Goal: Task Accomplishment & Management: Manage account settings

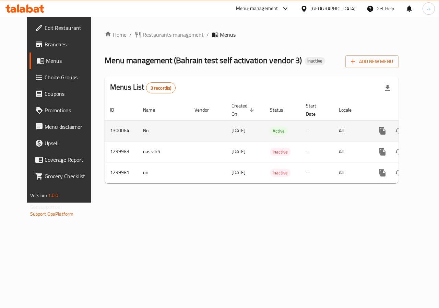
click at [424, 124] on link "enhanced table" at bounding box center [432, 130] width 16 height 16
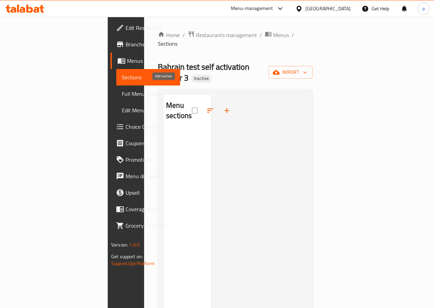
click at [218, 102] on button "button" at bounding box center [226, 110] width 16 height 16
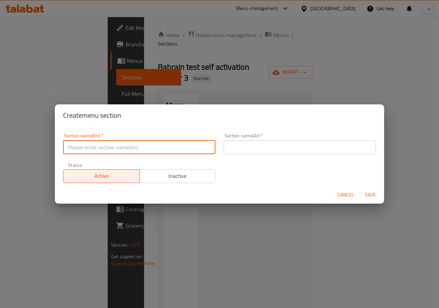
click at [166, 143] on input "text" at bounding box center [139, 147] width 152 height 14
type input "h"
type input "Hot Drinks"
click at [235, 144] on input "text" at bounding box center [300, 147] width 152 height 14
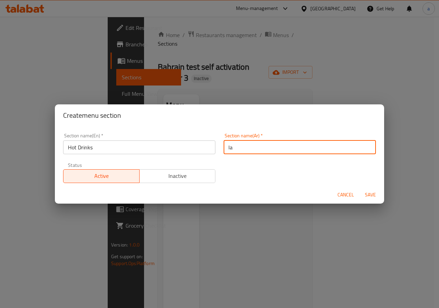
type input "l"
type input "مشروبات ساخنه"
click at [368, 196] on span "Save" at bounding box center [370, 194] width 16 height 9
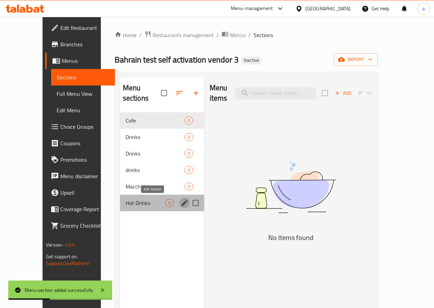
click at [180, 202] on icon "edit" at bounding box center [184, 203] width 8 height 8
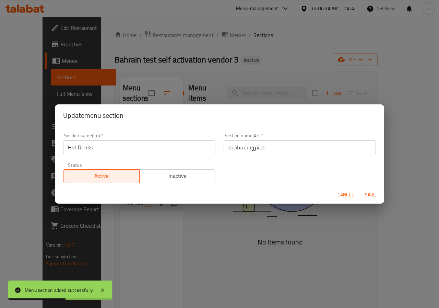
click at [182, 223] on div "Update menu section Section name(En)   * Hot Drinks Section name(En) * Section …" at bounding box center [219, 154] width 439 height 308
click at [347, 195] on span "Cancel" at bounding box center [345, 194] width 16 height 9
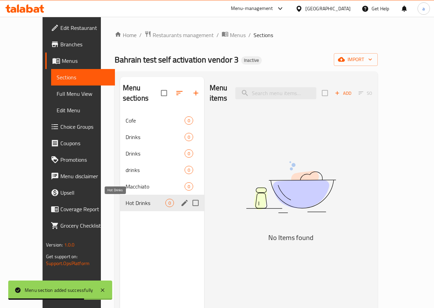
click at [126, 199] on span "Hot Drinks" at bounding box center [146, 203] width 40 height 8
click at [188, 202] on input "Menu sections" at bounding box center [195, 202] width 14 height 14
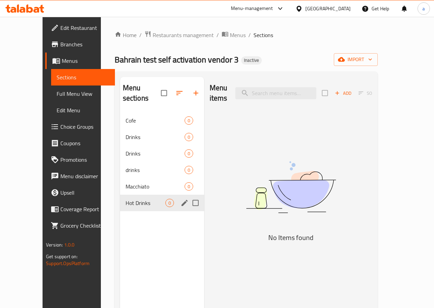
click at [188, 202] on input "Menu sections" at bounding box center [195, 202] width 14 height 14
checkbox input "false"
click at [126, 203] on span "Hot Drinks" at bounding box center [146, 203] width 40 height 8
click at [180, 202] on icon "edit" at bounding box center [184, 203] width 8 height 8
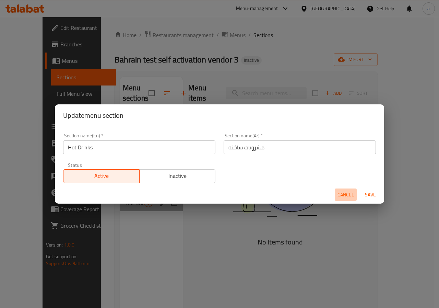
click at [338, 194] on span "Cancel" at bounding box center [345, 194] width 16 height 9
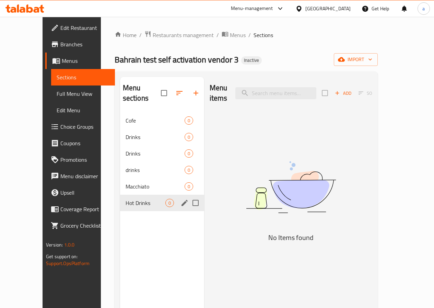
click at [188, 202] on input "Menu sections" at bounding box center [195, 202] width 14 height 14
checkbox input "false"
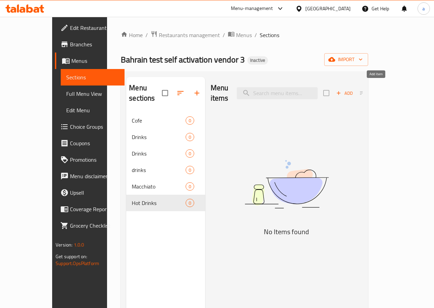
click at [354, 89] on span "Add" at bounding box center [344, 93] width 19 height 8
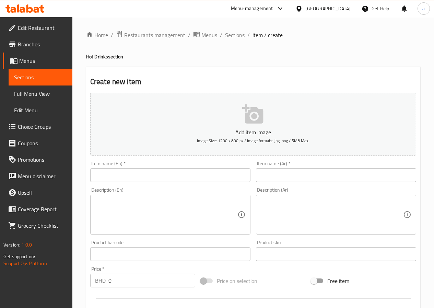
click at [129, 174] on input "text" at bounding box center [170, 175] width 160 height 14
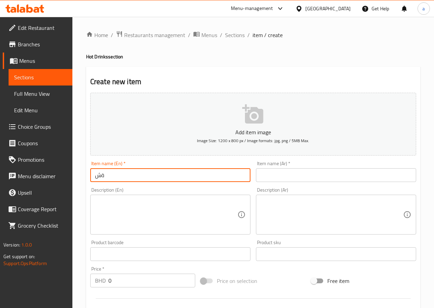
type input "ة"
click at [94, 177] on input ",acchiato" at bounding box center [170, 175] width 160 height 14
type input "Macchiato"
click at [268, 174] on input "text" at bounding box center [336, 175] width 160 height 14
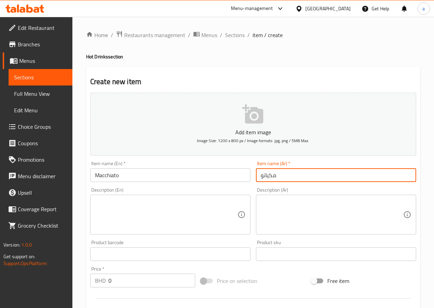
type input "مكياتو"
click at [189, 199] on textarea at bounding box center [166, 214] width 142 height 33
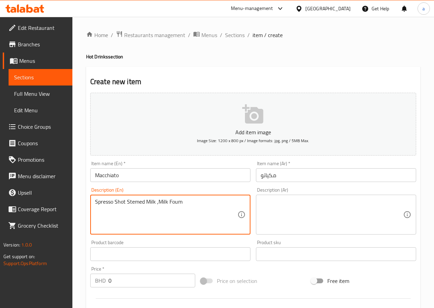
drag, startPoint x: 190, startPoint y: 202, endPoint x: 95, endPoint y: 203, distance: 95.0
click at [95, 203] on textarea "Spresso Shot Stemed Milk ,Milk Foum" at bounding box center [166, 214] width 142 height 33
type textarea "Spresso Shot Stemed Milk ,Milk Foum"
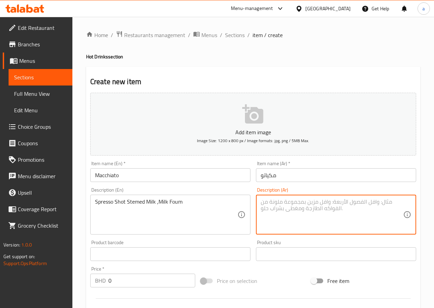
click at [272, 207] on textarea at bounding box center [332, 214] width 142 height 33
paste textarea "حليب سبريسو مع نكهة الحليب، رغوة الحليب"
type textarea "حليب سبريسو مع نكهة الحليب، رغوة الحليب"
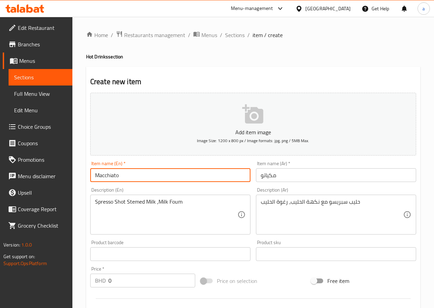
drag, startPoint x: 120, startPoint y: 175, endPoint x: 95, endPoint y: 175, distance: 25.0
click at [95, 175] on input "Macchiato" at bounding box center [170, 175] width 160 height 14
click at [219, 179] on input "Macchiato" at bounding box center [170, 175] width 160 height 14
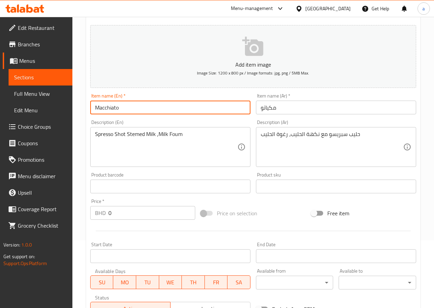
scroll to position [69, 0]
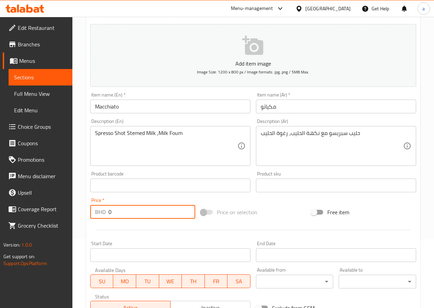
click at [166, 212] on input "0" at bounding box center [151, 212] width 87 height 14
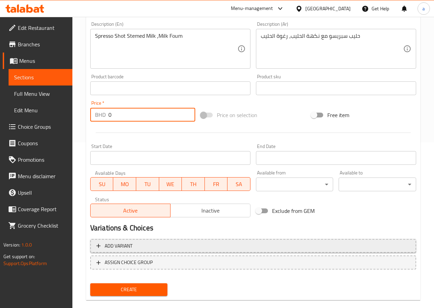
scroll to position [171, 0]
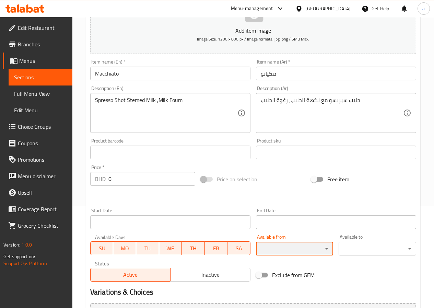
scroll to position [103, 0]
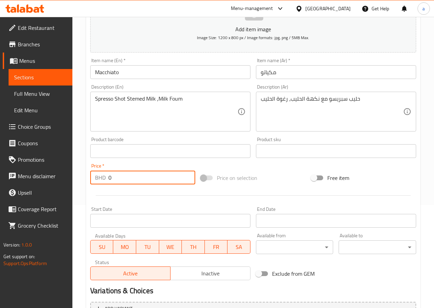
click at [131, 175] on input "0" at bounding box center [151, 177] width 87 height 14
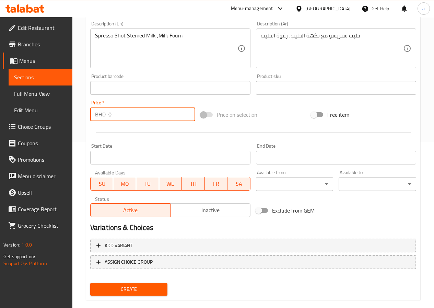
scroll to position [177, 0]
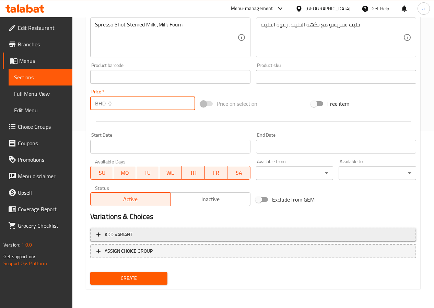
click at [132, 238] on span "Add variant" at bounding box center [119, 234] width 28 height 9
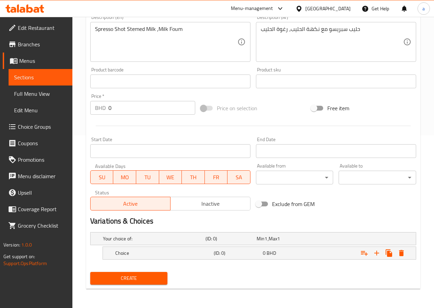
click at [217, 267] on div "Your choice of: (ID: 0) Min 1 , Max 1 Name (En) Your choice of: Name (En) Name …" at bounding box center [252, 249] width 331 height 40
click at [43, 124] on span "Choice Groups" at bounding box center [42, 126] width 49 height 8
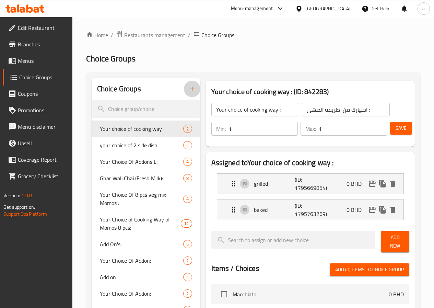
click at [188, 88] on icon "button" at bounding box center [192, 89] width 8 height 8
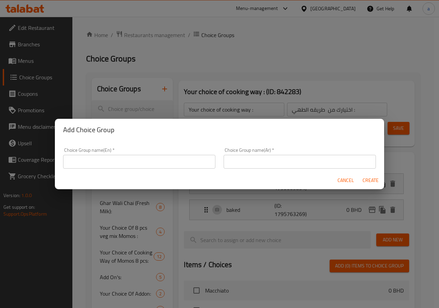
click at [161, 161] on input "text" at bounding box center [139, 162] width 152 height 14
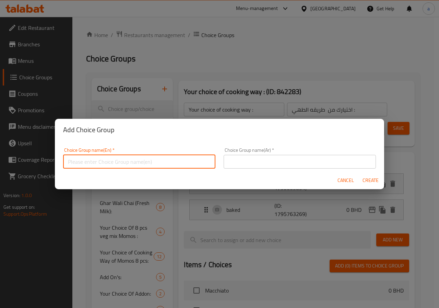
type input "Hot Drinks"
click at [259, 164] on input "text" at bounding box center [300, 162] width 152 height 14
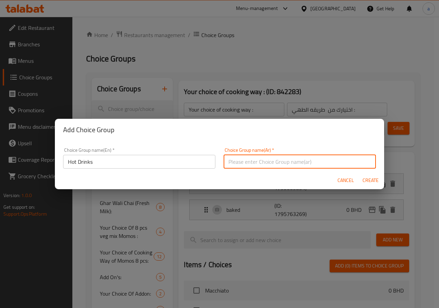
type input "مشروبات ساخنه"
click at [365, 180] on span "Create" at bounding box center [370, 180] width 16 height 9
type input "Hot Drinks"
type input "مشروبات ساخنه"
type input "0"
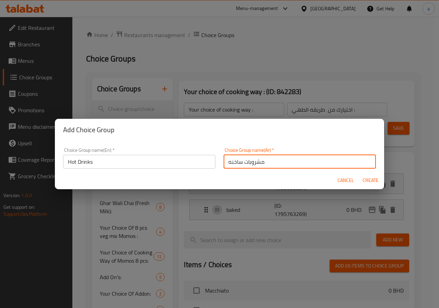
type input "0"
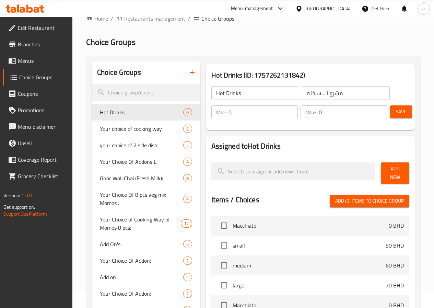
scroll to position [34, 0]
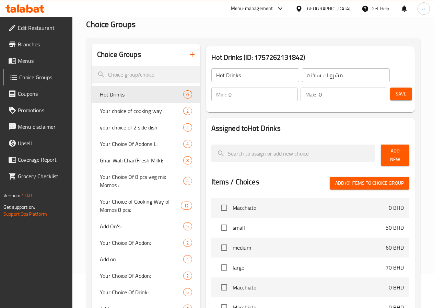
click at [386, 150] on span "Add New" at bounding box center [394, 154] width 17 height 17
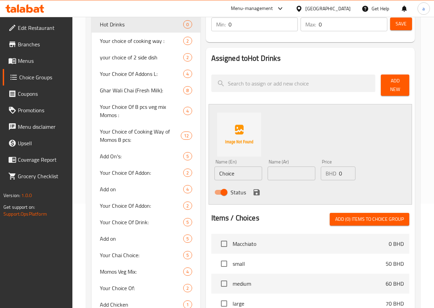
scroll to position [103, 0]
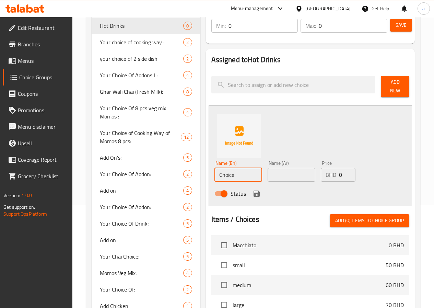
click at [218, 172] on input "Choice" at bounding box center [238, 175] width 48 height 14
drag, startPoint x: 218, startPoint y: 172, endPoint x: 188, endPoint y: 172, distance: 29.8
click at [214, 172] on input "Choice" at bounding box center [238, 175] width 48 height 14
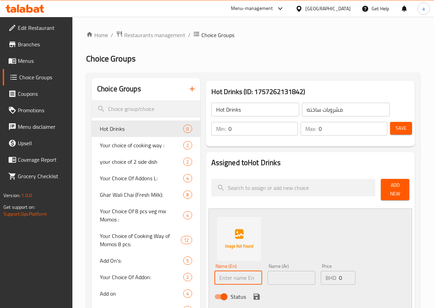
click at [216, 108] on input "Hot Drinks" at bounding box center [255, 110] width 88 height 14
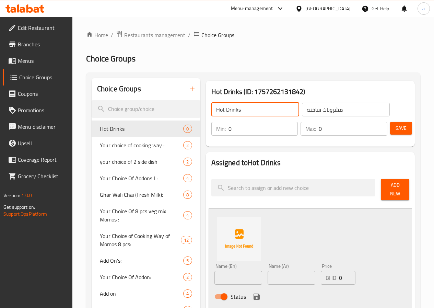
drag, startPoint x: 216, startPoint y: 108, endPoint x: 183, endPoint y: 111, distance: 33.4
click at [210, 111] on div "Hot Drinks ​" at bounding box center [255, 109] width 91 height 16
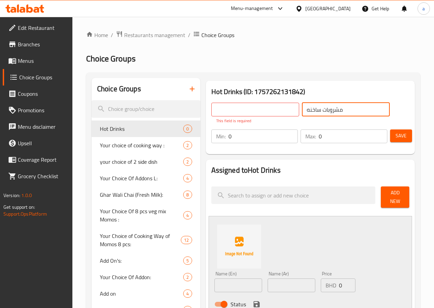
drag, startPoint x: 291, startPoint y: 110, endPoint x: 339, endPoint y: 111, distance: 48.7
click at [339, 111] on input "مشروبات ساخنه" at bounding box center [346, 110] width 88 height 14
click at [211, 108] on input "text" at bounding box center [255, 110] width 88 height 14
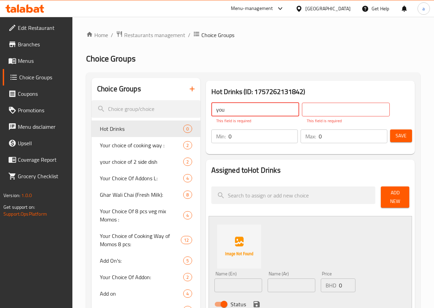
type input "your"
drag, startPoint x: 199, startPoint y: 108, endPoint x: 168, endPoint y: 112, distance: 31.4
drag, startPoint x: 240, startPoint y: 111, endPoint x: 226, endPoint y: 110, distance: 14.1
click at [226, 110] on input "Your Choice of shot" at bounding box center [255, 110] width 88 height 14
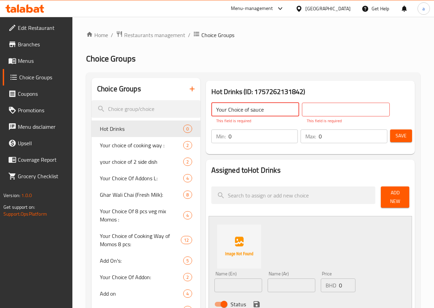
click at [224, 110] on input "Your Choice of sauce" at bounding box center [255, 110] width 88 height 14
drag, startPoint x: 215, startPoint y: 110, endPoint x: 219, endPoint y: 109, distance: 3.4
click at [219, 109] on input "Your Choice of Sauce" at bounding box center [255, 110] width 88 height 14
click at [216, 111] on input "Your Choiceof Sauce" at bounding box center [255, 110] width 88 height 14
click at [217, 111] on input "Your Choice of Sauce" at bounding box center [255, 110] width 88 height 14
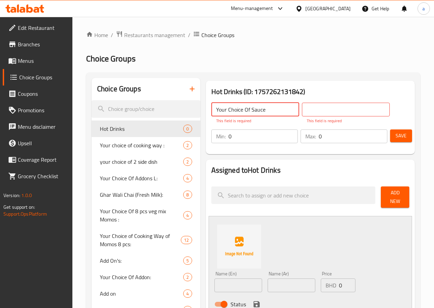
click at [240, 111] on input "Your Choice Of Sauce" at bounding box center [255, 110] width 88 height 14
drag, startPoint x: 253, startPoint y: 108, endPoint x: 186, endPoint y: 109, distance: 67.2
click at [211, 109] on input "Your Choice Of Sauce" at bounding box center [255, 110] width 88 height 14
type input "Your Choice Of Sauce"
click at [302, 111] on input "text" at bounding box center [346, 110] width 88 height 14
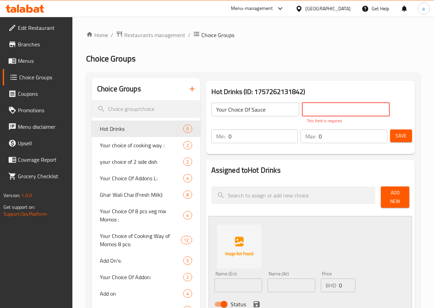
paste input "اختيارك من الصلصة"
drag, startPoint x: 291, startPoint y: 108, endPoint x: 301, endPoint y: 110, distance: 10.8
click at [302, 110] on input "اختيارك من الصلصة" at bounding box center [346, 110] width 88 height 14
type input "اختيارك من الصوص"
click at [394, 135] on div "Save" at bounding box center [397, 136] width 16 height 16
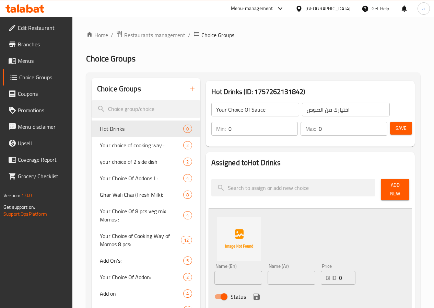
click at [397, 130] on span "Save" at bounding box center [400, 128] width 11 height 9
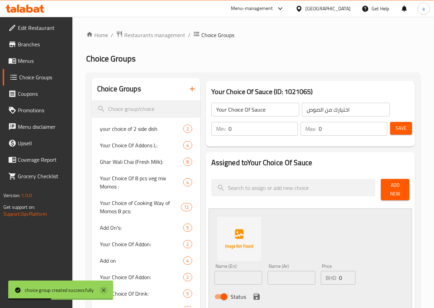
click at [105, 288] on icon at bounding box center [103, 289] width 3 height 3
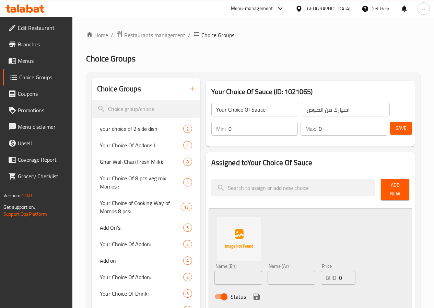
scroll to position [34, 0]
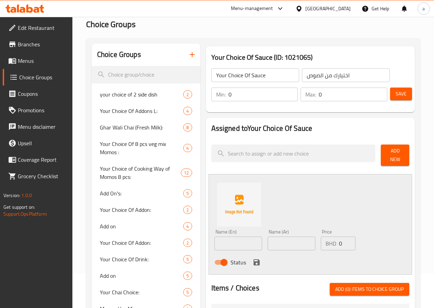
click at [226, 236] on input "text" at bounding box center [238, 243] width 48 height 14
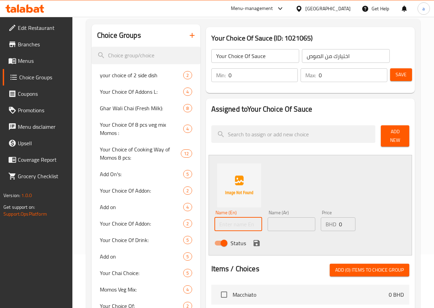
scroll to position [69, 0]
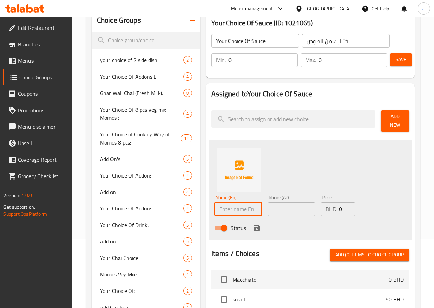
click at [230, 204] on input "text" at bounding box center [238, 209] width 48 height 14
type input "س"
type input "Small"
click at [285, 207] on input "text" at bounding box center [291, 209] width 48 height 14
type input "w"
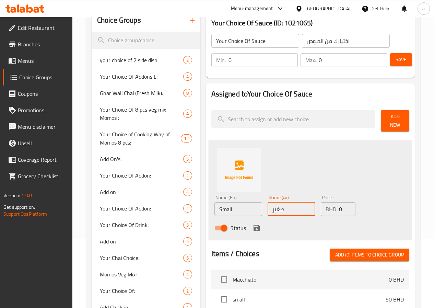
type input "صغير"
click at [325, 205] on p "BHD" at bounding box center [330, 209] width 11 height 8
click at [339, 204] on input "0" at bounding box center [347, 209] width 16 height 14
type input "50"
click at [252, 224] on icon "save" at bounding box center [256, 228] width 8 height 8
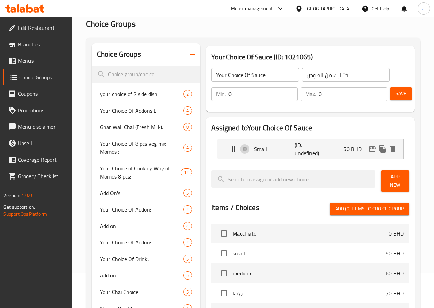
scroll to position [34, 0]
click at [386, 177] on span "Add New" at bounding box center [394, 180] width 17 height 17
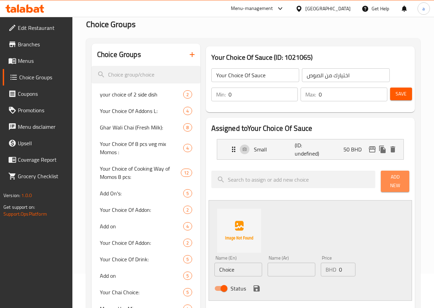
click at [386, 177] on span "Add New" at bounding box center [394, 180] width 17 height 17
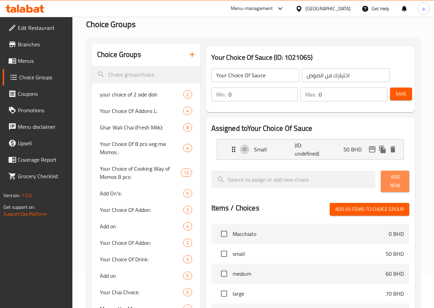
click at [386, 177] on span "Add New" at bounding box center [394, 180] width 17 height 17
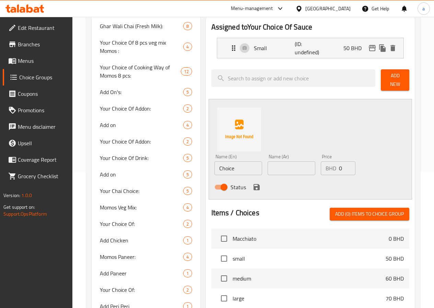
scroll to position [137, 0]
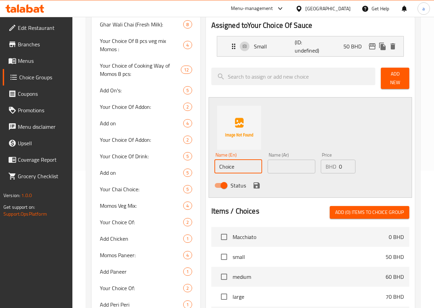
drag, startPoint x: 232, startPoint y: 166, endPoint x: 188, endPoint y: 165, distance: 43.6
click at [214, 165] on input "Choice" at bounding box center [238, 166] width 48 height 14
type input "ة"
type input ","
type input "Medium"
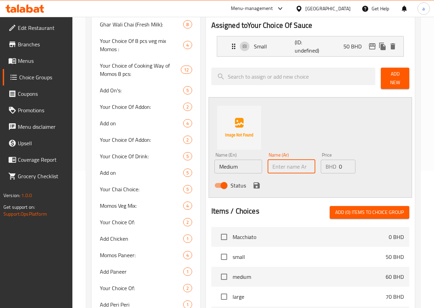
click at [271, 164] on input "text" at bounding box center [291, 166] width 48 height 14
type input "وسط"
click at [339, 164] on input "0" at bounding box center [347, 166] width 16 height 14
click at [339, 162] on input "0" at bounding box center [347, 166] width 16 height 14
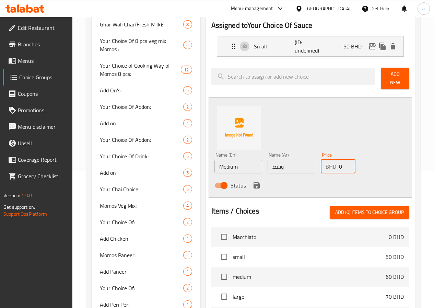
drag, startPoint x: 330, startPoint y: 162, endPoint x: 326, endPoint y: 162, distance: 3.8
click at [326, 162] on div "BHD 0 Price" at bounding box center [338, 166] width 35 height 14
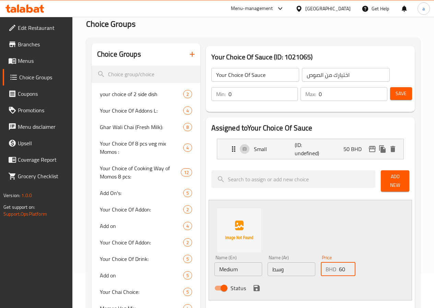
scroll to position [34, 0]
type input "60"
click at [392, 179] on span "Add New" at bounding box center [394, 180] width 17 height 17
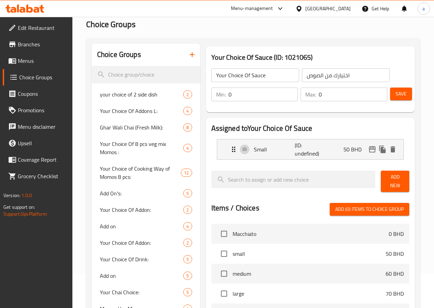
click at [391, 179] on span "Add New" at bounding box center [394, 180] width 17 height 17
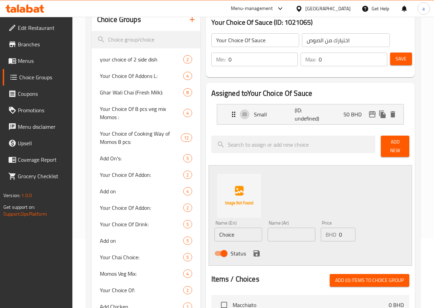
scroll to position [69, 0]
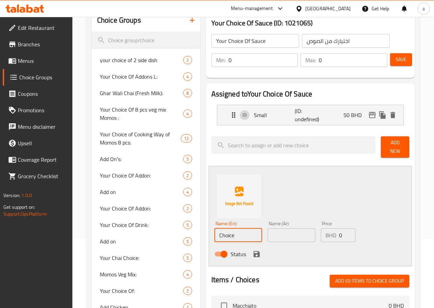
drag, startPoint x: 217, startPoint y: 226, endPoint x: 183, endPoint y: 230, distance: 34.2
click at [208, 230] on div "Name (En) Choice Name (En) Name (Ar) Name (Ar) Price BHD 0 Price Status" at bounding box center [309, 216] width 203 height 100
type input "ة"
type input ","
type input "Medium"
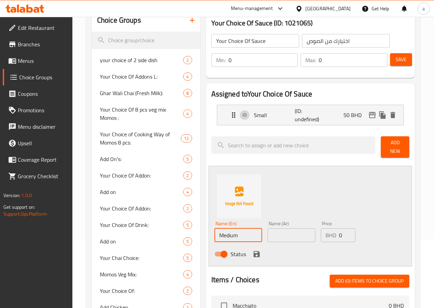
click at [267, 234] on input "text" at bounding box center [291, 235] width 48 height 14
type input "وسط"
click at [339, 229] on input "0" at bounding box center [347, 235] width 16 height 14
drag, startPoint x: 329, startPoint y: 232, endPoint x: 325, endPoint y: 231, distance: 3.9
click at [325, 231] on div "BHD 0 Price" at bounding box center [338, 235] width 35 height 14
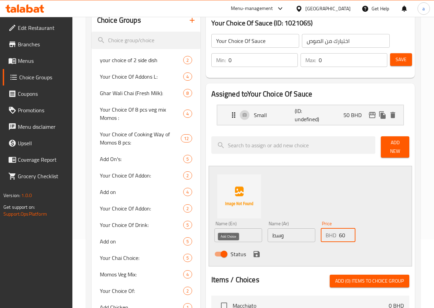
type input "60"
click at [253, 251] on icon "save" at bounding box center [256, 254] width 6 height 6
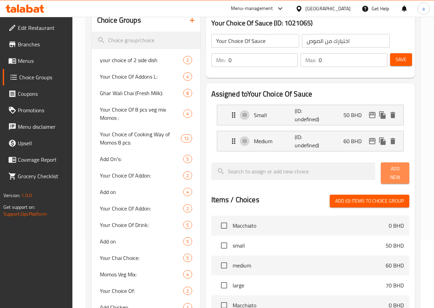
click at [388, 169] on span "Add New" at bounding box center [394, 172] width 17 height 17
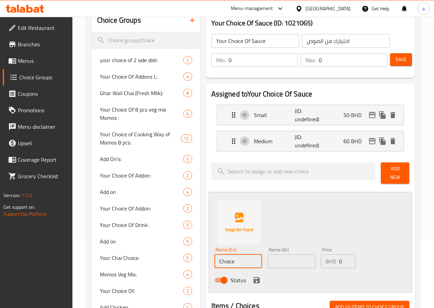
drag, startPoint x: 223, startPoint y: 257, endPoint x: 187, endPoint y: 259, distance: 35.4
click at [214, 259] on input "Choice" at bounding box center [238, 261] width 48 height 14
type input "Large"
click at [267, 258] on input "text" at bounding box center [291, 261] width 48 height 14
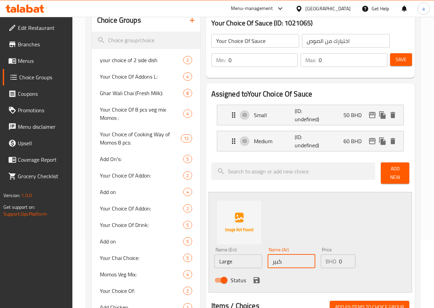
type input "كبير"
click at [339, 258] on input "0" at bounding box center [347, 261] width 16 height 14
type input "70"
click at [252, 277] on icon "save" at bounding box center [256, 280] width 8 height 8
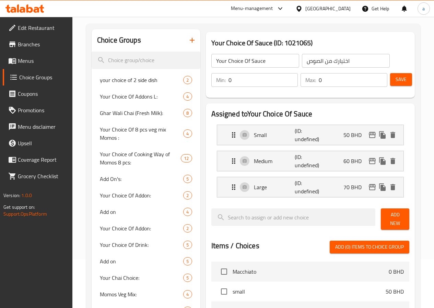
scroll to position [34, 0]
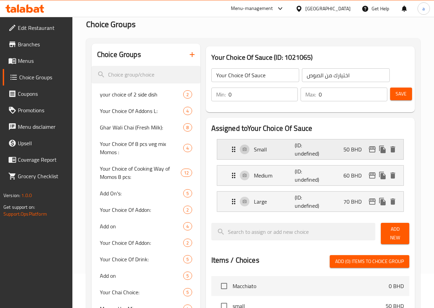
click at [393, 154] on div "Small (ID: undefined) 50 BHD" at bounding box center [312, 149] width 166 height 20
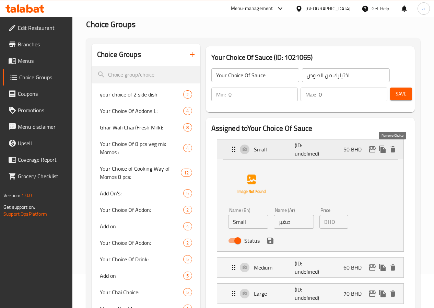
click at [392, 151] on icon "delete" at bounding box center [392, 149] width 5 height 6
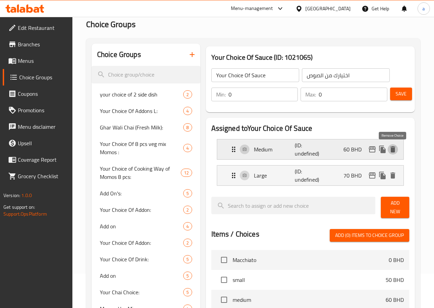
click at [394, 152] on icon "delete" at bounding box center [392, 149] width 5 height 6
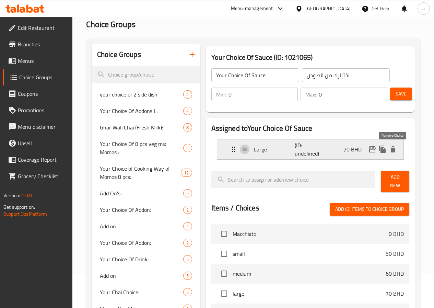
click at [391, 152] on icon "delete" at bounding box center [392, 149] width 5 height 6
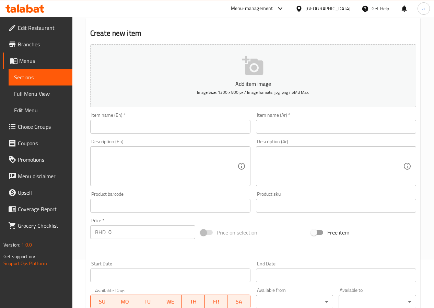
scroll to position [35, 0]
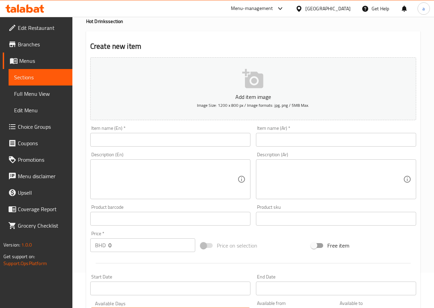
click at [163, 141] on input "text" at bounding box center [170, 140] width 160 height 14
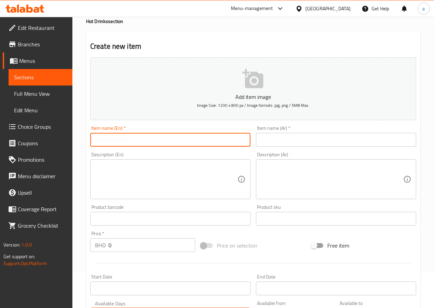
type input "Macchiato"
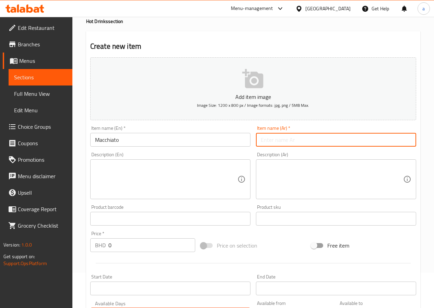
drag, startPoint x: 286, startPoint y: 141, endPoint x: 280, endPoint y: 167, distance: 27.5
click at [286, 141] on input "text" at bounding box center [336, 140] width 160 height 14
type input "مكياتو"
click at [195, 178] on textarea at bounding box center [166, 179] width 142 height 33
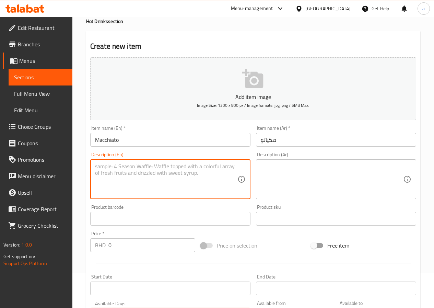
drag, startPoint x: 168, startPoint y: 172, endPoint x: 156, endPoint y: 174, distance: 11.8
click at [156, 174] on textarea at bounding box center [166, 179] width 142 height 33
drag, startPoint x: 301, startPoint y: 173, endPoint x: 291, endPoint y: 176, distance: 10.3
click at [301, 173] on textarea at bounding box center [332, 179] width 142 height 33
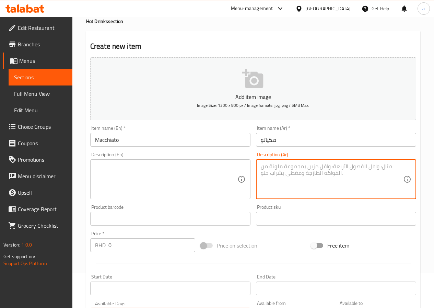
click at [166, 184] on textarea at bounding box center [166, 179] width 142 height 33
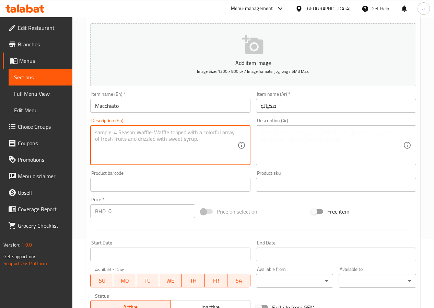
scroll to position [70, 0]
click at [165, 148] on textarea at bounding box center [166, 145] width 142 height 33
type textarea "س"
click at [157, 131] on textarea "spresso shot stemed milk,milk foum" at bounding box center [166, 145] width 142 height 33
click at [155, 133] on textarea "spresso shot stemed milk,milk foum" at bounding box center [166, 145] width 142 height 33
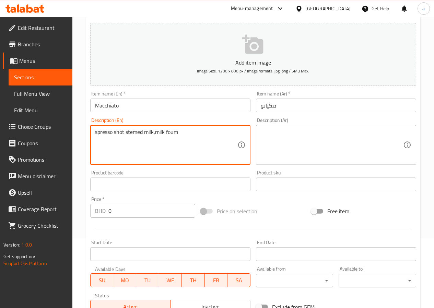
click at [158, 132] on textarea "spresso shot stemed milk,milk foum" at bounding box center [166, 145] width 142 height 33
click at [168, 132] on textarea "spresso shot stemed milk,Milk foum" at bounding box center [166, 145] width 142 height 33
click at [167, 131] on textarea "spresso shot stemed milk,Milk foum" at bounding box center [166, 145] width 142 height 33
click at [147, 132] on textarea "spresso shot stemed milk,Milk Foum" at bounding box center [166, 145] width 142 height 33
click at [126, 132] on textarea "spresso shot stemed Milk,Milk Foum" at bounding box center [166, 145] width 142 height 33
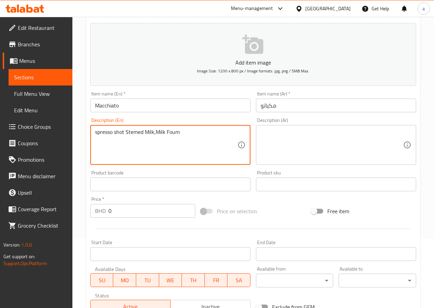
click at [115, 132] on textarea "spresso shot Stemed Milk,Milk Foum" at bounding box center [166, 145] width 142 height 33
click at [96, 133] on textarea "spresso Shot Stemed Milk,Milk Foum" at bounding box center [166, 145] width 142 height 33
click at [188, 136] on textarea "Spresso Shot Stemed Milk,Milk Foum" at bounding box center [166, 145] width 142 height 33
drag, startPoint x: 160, startPoint y: 131, endPoint x: 96, endPoint y: 130, distance: 63.8
click at [96, 130] on textarea "Spresso Shot Stemed Milk,Milk Foum" at bounding box center [166, 145] width 142 height 33
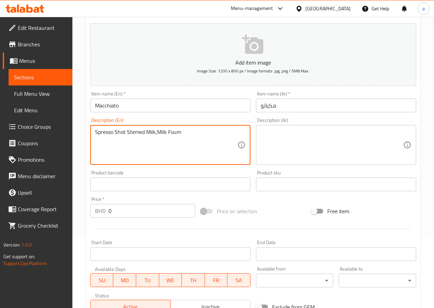
drag, startPoint x: 182, startPoint y: 131, endPoint x: 90, endPoint y: 129, distance: 92.6
click at [90, 129] on div "Spresso Shot Stemed Milk,Milk Foum Description (En)" at bounding box center [170, 145] width 160 height 40
type textarea "Spresso Shot Stemed Milk,Milk Foum"
click at [284, 133] on textarea at bounding box center [332, 145] width 142 height 33
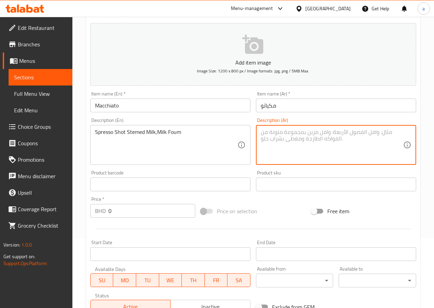
paste textarea "شوت اسبريسو مع حليب مبخر ورغوة حليب"
click at [286, 133] on textarea "شوت اسبريسو مع حليب مبخر ورغوة حليب" at bounding box center [332, 145] width 142 height 33
click at [285, 135] on textarea "شوت اسبريسو مع حليب مبخر رغوة حليب" at bounding box center [332, 145] width 142 height 33
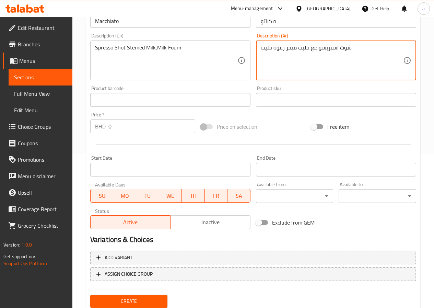
scroll to position [172, 0]
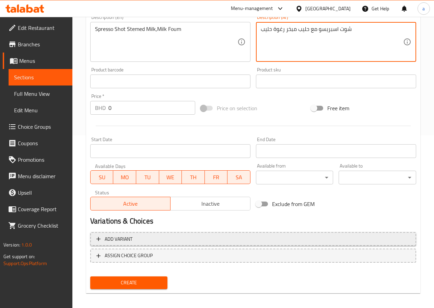
type textarea "شوت اسبريسو مع حليب مبخر رغوة حليب"
click at [102, 239] on icon "button" at bounding box center [98, 238] width 7 height 7
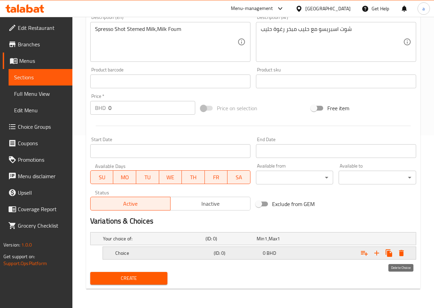
click at [399, 251] on icon "Expand" at bounding box center [401, 253] width 5 height 6
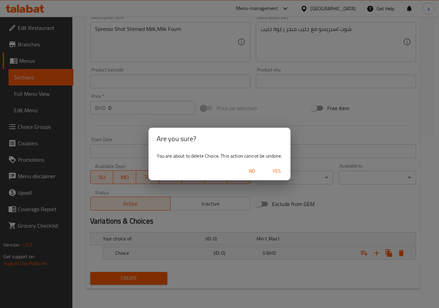
click at [325, 269] on div "Are you sure? You are about to delete Choice. This action cannot be undone. No …" at bounding box center [219, 154] width 439 height 308
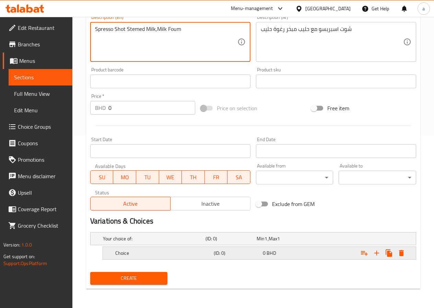
click at [402, 252] on icon "Expand" at bounding box center [401, 253] width 5 height 6
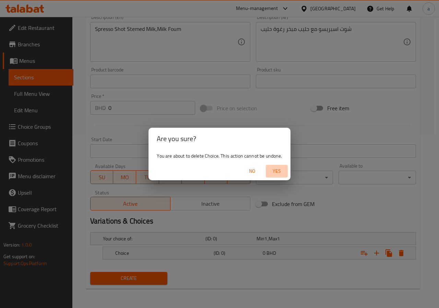
click at [277, 171] on span "Yes" at bounding box center [277, 171] width 16 height 9
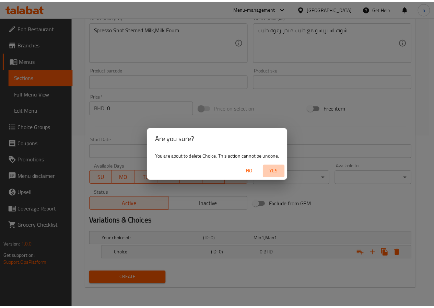
scroll to position [170, 0]
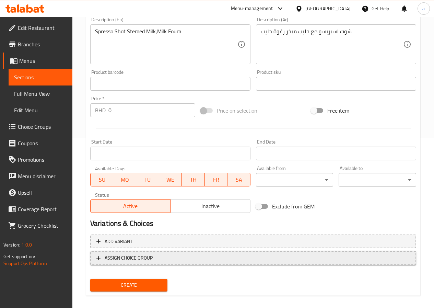
click at [99, 257] on icon "button" at bounding box center [98, 257] width 7 height 7
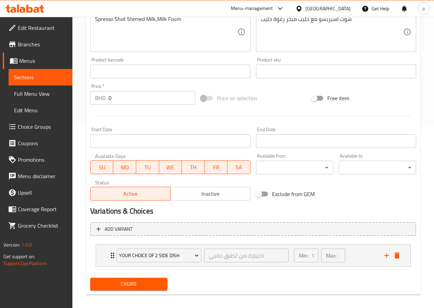
scroll to position [188, 0]
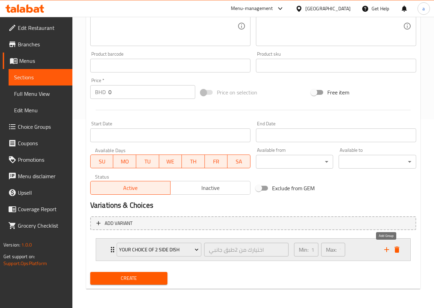
click at [385, 247] on icon "add" at bounding box center [386, 249] width 8 height 8
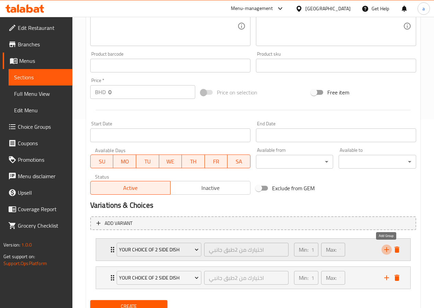
click at [385, 247] on icon "add" at bounding box center [386, 249] width 8 height 8
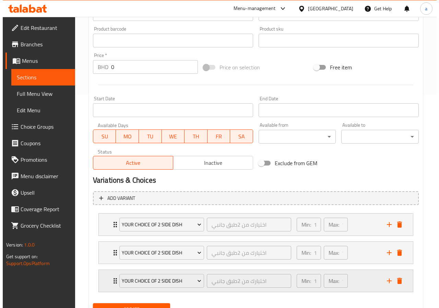
scroll to position [245, 0]
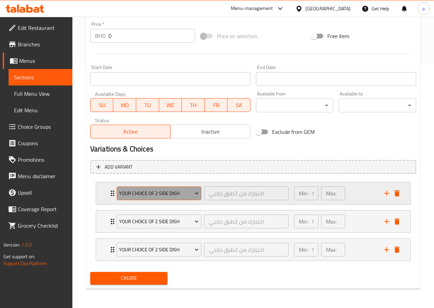
click at [186, 197] on span "your choice of 2 side dish" at bounding box center [159, 193] width 80 height 9
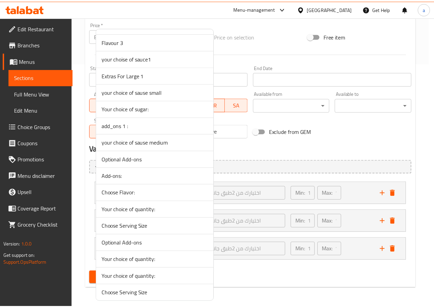
scroll to position [994, 0]
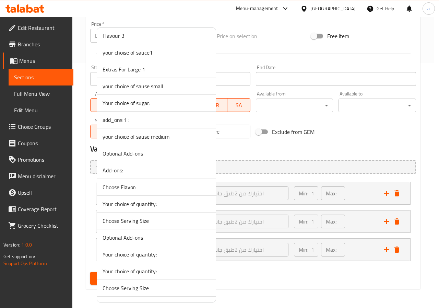
click at [242, 270] on div at bounding box center [219, 154] width 439 height 308
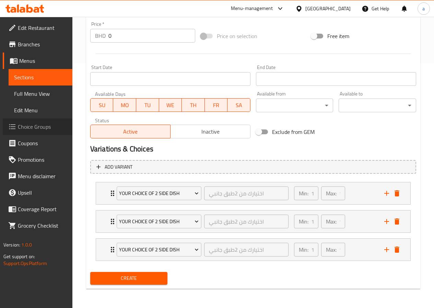
click at [39, 126] on span "Choice Groups" at bounding box center [42, 126] width 49 height 8
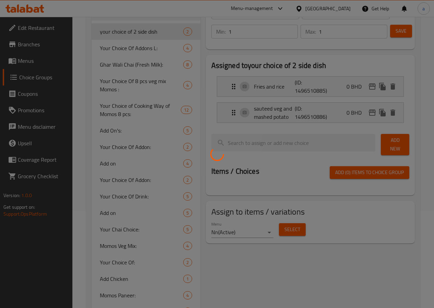
type input "sugar"
type input "سكر"
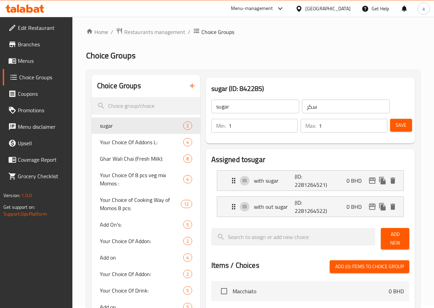
scroll to position [0, 0]
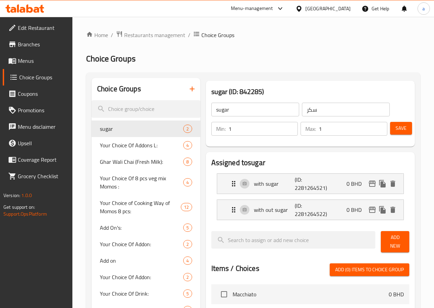
click at [188, 91] on icon "button" at bounding box center [192, 89] width 8 height 8
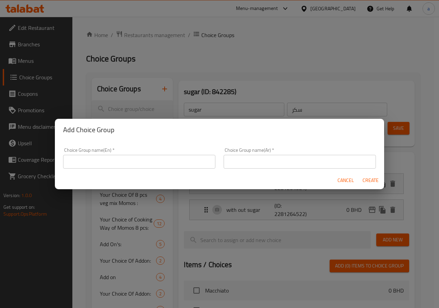
click at [138, 158] on input "text" at bounding box center [139, 162] width 152 height 14
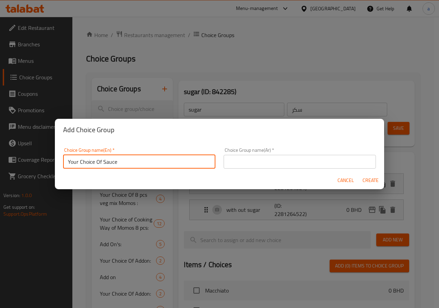
click at [123, 163] on input "Your Choice Of Sauce" at bounding box center [139, 162] width 152 height 14
type input "Your Choice Of Sauce 5"
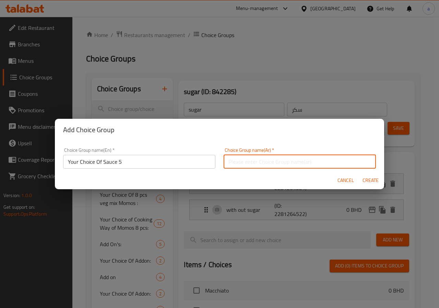
drag, startPoint x: 229, startPoint y: 161, endPoint x: 216, endPoint y: 162, distance: 12.7
click at [229, 161] on input "text" at bounding box center [300, 162] width 152 height 14
click at [225, 162] on input "اختيارك من الصوص" at bounding box center [300, 162] width 152 height 14
type input "5 اختيارك من الصوص"
click at [372, 182] on span "Create" at bounding box center [370, 180] width 16 height 9
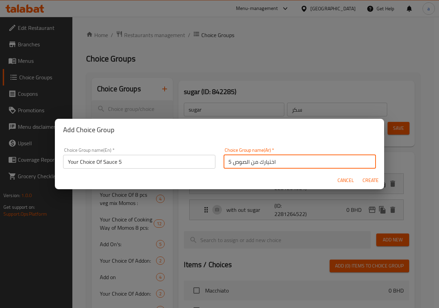
type input "Your Choice Of Sauce 5"
type input "5 اختيارك من الصوص"
type input "0"
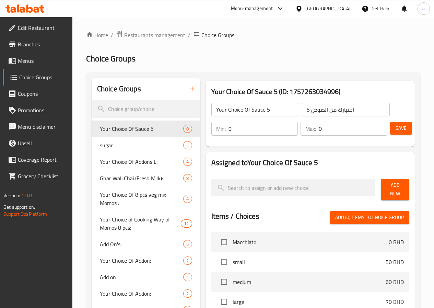
click at [392, 184] on span "Add New" at bounding box center [394, 189] width 17 height 17
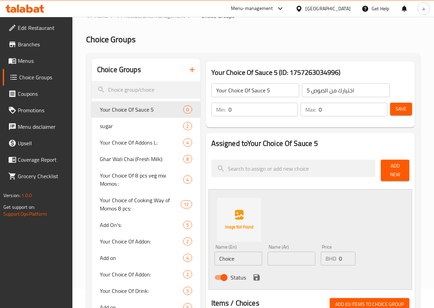
scroll to position [34, 0]
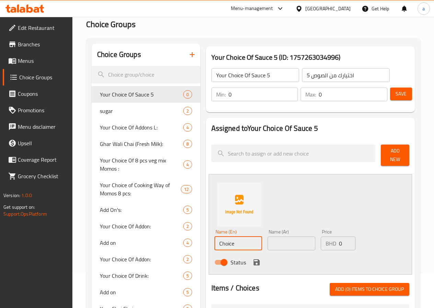
click at [214, 243] on input "Choice" at bounding box center [238, 243] width 48 height 14
drag, startPoint x: 211, startPoint y: 241, endPoint x: 191, endPoint y: 238, distance: 20.8
click at [214, 238] on input "Choice" at bounding box center [238, 243] width 48 height 14
type input "Caramel"
click at [267, 240] on input "text" at bounding box center [291, 243] width 48 height 14
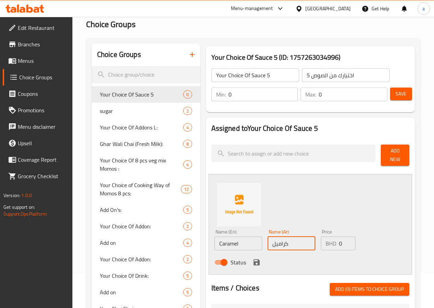
type input "كراميل"
click at [325, 240] on p "BHD" at bounding box center [330, 243] width 11 height 8
click at [339, 240] on input "0" at bounding box center [347, 243] width 16 height 14
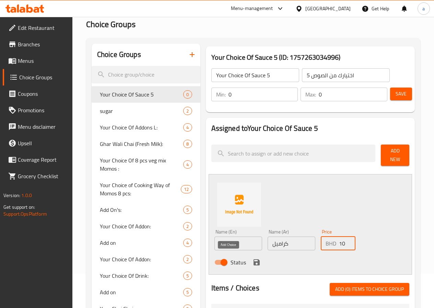
type input "10"
click at [252, 258] on icon "save" at bounding box center [256, 262] width 8 height 8
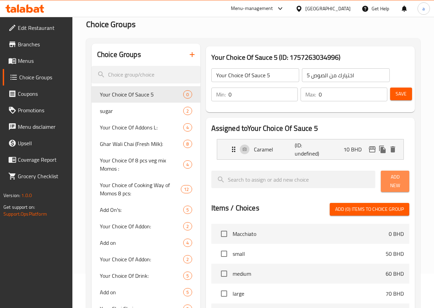
click at [386, 180] on span "Add New" at bounding box center [394, 180] width 17 height 17
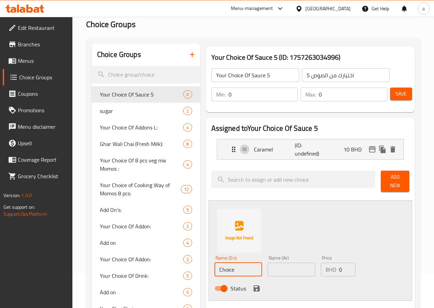
drag, startPoint x: 222, startPoint y: 266, endPoint x: 186, endPoint y: 269, distance: 35.8
click at [212, 269] on div "Name (En) Choice Name (En)" at bounding box center [238, 265] width 53 height 26
type input "ؤ"
type input "Choclate"
click at [267, 269] on input "text" at bounding box center [291, 269] width 48 height 14
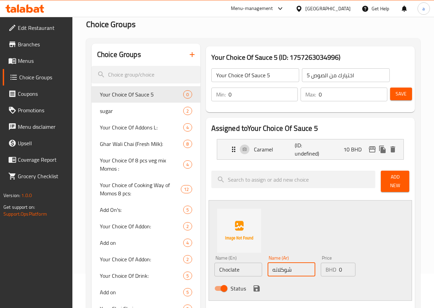
type input "شوكلاته"
click at [339, 267] on input "0" at bounding box center [347, 269] width 16 height 14
type input "15"
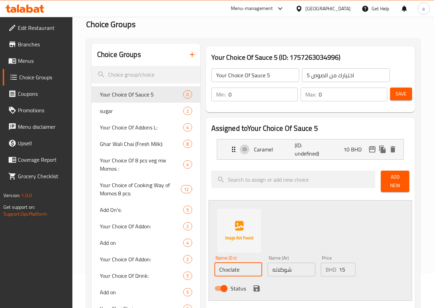
click at [214, 262] on input "Choclate" at bounding box center [238, 269] width 48 height 14
click at [214, 266] on input "Choclate sauce" at bounding box center [238, 269] width 48 height 14
type input "Choclate Sauce"
click at [267, 265] on input "شوكلاته" at bounding box center [291, 269] width 48 height 14
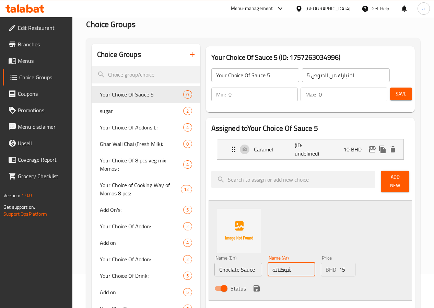
click at [277, 264] on input "شوكلاته" at bounding box center [291, 269] width 48 height 14
drag, startPoint x: 257, startPoint y: 266, endPoint x: 266, endPoint y: 267, distance: 10.0
click at [267, 267] on input "شوكلاته صوص" at bounding box center [291, 269] width 48 height 14
drag, startPoint x: 270, startPoint y: 265, endPoint x: 287, endPoint y: 265, distance: 17.8
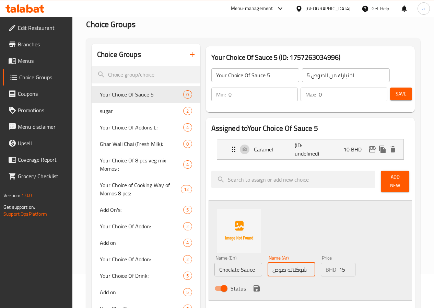
click at [287, 265] on input "شوكلاته صوص" at bounding box center [291, 269] width 48 height 14
drag, startPoint x: 287, startPoint y: 265, endPoint x: 267, endPoint y: 266, distance: 19.9
click at [267, 266] on input "شوكلاته صوص" at bounding box center [291, 269] width 48 height 14
drag, startPoint x: 269, startPoint y: 265, endPoint x: 288, endPoint y: 264, distance: 19.6
click at [288, 264] on input "شوكلاته صوص" at bounding box center [291, 269] width 48 height 14
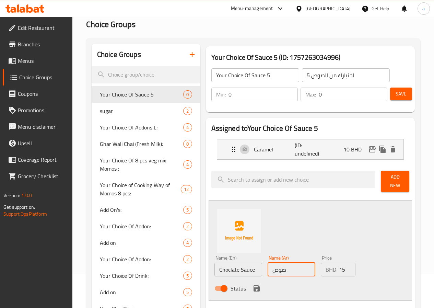
click at [275, 270] on input "صوص" at bounding box center [291, 269] width 48 height 14
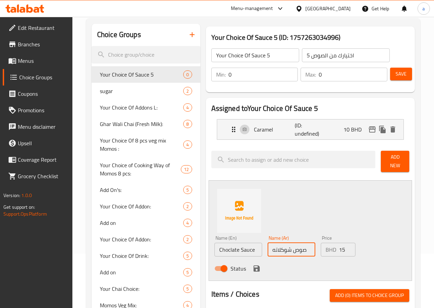
scroll to position [69, 0]
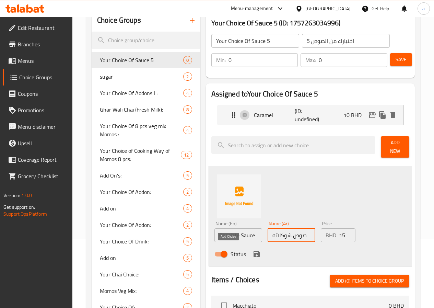
type input "صوص شوكلاته"
click at [253, 253] on icon "save" at bounding box center [256, 254] width 6 height 6
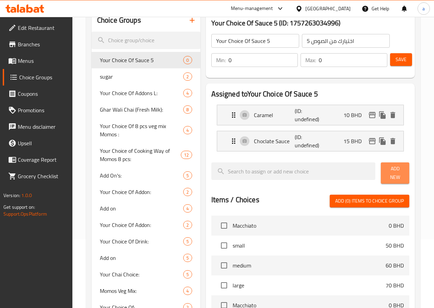
click at [381, 170] on button "Add New" at bounding box center [395, 172] width 28 height 21
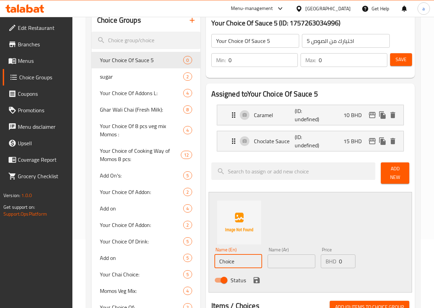
drag, startPoint x: 208, startPoint y: 255, endPoint x: 176, endPoint y: 254, distance: 32.3
click at [203, 254] on div "Assigned to Your Choice Of Sauce 5 Caramel (ID: undefined) 10 BHD Name (En) Car…" at bounding box center [310, 296] width 214 height 431
type input "ر"
type input "Vanilla Sauce"
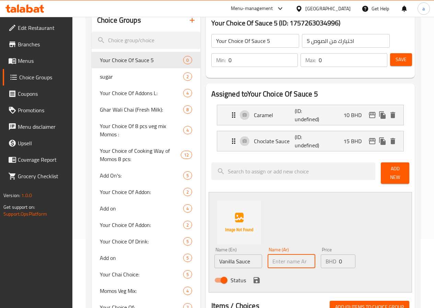
click at [268, 254] on input "text" at bounding box center [291, 261] width 48 height 14
type input "ف"
type input "صوص فانيليا"
click at [339, 259] on input "0" at bounding box center [347, 261] width 16 height 14
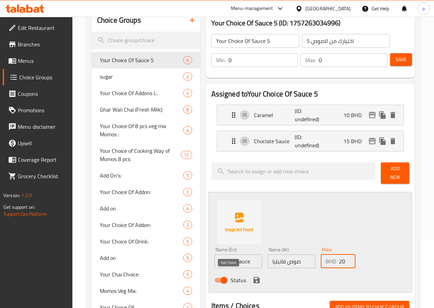
type input "20"
click at [253, 277] on icon "save" at bounding box center [256, 280] width 6 height 6
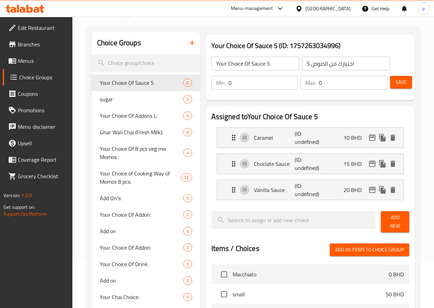
scroll to position [34, 0]
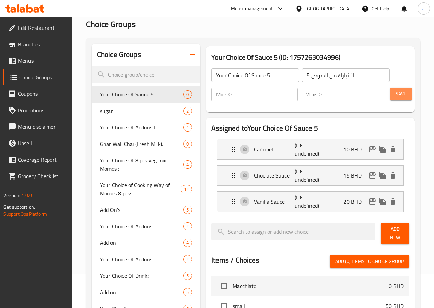
click at [397, 92] on span "Save" at bounding box center [400, 94] width 11 height 9
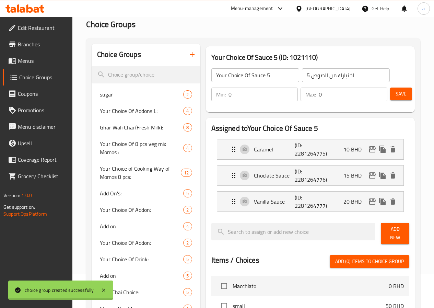
click at [188, 52] on icon "button" at bounding box center [192, 54] width 8 height 8
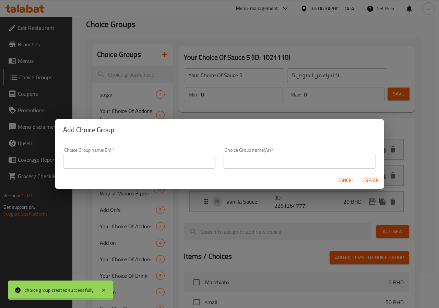
click at [107, 160] on input "text" at bounding box center [139, 162] width 152 height 14
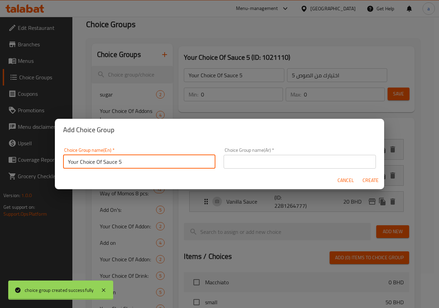
drag, startPoint x: 122, startPoint y: 159, endPoint x: 117, endPoint y: 163, distance: 6.7
click at [117, 163] on input "Your Choice Of Sauce 5" at bounding box center [139, 162] width 152 height 14
type input "Your Choice Of Sauce 6"
click at [234, 161] on input "text" at bounding box center [300, 162] width 152 height 14
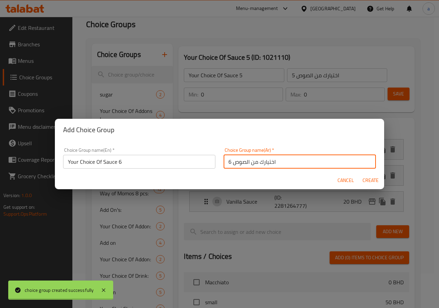
type input "اختيارك من الصوص 6"
click at [368, 178] on span "Create" at bounding box center [370, 180] width 16 height 9
type input "Your Choice Of Sauce 6"
type input "اختيارك من الصوص 6"
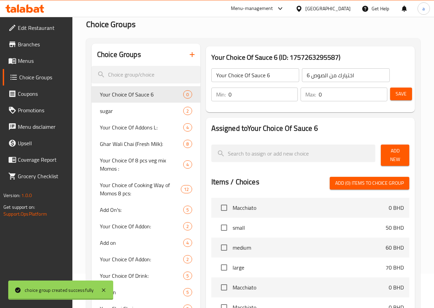
click at [381, 156] on button "Add New" at bounding box center [395, 154] width 28 height 21
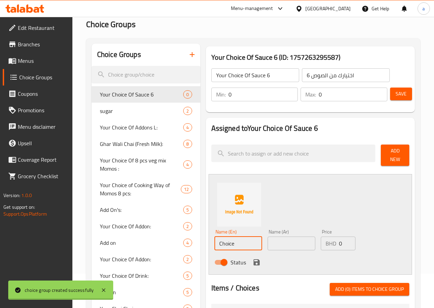
drag, startPoint x: 210, startPoint y: 236, endPoint x: 178, endPoint y: 237, distance: 31.9
click at [206, 237] on div "Assigned to Your Choice Of Sauce 6 Add New Name (En) Choice Name (En) Name (Ar)…" at bounding box center [310, 304] width 209 height 373
type input "ؤ"
type input "v"
type input "Caramel"
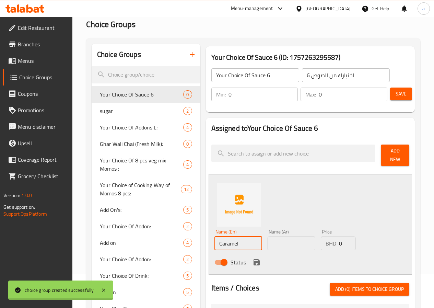
click at [267, 244] on input "text" at bounding box center [291, 243] width 48 height 14
type input "كراميل"
click at [339, 241] on input "0" at bounding box center [347, 243] width 16 height 14
type input "20"
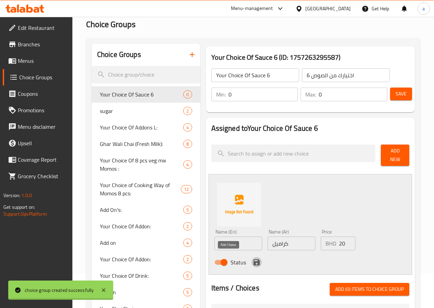
click at [253, 259] on icon "save" at bounding box center [256, 262] width 6 height 6
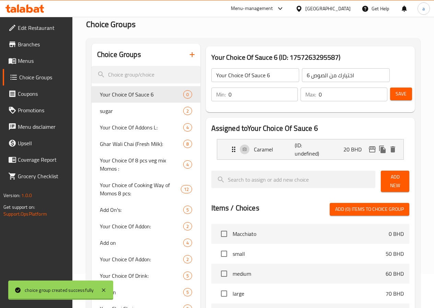
click at [392, 176] on span "Add New" at bounding box center [394, 180] width 17 height 17
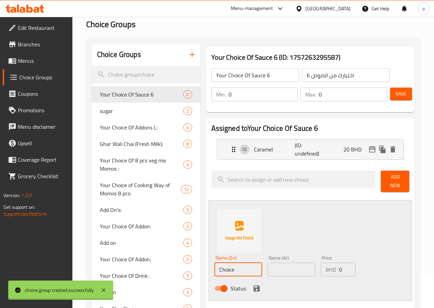
drag, startPoint x: 212, startPoint y: 264, endPoint x: 182, endPoint y: 265, distance: 29.5
click at [208, 265] on div "Name (En) Choice Name (En) Name (Ar) Name (Ar) Price BHD 0 Price Status" at bounding box center [309, 250] width 203 height 100
click at [214, 265] on input "text" at bounding box center [238, 269] width 48 height 14
type input "Choclate Sauce"
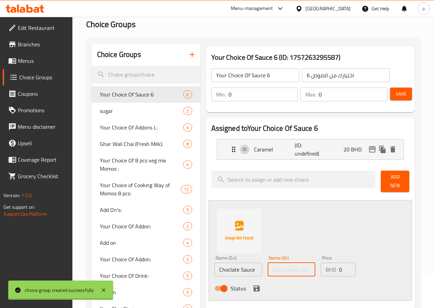
click at [267, 262] on input "text" at bounding box center [291, 269] width 48 height 14
type input "صوص شوكلاته"
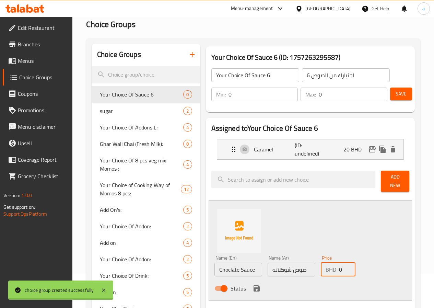
click at [339, 263] on input "0" at bounding box center [347, 269] width 16 height 14
type input "25"
click at [253, 285] on icon "save" at bounding box center [256, 288] width 6 height 6
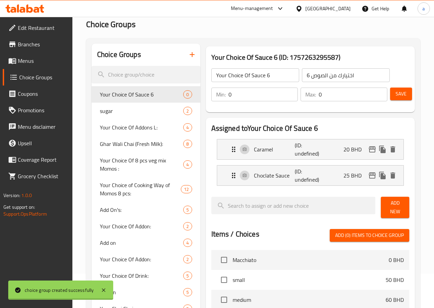
click at [391, 212] on div "Add New" at bounding box center [395, 207] width 34 height 27
click at [390, 209] on span "Add New" at bounding box center [394, 207] width 17 height 17
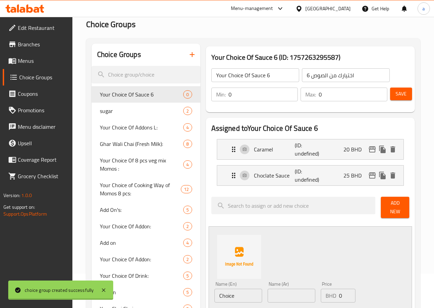
click at [214, 290] on input "Choice" at bounding box center [238, 295] width 48 height 14
type input "Vanilla Sauce"
click at [267, 290] on input "text" at bounding box center [291, 295] width 48 height 14
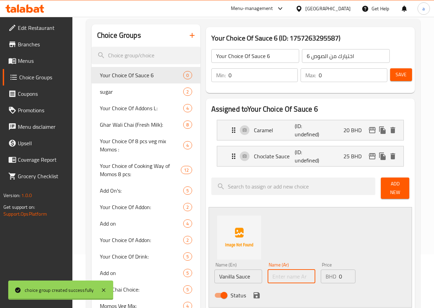
scroll to position [69, 0]
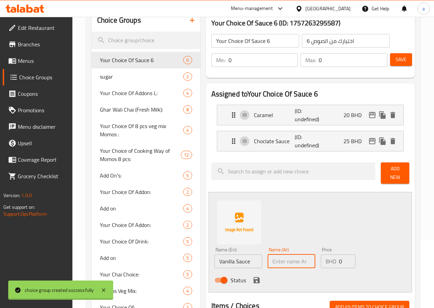
click at [267, 259] on input "text" at bounding box center [291, 261] width 48 height 14
type input "t"
type input "ف"
click at [267, 259] on input "ف" at bounding box center [291, 261] width 48 height 14
click at [267, 259] on input "text" at bounding box center [291, 261] width 48 height 14
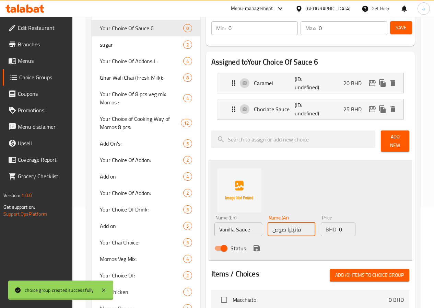
scroll to position [103, 0]
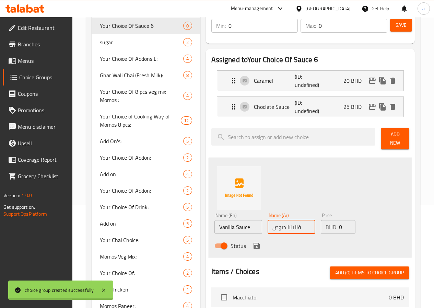
type input "فانيليا صوص"
click at [339, 224] on input "0" at bounding box center [347, 227] width 16 height 14
click at [339, 222] on input "0" at bounding box center [347, 227] width 16 height 14
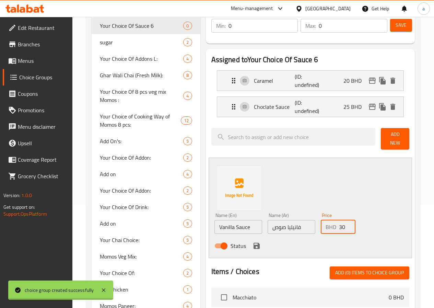
type input "30"
click at [253, 242] on icon "save" at bounding box center [256, 245] width 6 height 6
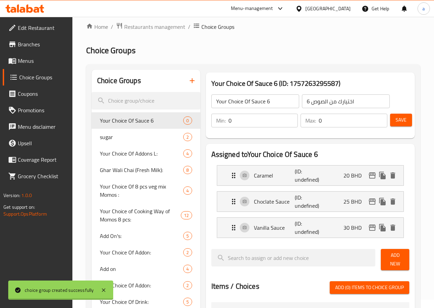
scroll to position [0, 0]
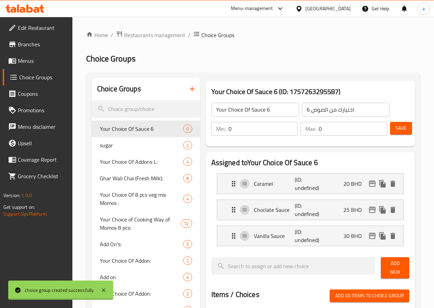
click at [399, 131] on span "Save" at bounding box center [400, 128] width 11 height 9
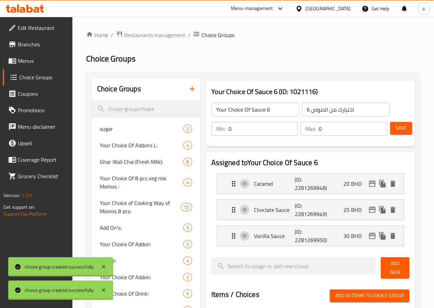
click at [188, 92] on icon "button" at bounding box center [192, 89] width 8 height 8
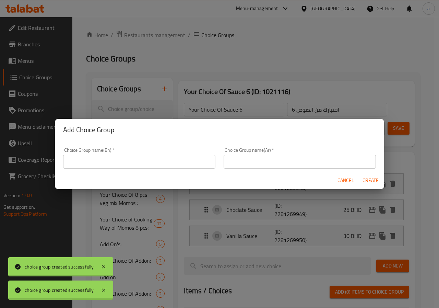
click at [153, 164] on input "text" at bounding box center [139, 162] width 152 height 14
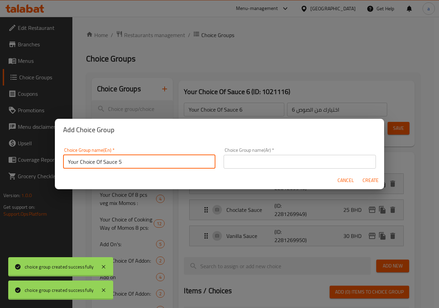
click at [117, 162] on input "Your Choice Of Sauce 5" at bounding box center [139, 162] width 152 height 14
type input "Your Choice Of Sauce 7"
click at [230, 162] on input "text" at bounding box center [300, 162] width 152 height 14
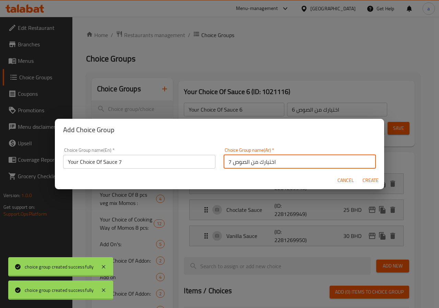
type input "اختيارك من الصوص 7"
click at [369, 179] on span "Create" at bounding box center [370, 180] width 16 height 9
type input "Your Choice Of Sauce 7"
type input "اختيارك من الصوص 7"
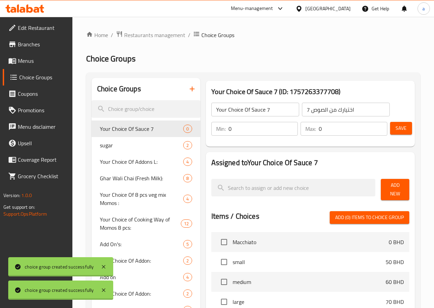
click at [381, 188] on button "Add New" at bounding box center [395, 189] width 28 height 21
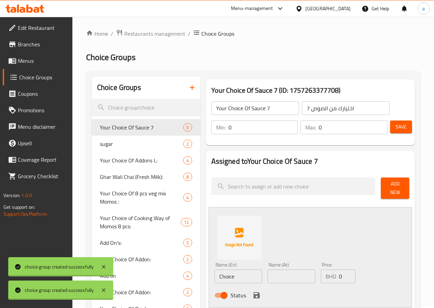
scroll to position [103, 0]
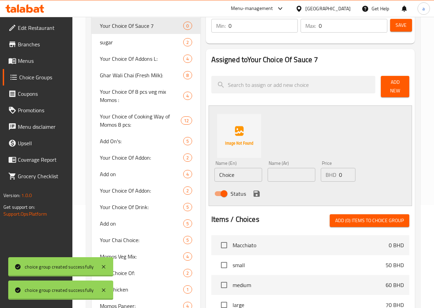
click at [215, 171] on input "Choice" at bounding box center [238, 175] width 48 height 14
click at [214, 172] on input "text" at bounding box center [238, 175] width 48 height 14
type input "Caramel"
click at [267, 172] on input "text" at bounding box center [291, 175] width 48 height 14
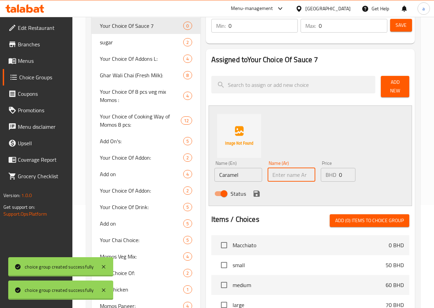
type input "كراميل"
click at [325, 172] on p "BHD" at bounding box center [330, 174] width 11 height 8
drag, startPoint x: 320, startPoint y: 172, endPoint x: 323, endPoint y: 171, distance: 3.9
click at [325, 172] on p "BHD" at bounding box center [330, 174] width 11 height 8
click at [339, 170] on input "0" at bounding box center [347, 175] width 16 height 14
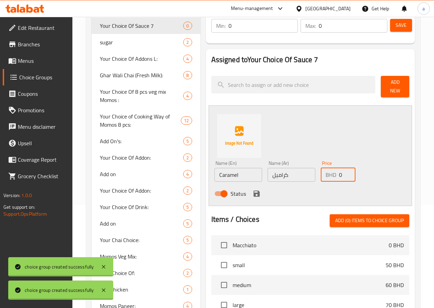
click at [339, 170] on input "0" at bounding box center [347, 175] width 16 height 14
type input "30"
click at [253, 190] on icon "save" at bounding box center [256, 193] width 6 height 6
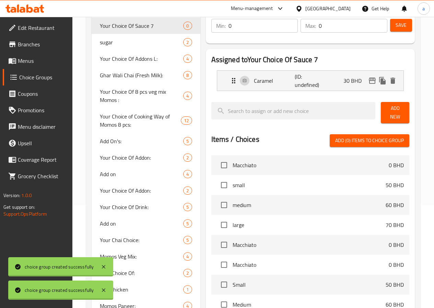
click at [381, 108] on button "Add New" at bounding box center [395, 112] width 28 height 21
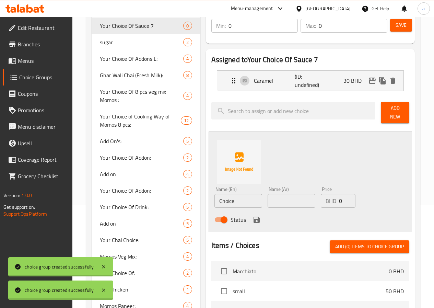
click at [214, 194] on input "Choice" at bounding box center [238, 201] width 48 height 14
click at [214, 194] on input "text" at bounding box center [238, 201] width 48 height 14
type input "Choclate Sauce"
click at [267, 195] on input "text" at bounding box center [291, 201] width 48 height 14
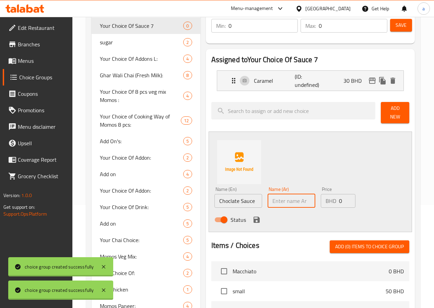
click at [267, 195] on input "text" at bounding box center [291, 201] width 48 height 14
type input "صوص شوكلاته"
click at [339, 194] on input "0" at bounding box center [347, 201] width 16 height 14
click at [339, 196] on input "0" at bounding box center [347, 201] width 16 height 14
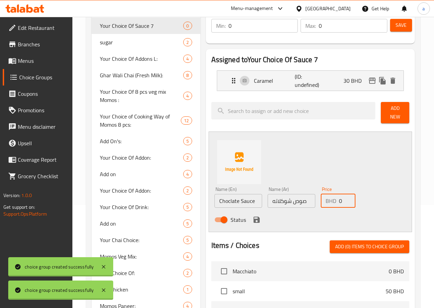
click at [339, 196] on input "0" at bounding box center [347, 201] width 16 height 14
click at [326, 197] on div "BHD 0 Price" at bounding box center [338, 201] width 35 height 14
drag, startPoint x: 326, startPoint y: 197, endPoint x: 330, endPoint y: 196, distance: 3.7
click at [330, 196] on div "BHD 0 Price" at bounding box center [338, 201] width 35 height 14
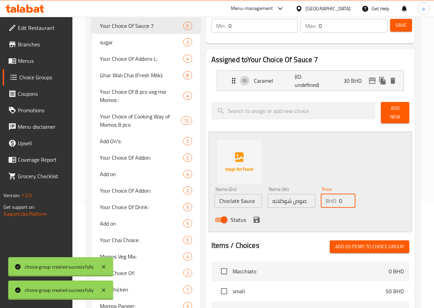
click at [326, 196] on div "BHD 0 Price" at bounding box center [338, 201] width 35 height 14
click at [339, 196] on input "0" at bounding box center [347, 201] width 16 height 14
type input "40"
click at [252, 215] on icon "save" at bounding box center [256, 219] width 8 height 8
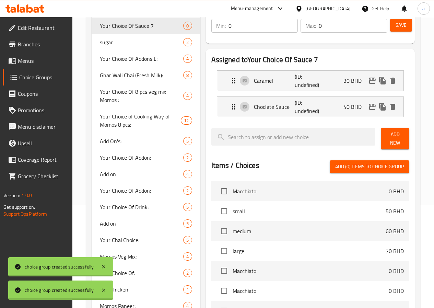
click at [389, 138] on span "Add New" at bounding box center [394, 138] width 17 height 17
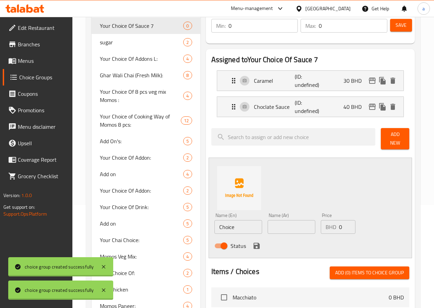
click at [217, 222] on input "Choice" at bounding box center [238, 227] width 48 height 14
type input "ر"
click at [214, 221] on input "text" at bounding box center [238, 227] width 48 height 14
type input "Vanilla Sauce"
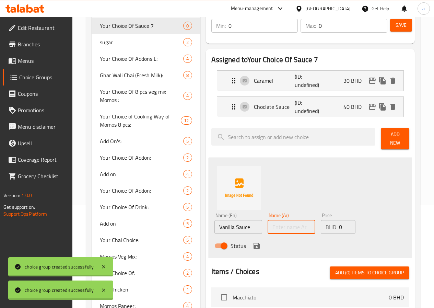
click at [267, 220] on input "text" at bounding box center [291, 227] width 48 height 14
type input "فانيليا صوص"
click at [339, 225] on input "0" at bounding box center [347, 227] width 16 height 14
type input "50"
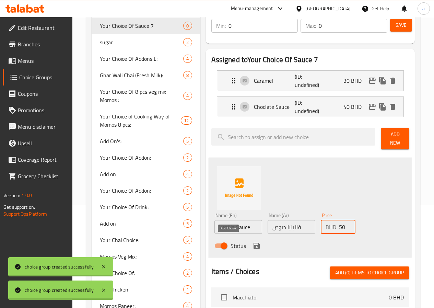
click at [253, 243] on icon "save" at bounding box center [256, 245] width 6 height 6
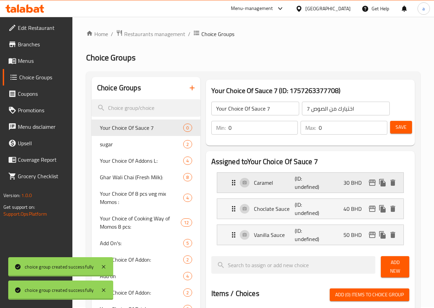
scroll to position [0, 0]
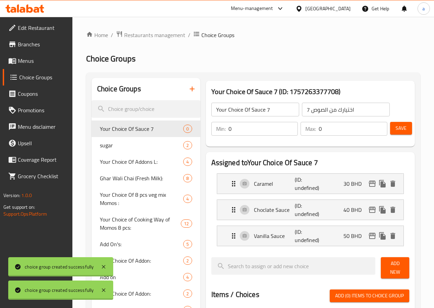
click at [400, 124] on span "Save" at bounding box center [400, 128] width 11 height 9
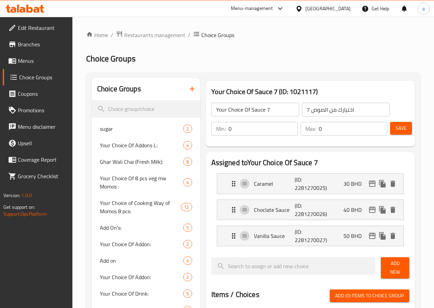
click at [32, 63] on span "Menus" at bounding box center [42, 61] width 49 height 8
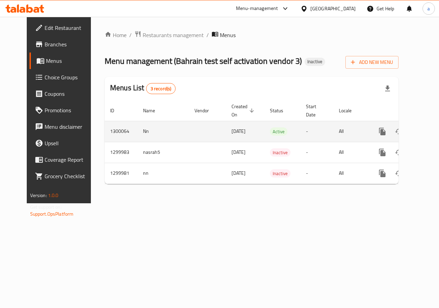
click at [429, 134] on icon "enhanced table" at bounding box center [432, 131] width 6 height 6
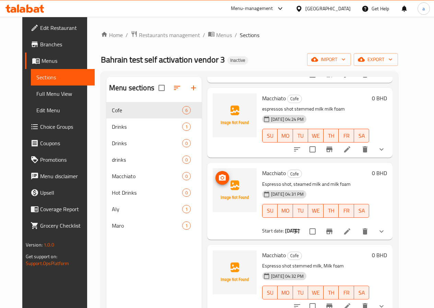
scroll to position [176, 0]
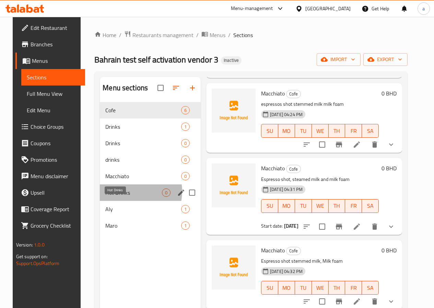
click at [121, 196] on span "Hot Drinks" at bounding box center [133, 192] width 57 height 8
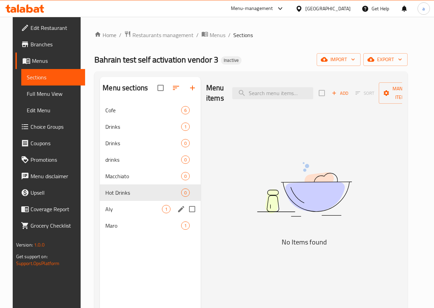
click at [108, 213] on span "Aly" at bounding box center [133, 209] width 57 height 8
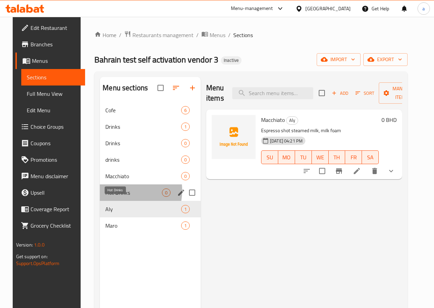
click at [108, 196] on span "Hot Drinks" at bounding box center [133, 192] width 57 height 8
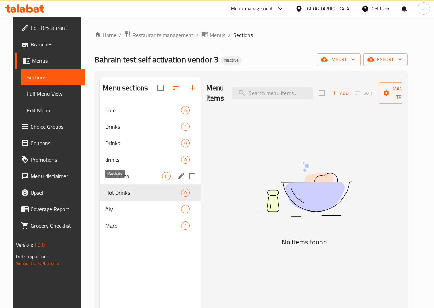
click at [109, 180] on span "Macchiato" at bounding box center [133, 176] width 57 height 8
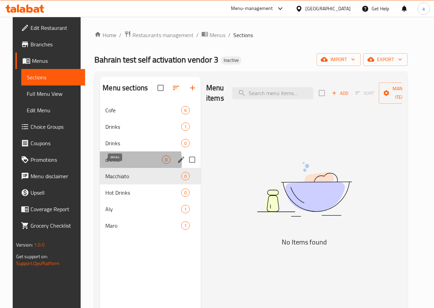
click at [107, 164] on span "drinks" at bounding box center [133, 159] width 57 height 8
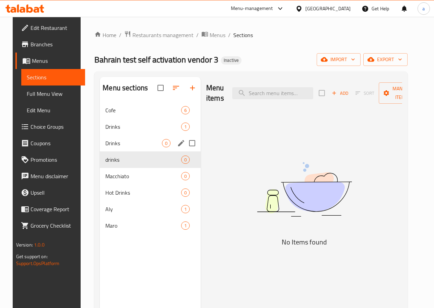
click at [107, 147] on div "Drinks 0" at bounding box center [150, 143] width 101 height 16
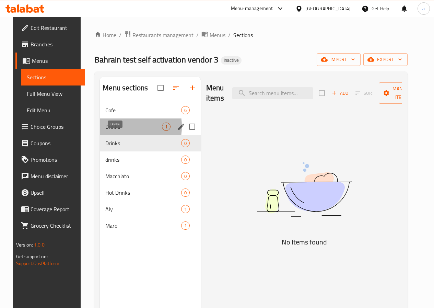
click at [107, 131] on span "Drinks" at bounding box center [133, 126] width 57 height 8
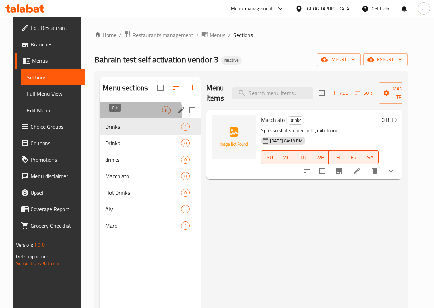
click at [105, 114] on span "Cofe" at bounding box center [133, 110] width 57 height 8
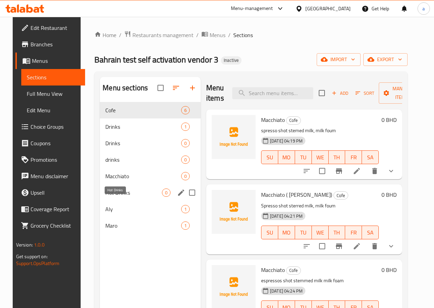
click at [107, 196] on span "Hot Drinks" at bounding box center [133, 192] width 57 height 8
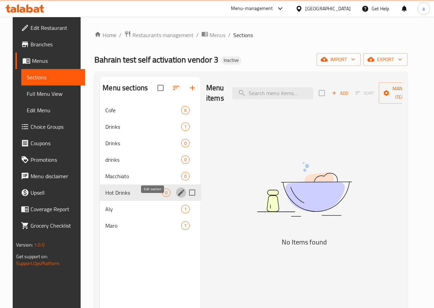
click at [177, 196] on icon "edit" at bounding box center [181, 192] width 8 height 8
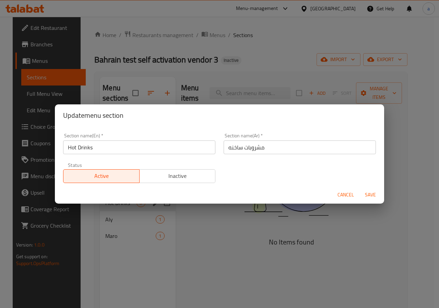
click at [248, 216] on div "Update menu section Section name(En)   * Hot Drinks Section name(En) * Section …" at bounding box center [219, 154] width 439 height 308
click at [343, 191] on span "Cancel" at bounding box center [345, 194] width 16 height 9
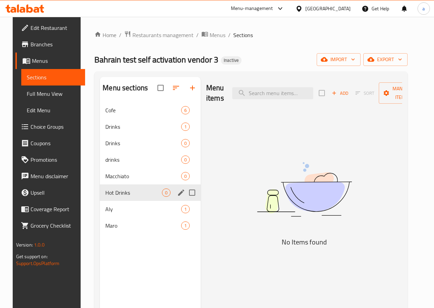
click at [34, 106] on span "Edit Menu" at bounding box center [53, 110] width 53 height 8
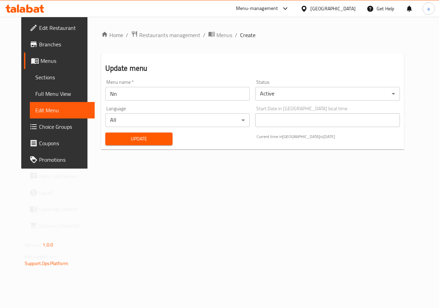
click at [36, 100] on link "Full Menu View" at bounding box center [62, 93] width 65 height 16
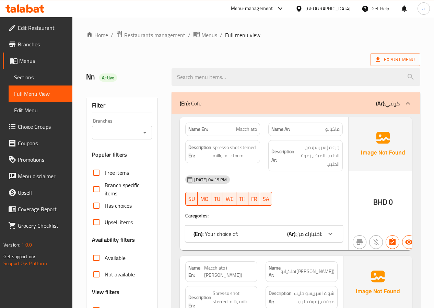
click at [35, 79] on span "Sections" at bounding box center [40, 77] width 53 height 8
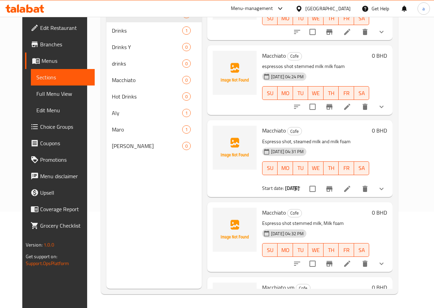
scroll to position [108, 0]
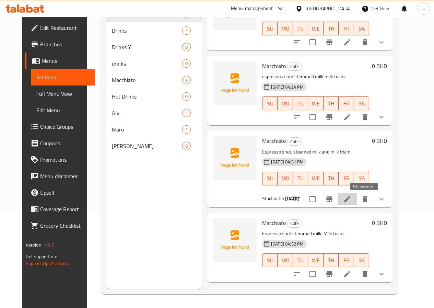
click at [350, 196] on icon at bounding box center [347, 199] width 6 height 6
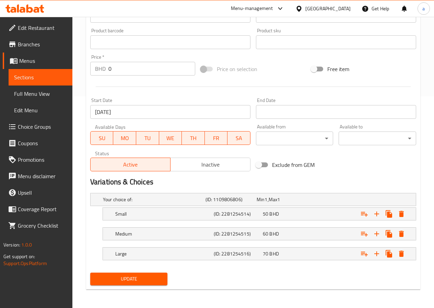
scroll to position [212, 0]
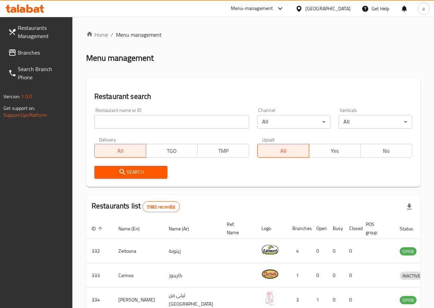
click at [273, 12] on div "Menu-management" at bounding box center [252, 8] width 42 height 8
click at [240, 29] on div "All Plugins" at bounding box center [227, 30] width 32 height 16
click at [273, 10] on div "Menu-management" at bounding box center [252, 8] width 42 height 8
click at [275, 59] on div "Restaurant-Management" at bounding box center [261, 60] width 103 height 16
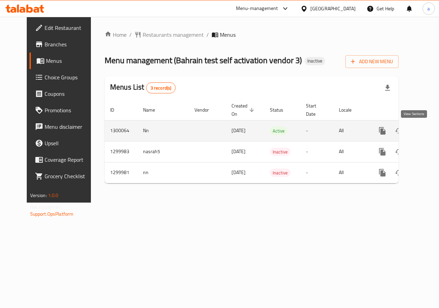
click at [424, 131] on link "enhanced table" at bounding box center [432, 130] width 16 height 16
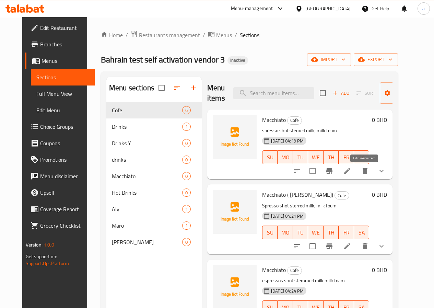
click at [350, 170] on icon at bounding box center [347, 171] width 6 height 6
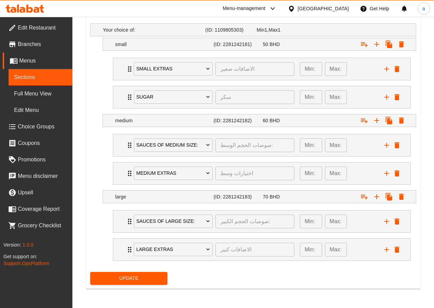
scroll to position [377, 0]
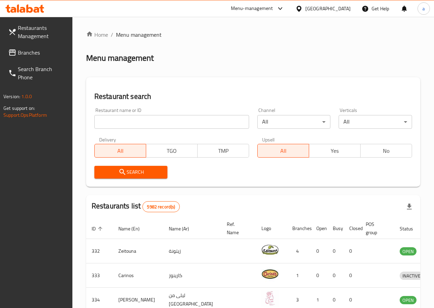
click at [36, 53] on span "Branches" at bounding box center [42, 52] width 49 height 8
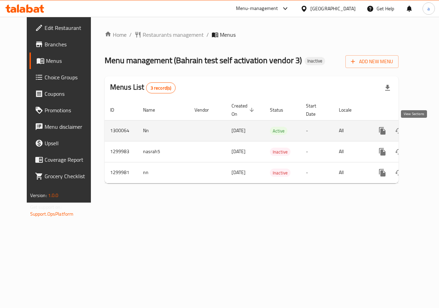
click at [424, 131] on link "enhanced table" at bounding box center [432, 130] width 16 height 16
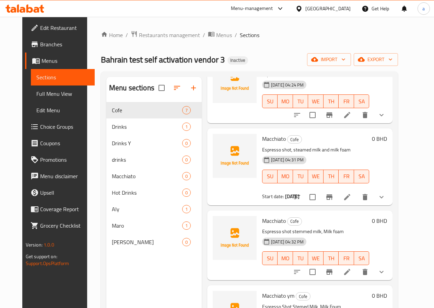
scroll to position [171, 0]
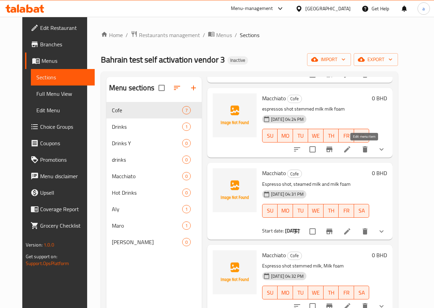
click at [351, 146] on icon at bounding box center [347, 149] width 8 height 8
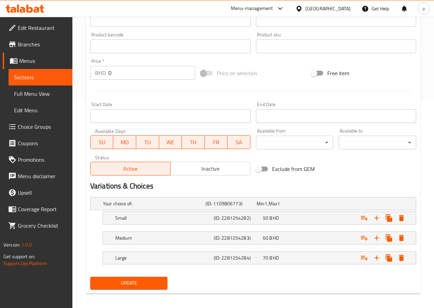
scroll to position [212, 0]
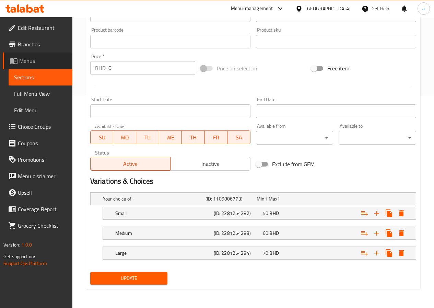
click at [36, 63] on span "Menus" at bounding box center [43, 61] width 48 height 8
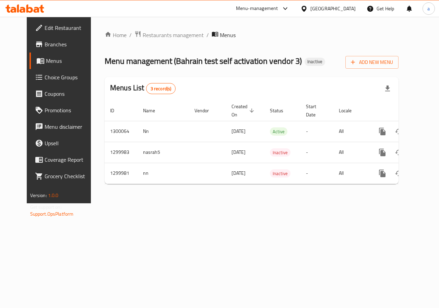
click at [45, 75] on span "Choice Groups" at bounding box center [70, 77] width 50 height 8
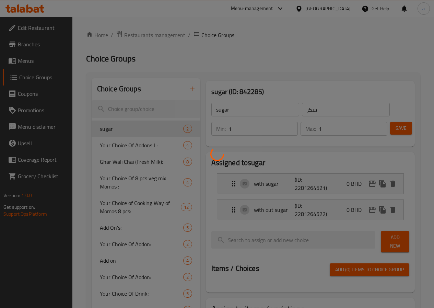
click at [32, 66] on div at bounding box center [217, 154] width 434 height 308
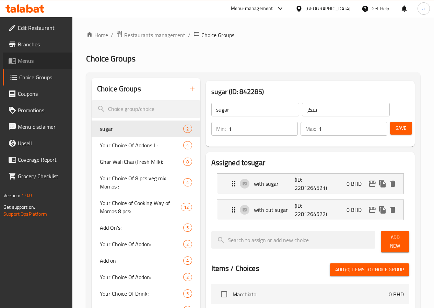
click at [29, 57] on span "Menus" at bounding box center [42, 61] width 49 height 8
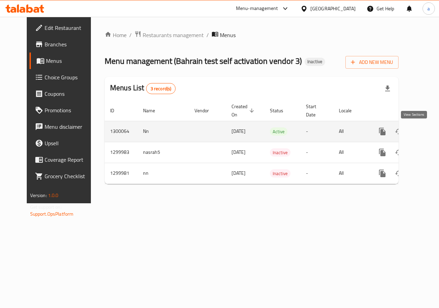
click at [428, 128] on icon "enhanced table" at bounding box center [432, 131] width 8 height 8
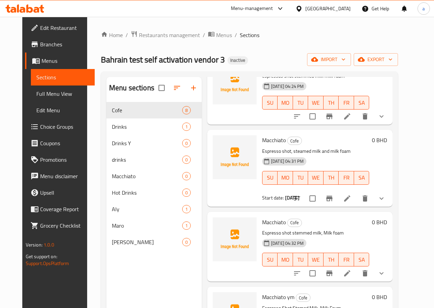
scroll to position [206, 0]
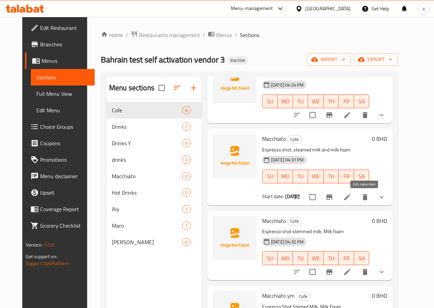
click at [351, 198] on icon at bounding box center [347, 197] width 8 height 8
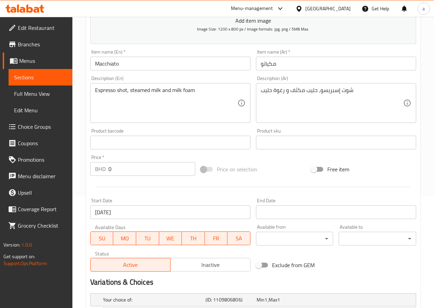
scroll to position [171, 0]
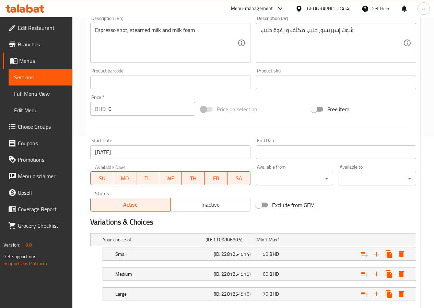
click at [35, 61] on span "Menus" at bounding box center [43, 61] width 48 height 8
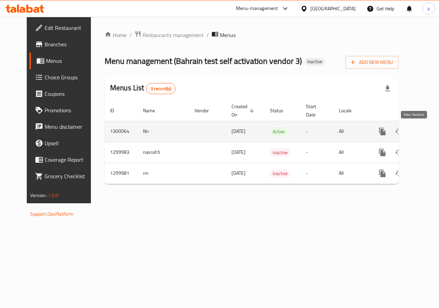
click at [424, 133] on link "enhanced table" at bounding box center [432, 131] width 16 height 16
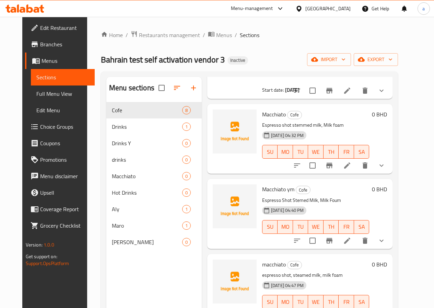
scroll to position [326, 0]
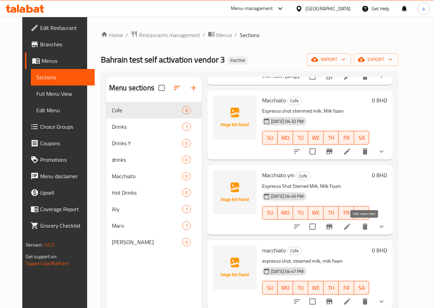
click at [351, 226] on icon at bounding box center [347, 226] width 8 height 8
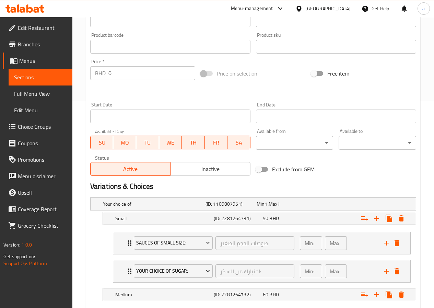
scroll to position [274, 0]
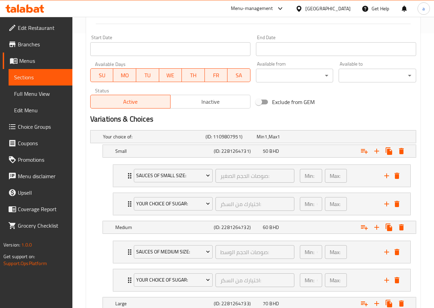
click at [21, 61] on span "Menus" at bounding box center [43, 61] width 48 height 8
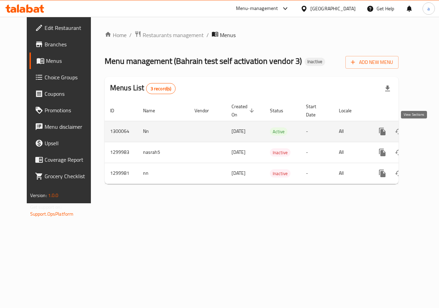
click at [428, 130] on icon "enhanced table" at bounding box center [432, 131] width 8 height 8
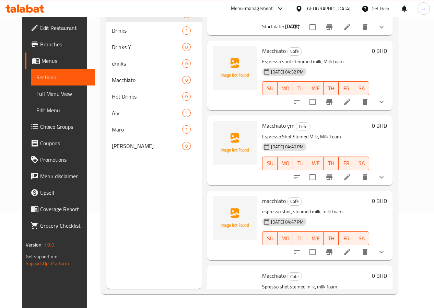
scroll to position [326, 0]
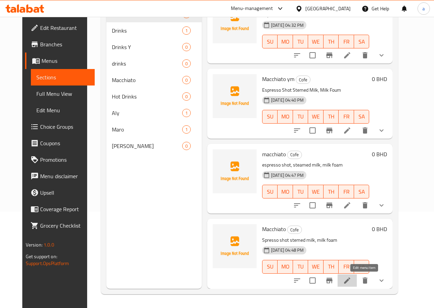
click at [350, 278] on icon at bounding box center [347, 280] width 6 height 6
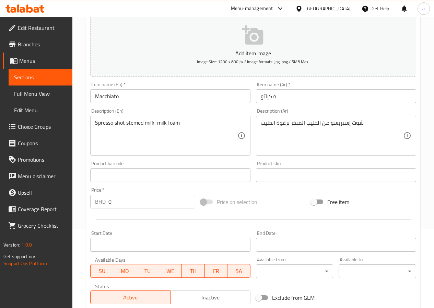
scroll to position [41, 0]
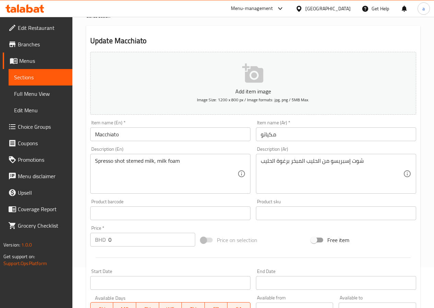
click at [28, 60] on span "Menus" at bounding box center [43, 61] width 48 height 8
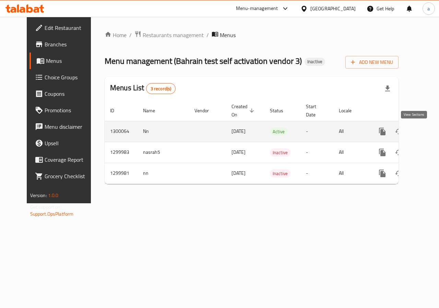
click at [429, 130] on icon "enhanced table" at bounding box center [432, 131] width 6 height 6
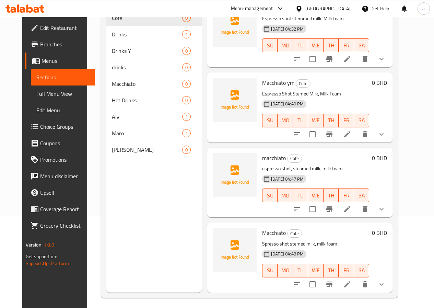
scroll to position [96, 0]
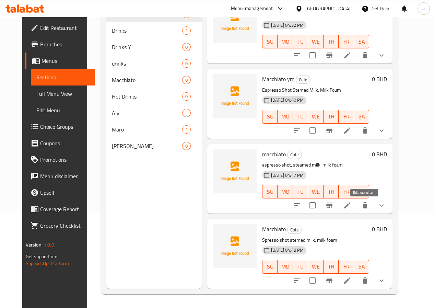
click at [351, 204] on icon at bounding box center [347, 205] width 8 height 8
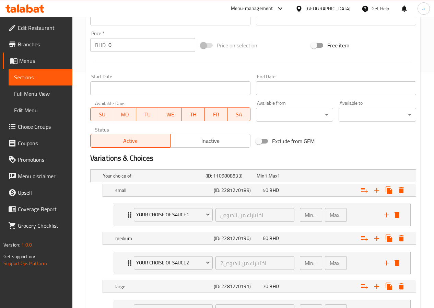
scroll to position [125, 0]
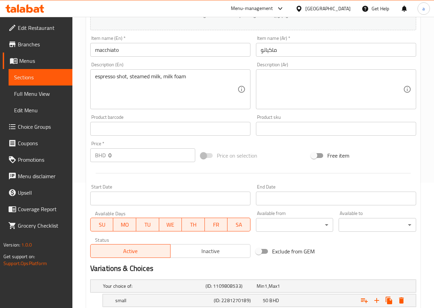
click at [17, 60] on icon at bounding box center [14, 61] width 8 height 6
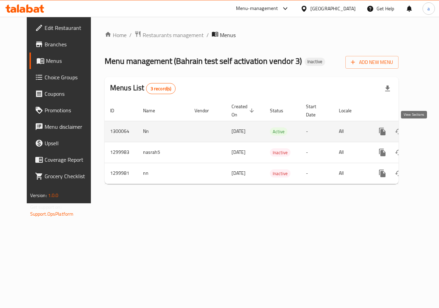
click at [428, 131] on icon "enhanced table" at bounding box center [432, 131] width 8 height 8
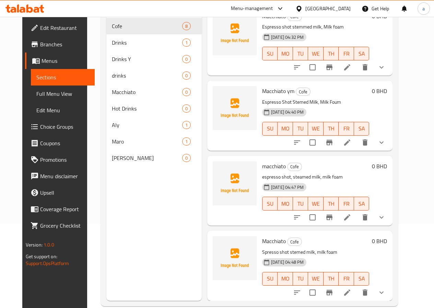
scroll to position [96, 0]
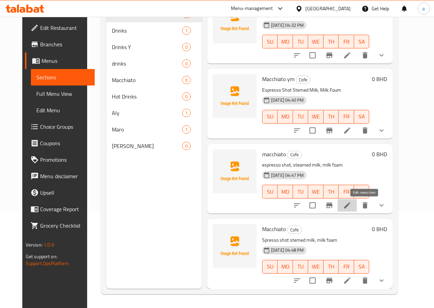
click at [351, 205] on icon at bounding box center [347, 205] width 8 height 8
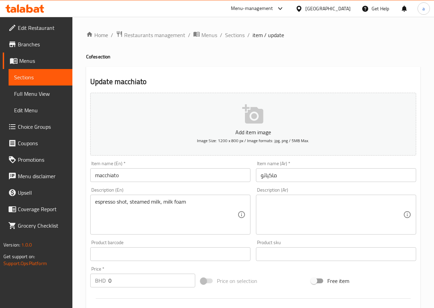
type input "اختيارك من الصوص3"
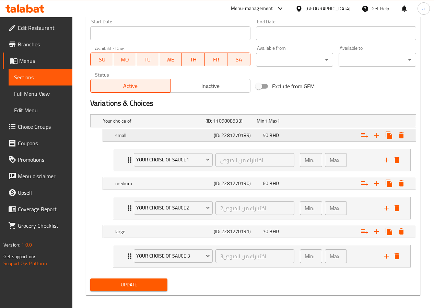
scroll to position [297, 0]
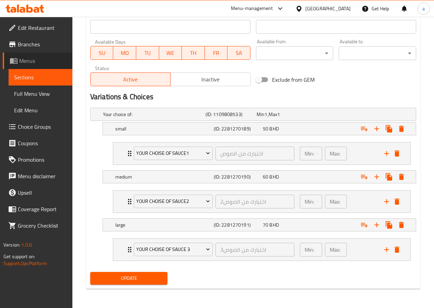
click at [23, 60] on span "Menus" at bounding box center [43, 61] width 48 height 8
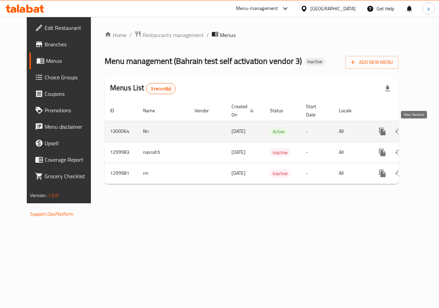
click at [428, 128] on icon "enhanced table" at bounding box center [432, 131] width 8 height 8
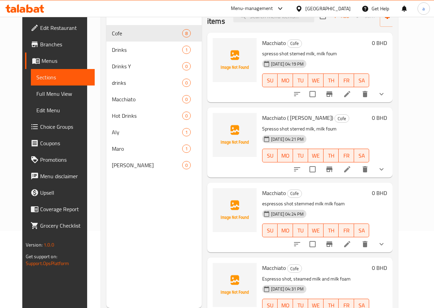
scroll to position [62, 0]
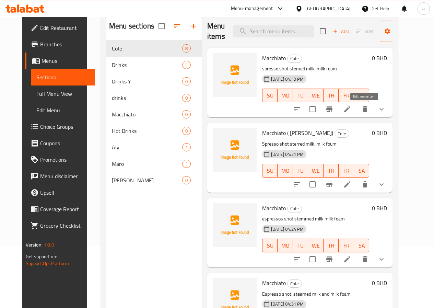
click at [351, 107] on icon at bounding box center [347, 109] width 8 height 8
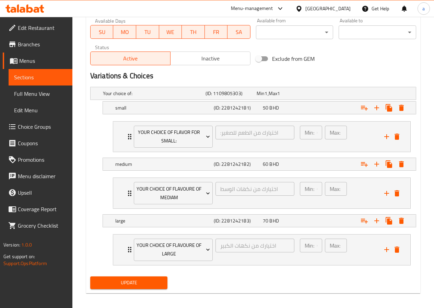
scroll to position [322, 0]
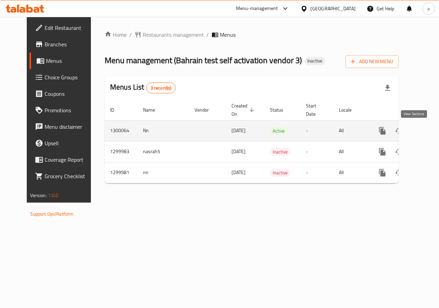
click at [429, 131] on icon "enhanced table" at bounding box center [432, 131] width 6 height 6
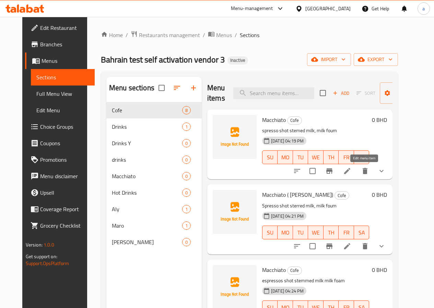
click at [350, 173] on icon at bounding box center [347, 171] width 6 height 6
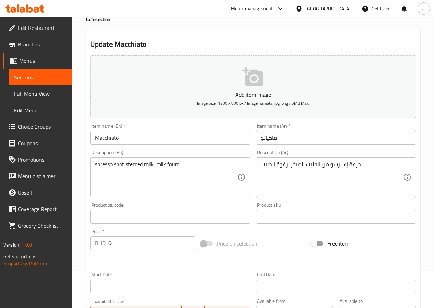
scroll to position [103, 0]
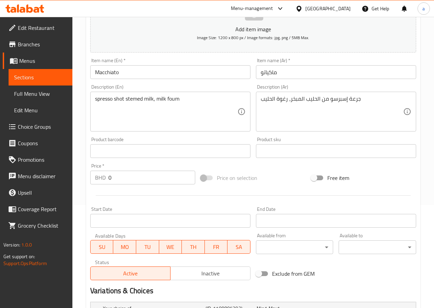
click at [20, 58] on span "Menus" at bounding box center [43, 61] width 48 height 8
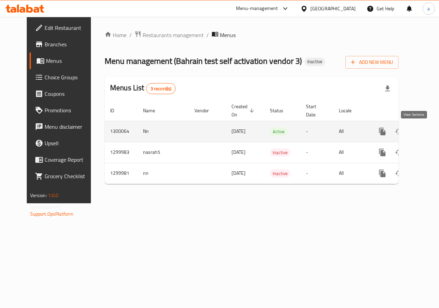
click at [428, 129] on icon "enhanced table" at bounding box center [432, 131] width 8 height 8
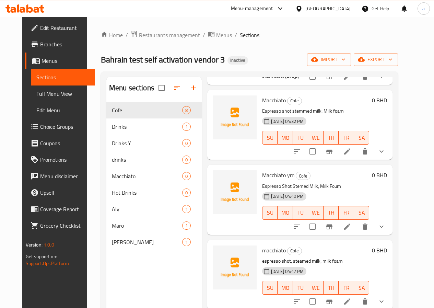
scroll to position [292, 0]
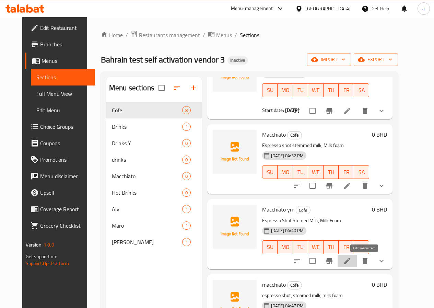
click at [351, 258] on icon at bounding box center [347, 261] width 8 height 8
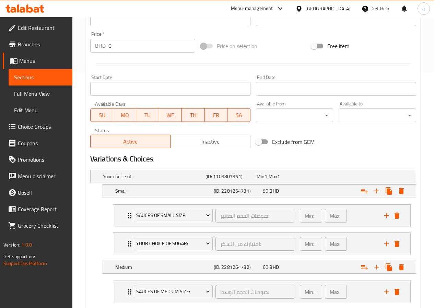
scroll to position [274, 0]
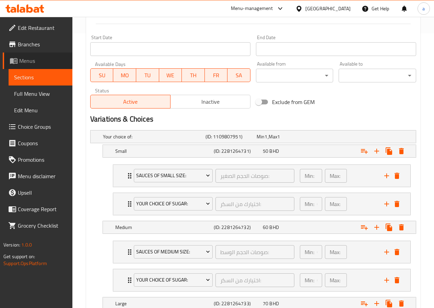
click at [22, 57] on span "Menus" at bounding box center [43, 61] width 48 height 8
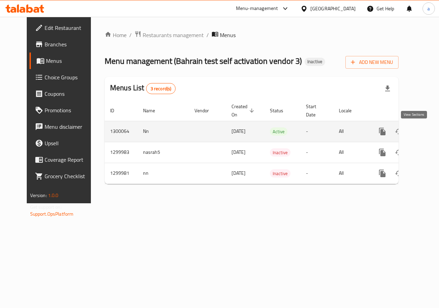
click at [428, 130] on icon "enhanced table" at bounding box center [432, 131] width 8 height 8
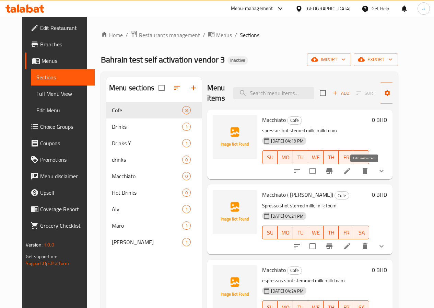
click at [351, 170] on icon at bounding box center [347, 171] width 8 height 8
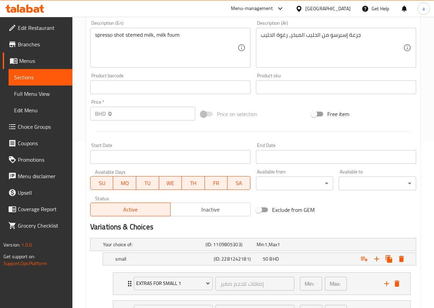
scroll to position [206, 0]
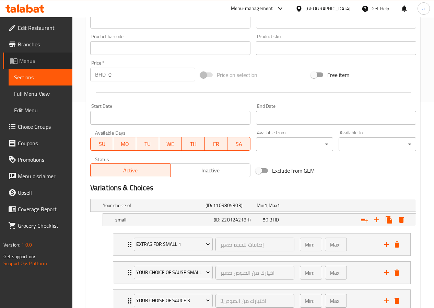
click at [31, 64] on span "Menus" at bounding box center [43, 61] width 48 height 8
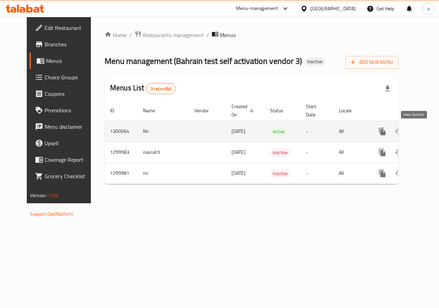
click at [429, 131] on icon "enhanced table" at bounding box center [432, 131] width 6 height 6
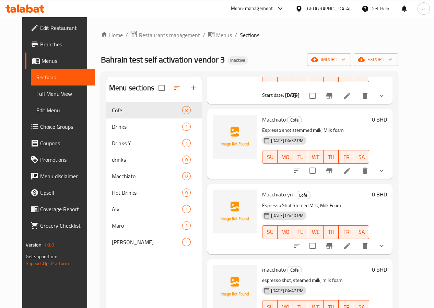
scroll to position [326, 0]
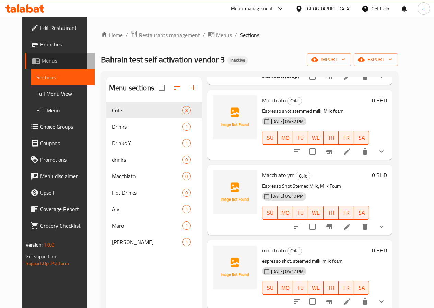
click at [41, 58] on span "Menus" at bounding box center [65, 61] width 48 height 8
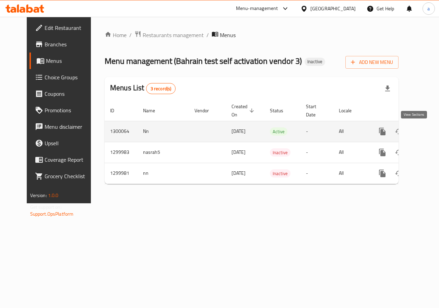
click at [428, 128] on icon "enhanced table" at bounding box center [432, 131] width 8 height 8
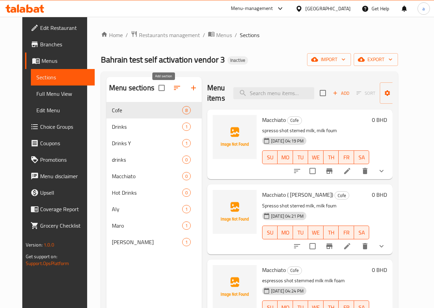
click at [189, 92] on icon "button" at bounding box center [193, 88] width 8 height 8
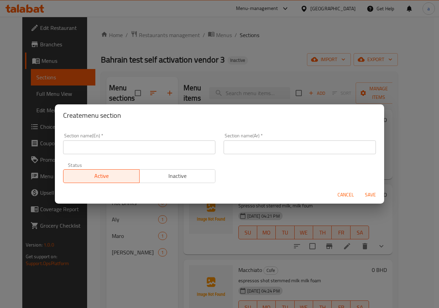
click at [129, 231] on div "Create menu section Section name(En)   * Section name(En) * Section name(Ar)   …" at bounding box center [219, 154] width 439 height 308
click at [346, 196] on span "Cancel" at bounding box center [345, 194] width 16 height 9
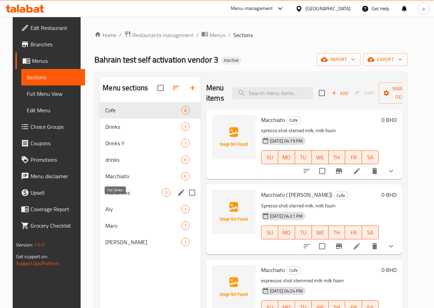
click at [117, 196] on span "Hot Drinks" at bounding box center [133, 192] width 57 height 8
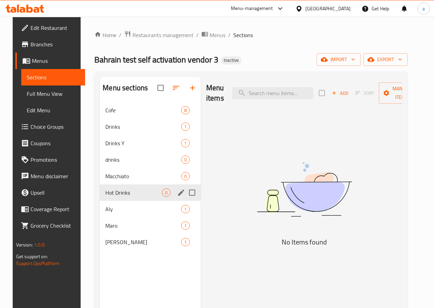
click at [162, 196] on span "0" at bounding box center [166, 192] width 8 height 7
click at [185, 200] on input "Menu sections" at bounding box center [192, 192] width 14 height 14
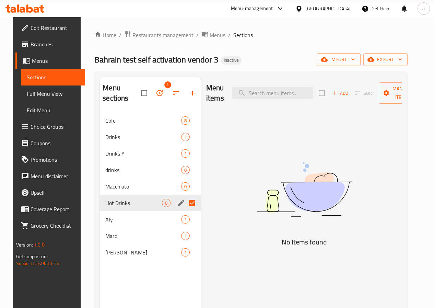
click at [185, 203] on input "Menu sections" at bounding box center [192, 202] width 14 height 14
checkbox input "false"
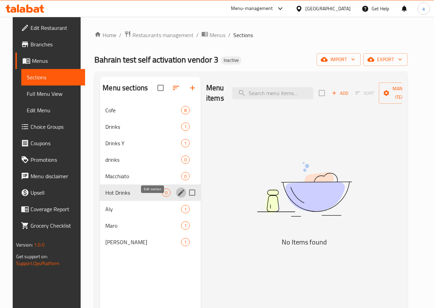
click at [177, 196] on icon "edit" at bounding box center [181, 192] width 8 height 8
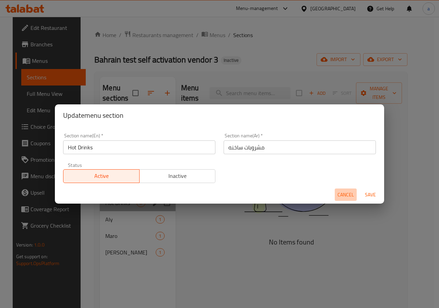
click at [352, 195] on span "Cancel" at bounding box center [345, 194] width 16 height 9
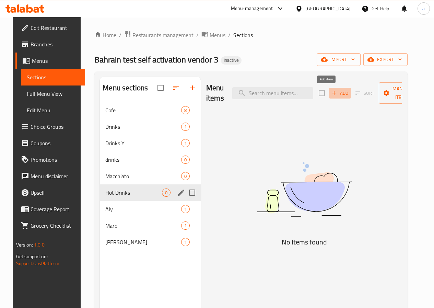
click at [331, 91] on span "Add" at bounding box center [340, 93] width 19 height 8
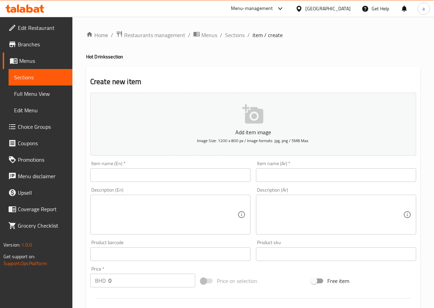
click at [201, 178] on input "text" at bounding box center [170, 175] width 160 height 14
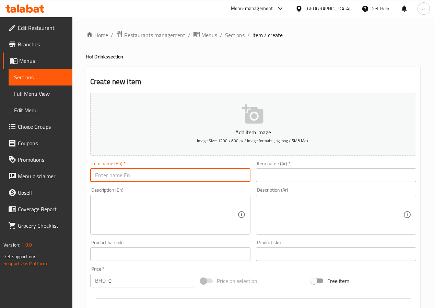
click at [146, 173] on input "text" at bounding box center [170, 175] width 160 height 14
type input "ة"
type input "Macchiato"
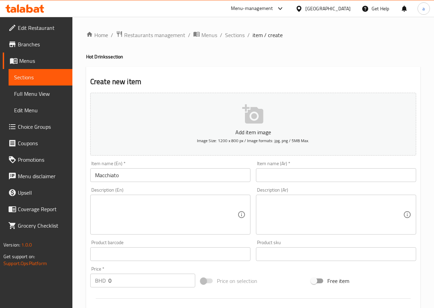
click at [293, 167] on div "Item name (Ar)   * Item name (Ar) *" at bounding box center [336, 171] width 160 height 21
click at [293, 170] on input "text" at bounding box center [336, 175] width 160 height 14
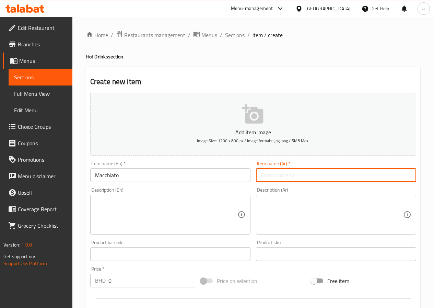
type input "مكياتو"
click at [118, 223] on textarea at bounding box center [166, 214] width 142 height 33
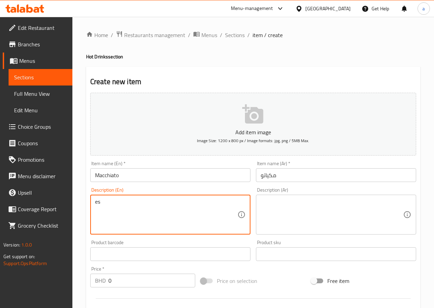
type textarea "e"
drag, startPoint x: 177, startPoint y: 201, endPoint x: 183, endPoint y: 200, distance: 5.8
click at [183, 200] on textarea "Espresso Shot Stemed Milk,foum MILK" at bounding box center [166, 214] width 142 height 33
click at [159, 202] on textarea "Espresso Shot Stemed Milk,foum Milk" at bounding box center [166, 214] width 142 height 33
click at [186, 202] on textarea "Espresso Shot Stemed Milk,Foum Milk" at bounding box center [166, 214] width 142 height 33
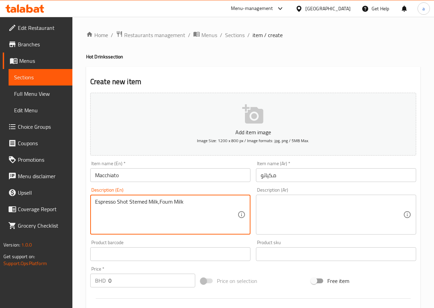
type textarea "Espresso Shot Stemed Milk,Foum Milk"
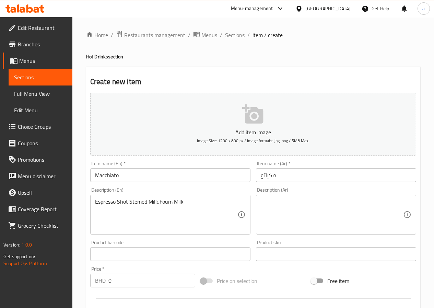
click at [178, 197] on div "Espresso Shot Stemed Milk,Foum Milk Description (En)" at bounding box center [170, 214] width 160 height 40
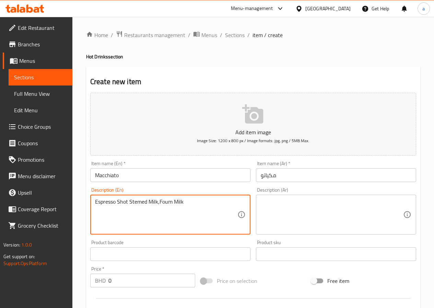
drag, startPoint x: 183, startPoint y: 199, endPoint x: 95, endPoint y: 200, distance: 88.1
click at [95, 200] on textarea "Espresso Shot Stemed Milk,Foum Milk" at bounding box center [166, 214] width 142 height 33
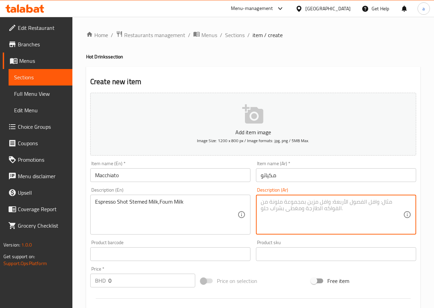
click at [281, 206] on textarea at bounding box center [332, 214] width 142 height 33
paste textarea "شوت اسبريسو مع حليب مبخر ورغوة حليب"
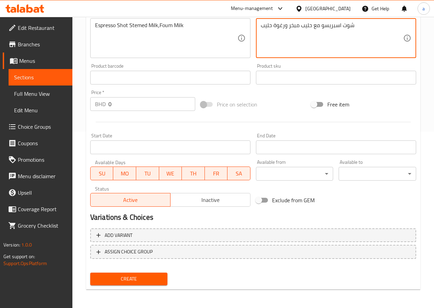
scroll to position [177, 0]
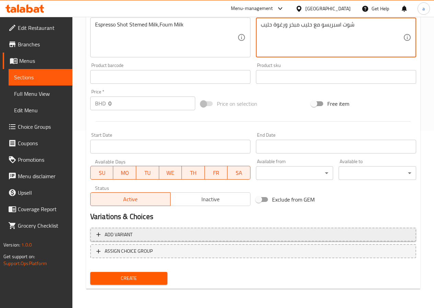
type textarea "شوت اسبريسو مع حليب مبخر ورغوة حليب"
click at [168, 233] on span "Add variant" at bounding box center [252, 234] width 313 height 9
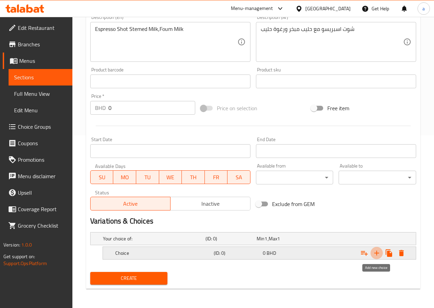
click at [375, 250] on icon "Expand" at bounding box center [376, 253] width 8 height 8
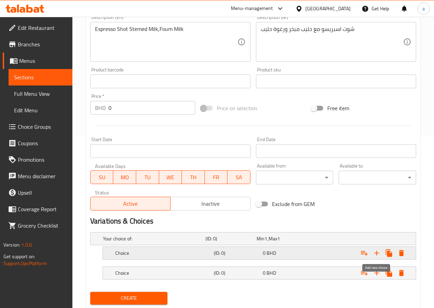
click at [375, 250] on icon "Expand" at bounding box center [376, 253] width 8 height 8
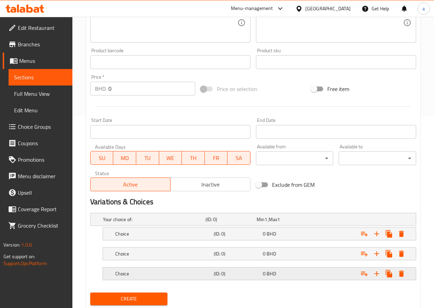
scroll to position [207, 0]
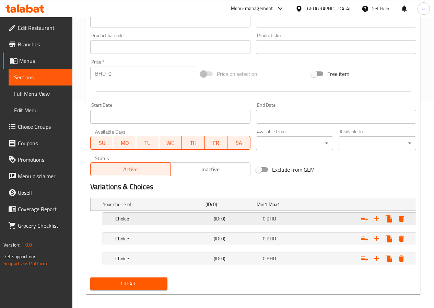
click at [143, 218] on h5 "Choice" at bounding box center [163, 218] width 96 height 7
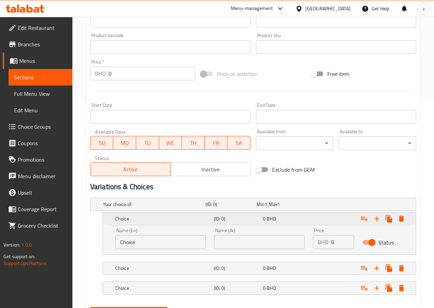
click at [133, 216] on h5 "Choice" at bounding box center [163, 218] width 96 height 7
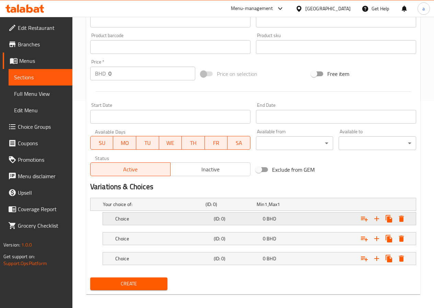
click at [133, 216] on h5 "Choice" at bounding box center [163, 218] width 96 height 7
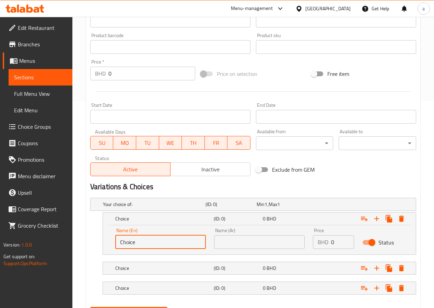
drag, startPoint x: 142, startPoint y: 239, endPoint x: 112, endPoint y: 241, distance: 29.3
click at [112, 241] on div "Name (En) Choice Name (En)" at bounding box center [160, 238] width 99 height 29
type input "Small"
click at [230, 240] on input "text" at bounding box center [259, 242] width 91 height 14
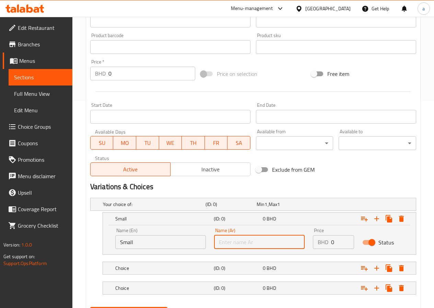
type input "w"
click at [185, 265] on h5 "Choice" at bounding box center [163, 267] width 96 height 7
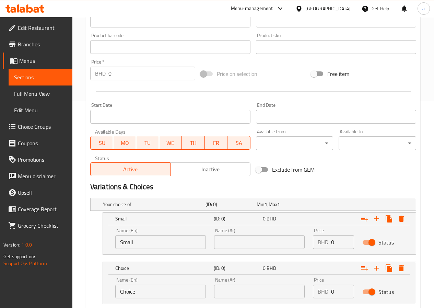
click at [138, 284] on input "Choice" at bounding box center [160, 291] width 91 height 14
click at [121, 292] on input "medium" at bounding box center [160, 291] width 91 height 14
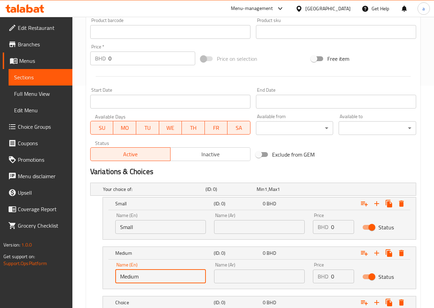
scroll to position [241, 0]
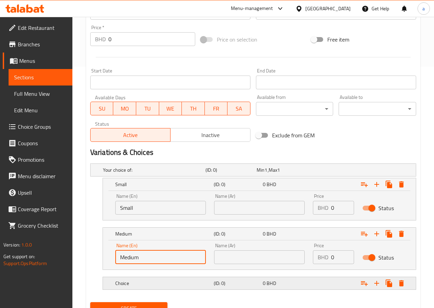
type input "Medium"
click at [144, 283] on h5 "Choice" at bounding box center [163, 282] width 96 height 7
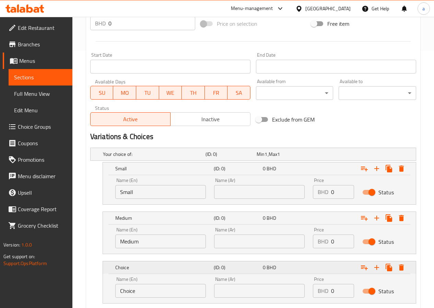
scroll to position [275, 0]
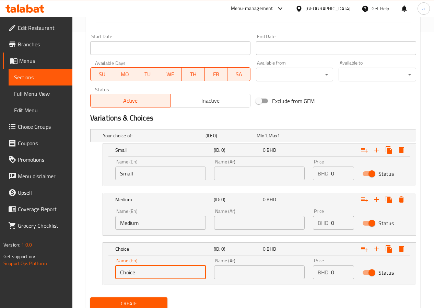
click at [146, 274] on input "Choice" at bounding box center [160, 272] width 91 height 14
type input "Large"
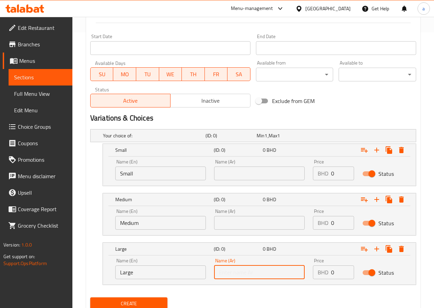
click at [237, 275] on input "text" at bounding box center [259, 272] width 91 height 14
type input ";"
type input "كبير"
click at [237, 225] on input "text" at bounding box center [259, 223] width 91 height 14
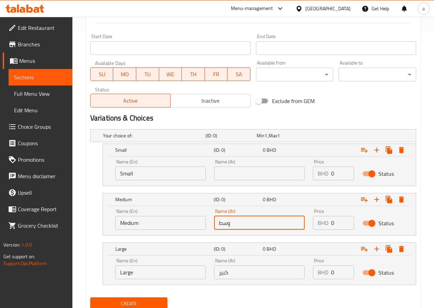
type input "وسط"
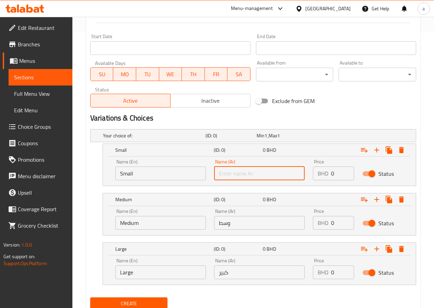
click at [246, 178] on input "text" at bounding box center [259, 173] width 91 height 14
type input "صغير"
click at [341, 175] on input "0" at bounding box center [342, 173] width 23 height 14
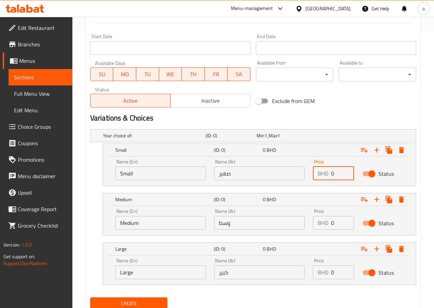
click at [341, 175] on input "0" at bounding box center [342, 173] width 23 height 14
click at [332, 174] on input "0" at bounding box center [342, 173] width 23 height 14
type input "50"
click at [335, 221] on input "0" at bounding box center [342, 223] width 23 height 14
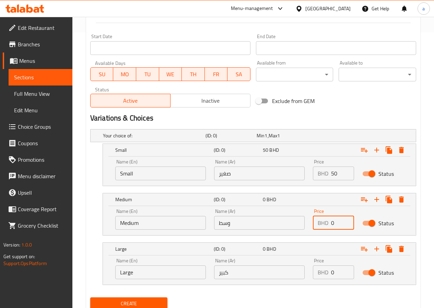
click at [335, 221] on input "0" at bounding box center [342, 223] width 23 height 14
click at [333, 222] on input "0" at bounding box center [342, 223] width 23 height 14
click at [331, 222] on input "0" at bounding box center [342, 223] width 23 height 14
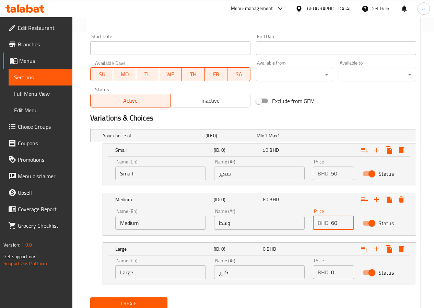
type input "60"
click at [333, 275] on input "0" at bounding box center [342, 272] width 23 height 14
click at [332, 272] on input "0" at bounding box center [342, 272] width 23 height 14
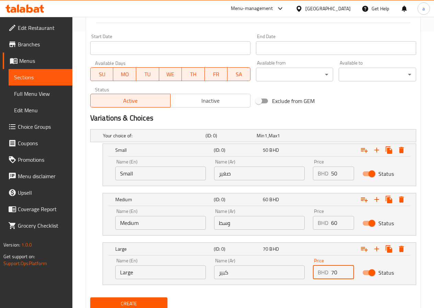
scroll to position [301, 0]
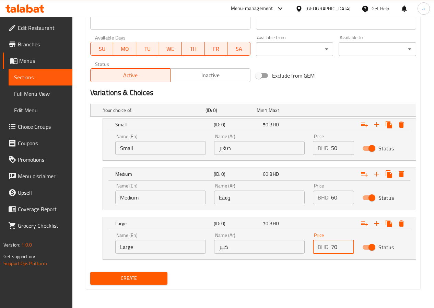
type input "70"
click at [42, 129] on span "Choice Groups" at bounding box center [42, 126] width 49 height 8
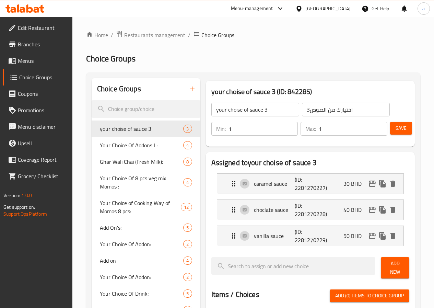
click at [188, 90] on icon "button" at bounding box center [192, 89] width 8 height 8
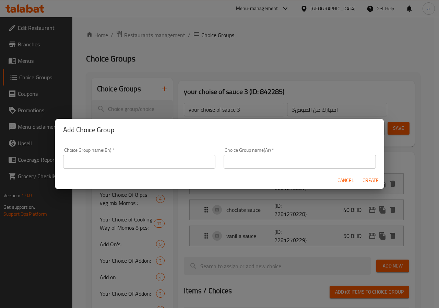
click at [157, 161] on input "text" at bounding box center [139, 162] width 152 height 14
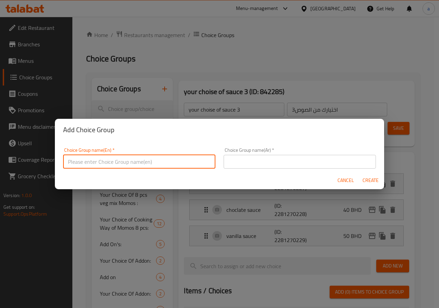
click at [351, 176] on div "Cancel Create" at bounding box center [219, 180] width 329 height 18
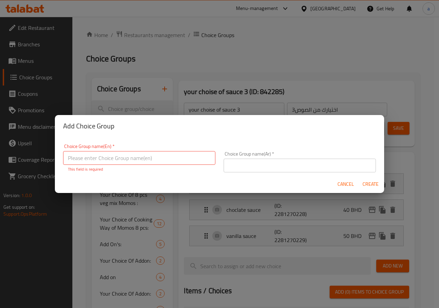
click at [345, 185] on span "Cancel" at bounding box center [345, 184] width 16 height 9
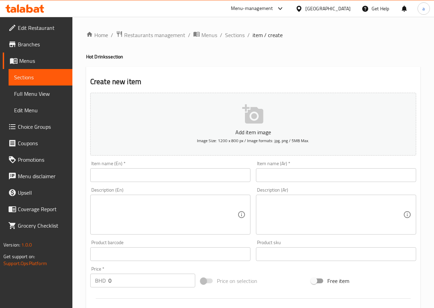
scroll to position [177, 0]
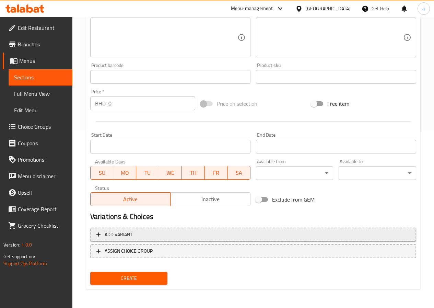
click at [141, 231] on span "Add variant" at bounding box center [252, 234] width 313 height 9
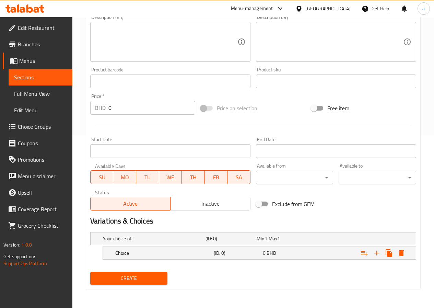
scroll to position [172, 0]
click at [377, 253] on icon "Expand" at bounding box center [376, 252] width 5 height 5
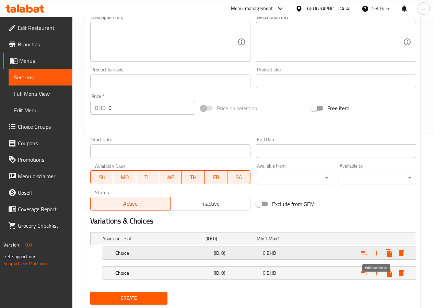
click at [377, 253] on icon "Expand" at bounding box center [376, 252] width 5 height 5
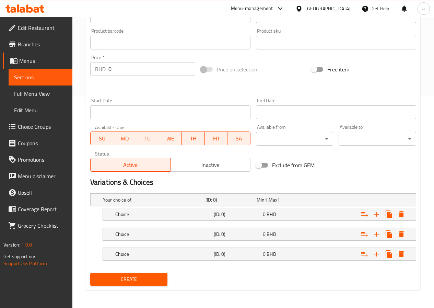
scroll to position [212, 0]
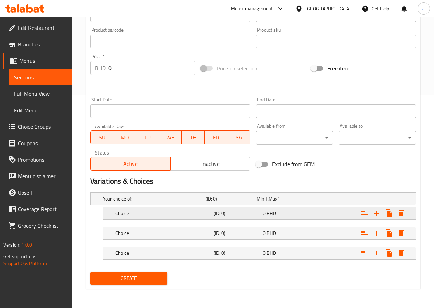
click at [156, 216] on h5 "Choice" at bounding box center [163, 213] width 96 height 7
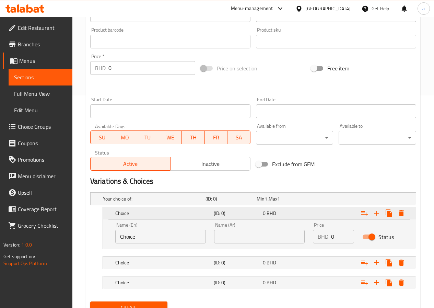
click at [156, 216] on h5 "Choice" at bounding box center [163, 213] width 96 height 7
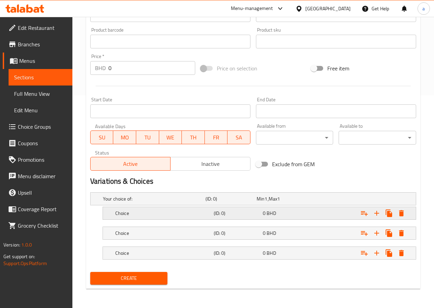
click at [151, 214] on h5 "Choice" at bounding box center [163, 213] width 96 height 7
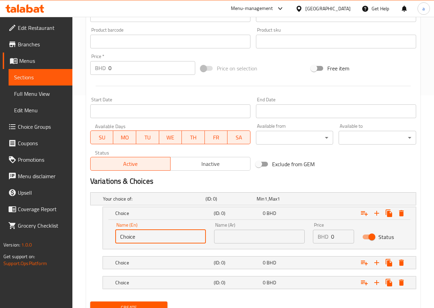
click at [149, 241] on input "Choice" at bounding box center [160, 236] width 91 height 14
click at [143, 258] on div "Choice" at bounding box center [163, 263] width 98 height 10
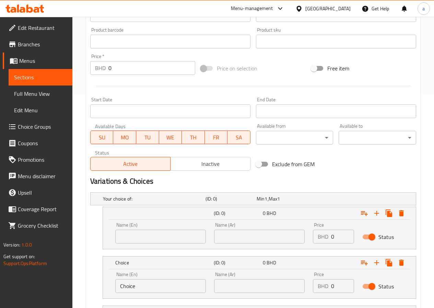
click at [144, 280] on input "Choice" at bounding box center [160, 286] width 91 height 14
click at [145, 282] on input "Choice" at bounding box center [160, 286] width 91 height 14
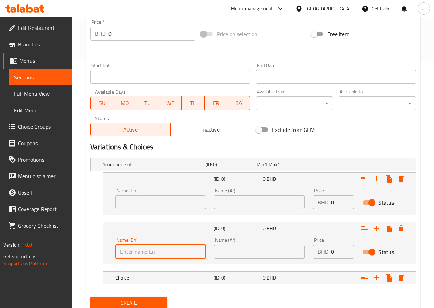
click at [145, 283] on div "Choice (ID: 0) 0 BHD" at bounding box center [261, 277] width 295 height 15
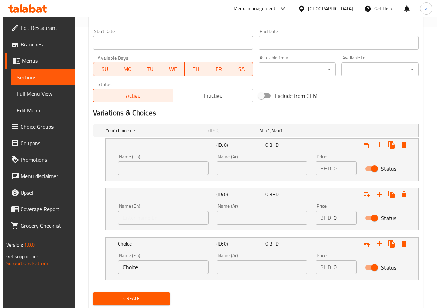
scroll to position [281, 0]
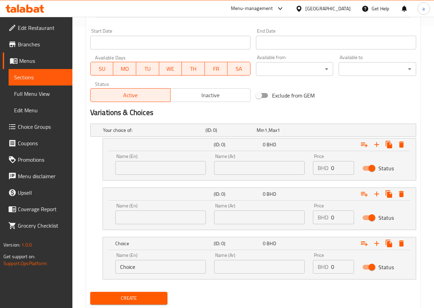
click at [143, 269] on input "Choice" at bounding box center [160, 267] width 91 height 14
click at [132, 170] on input "text" at bounding box center [160, 168] width 91 height 14
type input "Small"
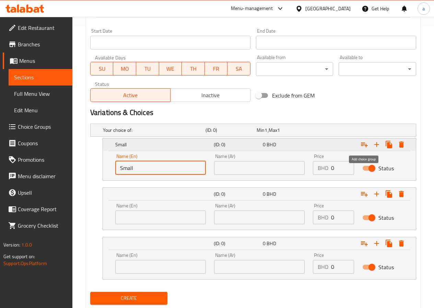
click at [363, 144] on icon "Expand" at bounding box center [364, 144] width 7 height 5
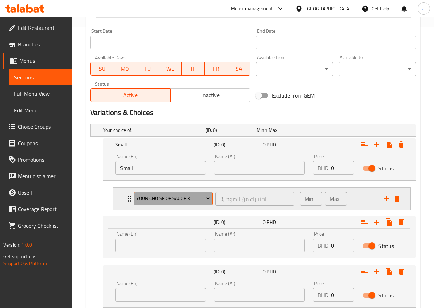
click at [199, 201] on span "your choise of sauce 3" at bounding box center [173, 198] width 74 height 9
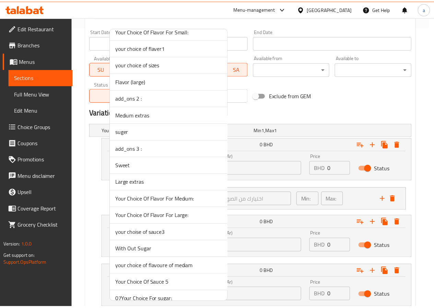
scroll to position [1303, 0]
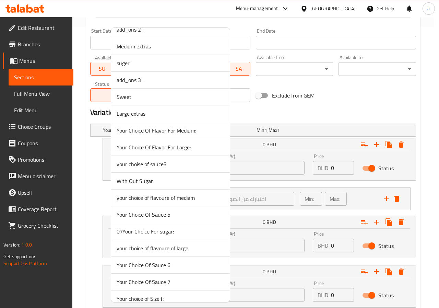
click at [175, 215] on span "Your Choice Of Sauce 5" at bounding box center [171, 214] width 108 height 8
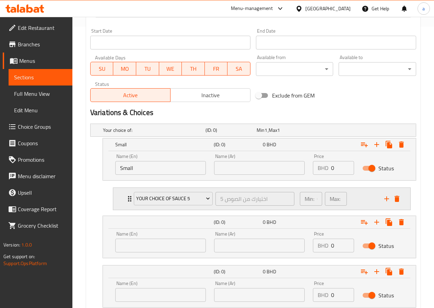
click at [131, 197] on div "Your Choice Of Sauce 5 5 اختيارك من الصوص ​" at bounding box center [214, 199] width 169 height 22
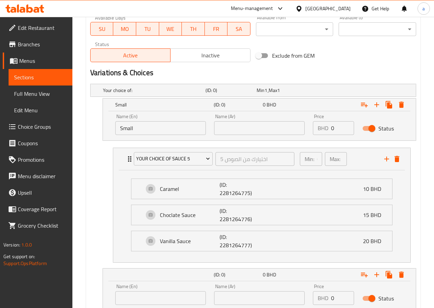
scroll to position [315, 0]
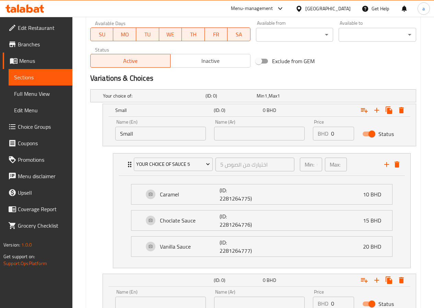
click at [231, 139] on input "text" at bounding box center [259, 134] width 91 height 14
type input "صغير"
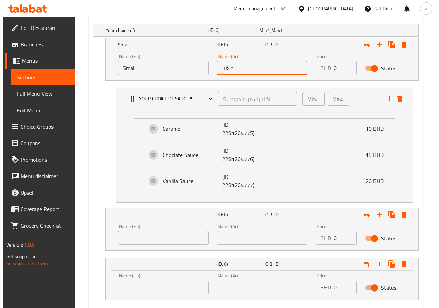
scroll to position [418, 0]
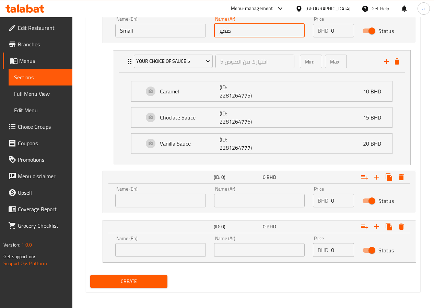
click at [191, 199] on input "text" at bounding box center [160, 200] width 91 height 14
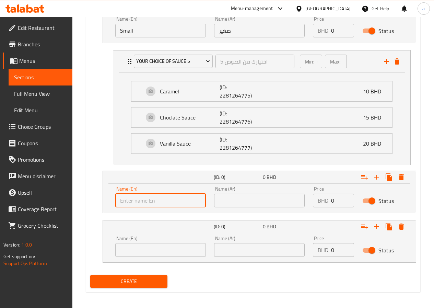
type input "Medium"
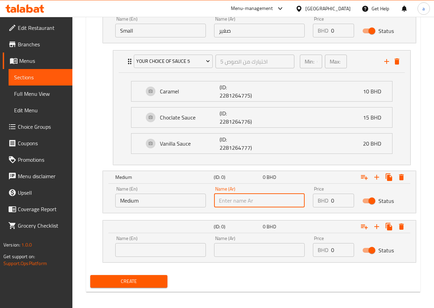
click at [237, 204] on input "text" at bounding box center [259, 200] width 91 height 14
type input "وسط"
click at [362, 178] on icon "Expand" at bounding box center [364, 177] width 7 height 5
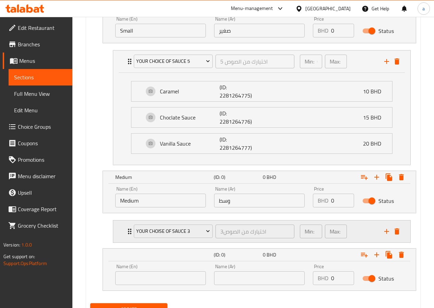
click at [133, 235] on div "your choise of sauce 3" at bounding box center [173, 231] width 82 height 16
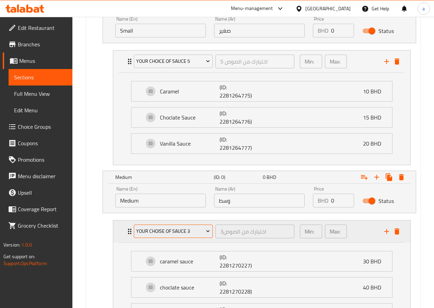
click at [195, 229] on span "your choise of sauce 3" at bounding box center [173, 231] width 74 height 9
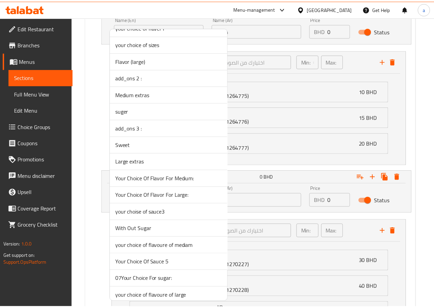
scroll to position [1303, 0]
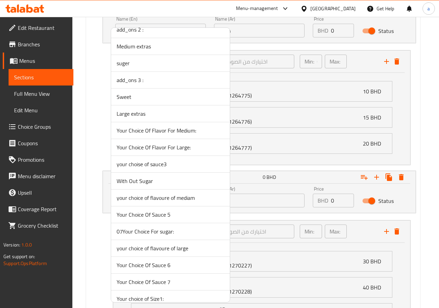
click at [132, 265] on span "Your Choice Of Sauce 6" at bounding box center [171, 265] width 108 height 8
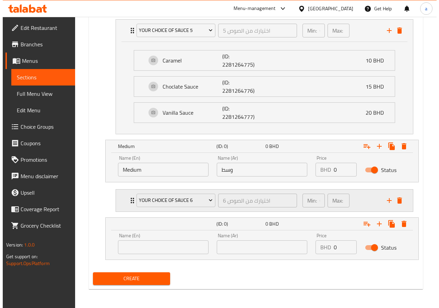
scroll to position [449, 0]
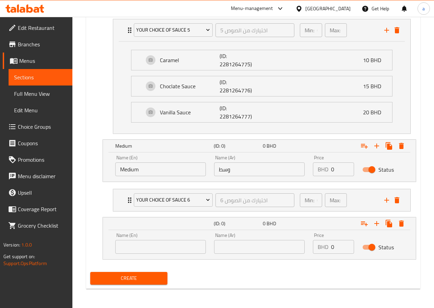
click at [131, 247] on input "text" at bounding box center [160, 247] width 91 height 14
type input "Large"
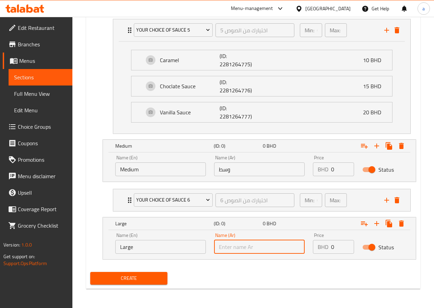
click at [236, 244] on input "text" at bounding box center [259, 247] width 91 height 14
type input "كبير"
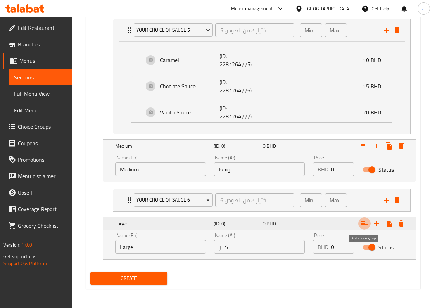
click at [364, 226] on icon "Expand" at bounding box center [364, 223] width 8 height 8
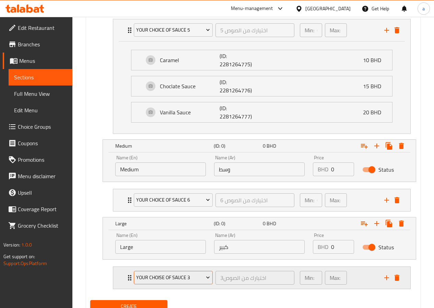
click at [149, 275] on span "your choise of sauce 3" at bounding box center [173, 277] width 74 height 9
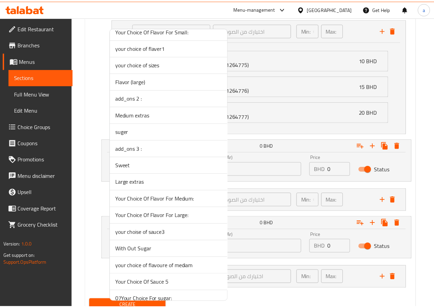
scroll to position [1337, 0]
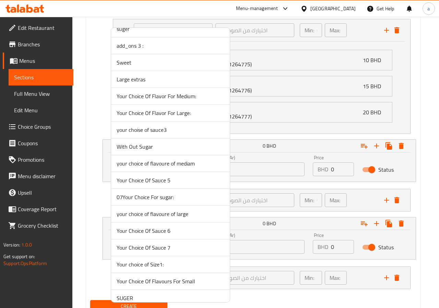
click at [169, 245] on span "Your Choice Of Sauce 7" at bounding box center [171, 247] width 108 height 8
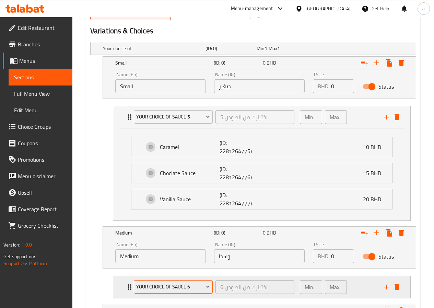
scroll to position [381, 0]
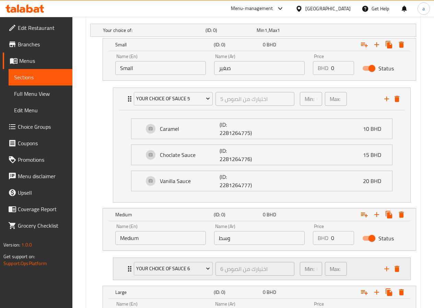
click at [129, 266] on icon "Expand" at bounding box center [129, 268] width 3 height 5
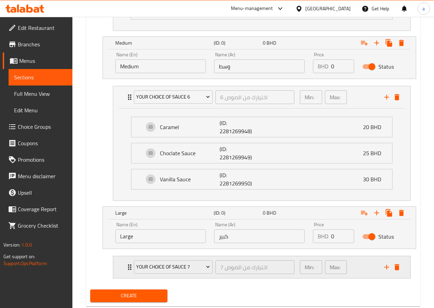
click at [128, 264] on icon "Expand" at bounding box center [130, 267] width 8 height 8
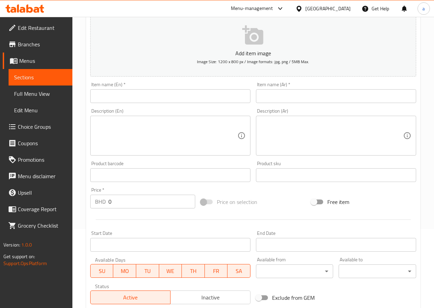
scroll to position [45, 0]
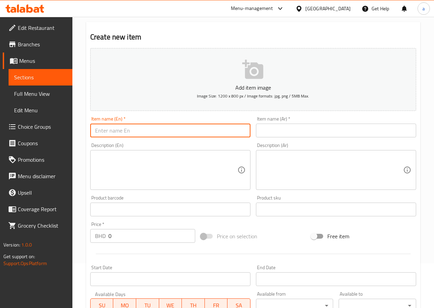
click at [124, 129] on input "text" at bounding box center [170, 130] width 160 height 14
type input "Macchiato"
click at [292, 130] on input "text" at bounding box center [336, 130] width 160 height 14
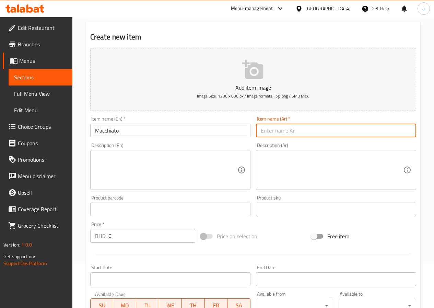
type input "مكياتو"
click at [204, 174] on textarea at bounding box center [166, 170] width 142 height 33
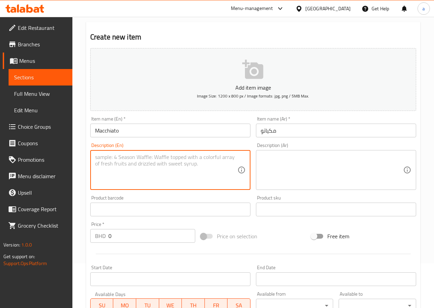
type textarea "س"
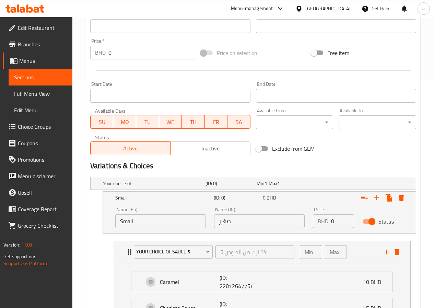
scroll to position [113, 0]
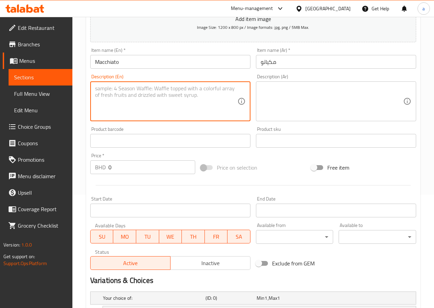
paste textarea "Spresso Shot Stemed Milk,Milk Foum"
click at [98, 88] on textarea "Spresso Shot Stemed Milk,Milk Foum" at bounding box center [166, 101] width 142 height 33
click at [98, 87] on textarea "Epresso Shot Stemed Milk,Milk Foum" at bounding box center [166, 101] width 142 height 33
type textarea "Espresso Shot Stemed Milk,Milk Foum"
click at [293, 95] on textarea at bounding box center [332, 101] width 142 height 33
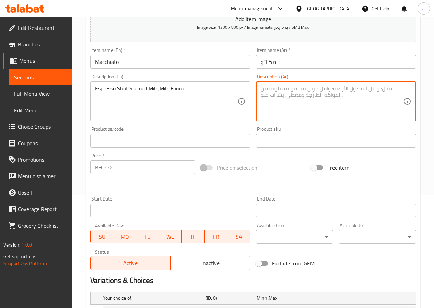
drag, startPoint x: 362, startPoint y: 86, endPoint x: 294, endPoint y: 70, distance: 70.1
click at [265, 103] on textarea at bounding box center [332, 101] width 142 height 33
paste textarea "شوت اسبريسو مع حليب مبخر ورغوة حليب"
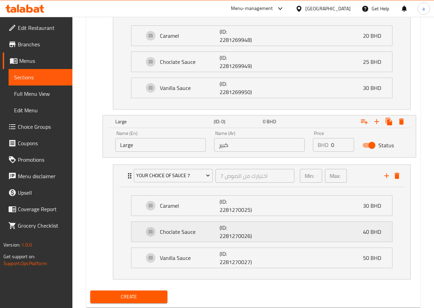
scroll to position [662, 0]
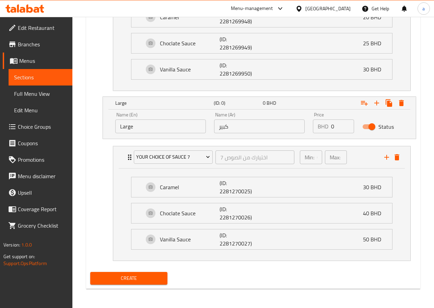
type textarea "شوت اسبريسو مع حليب مبخر ورغوة حليب"
click at [132, 282] on span "Create" at bounding box center [129, 278] width 67 height 9
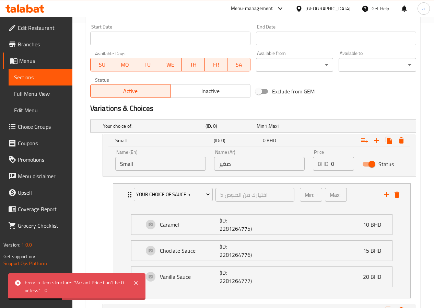
scroll to position [285, 0]
click at [335, 166] on input "0" at bounding box center [342, 164] width 23 height 14
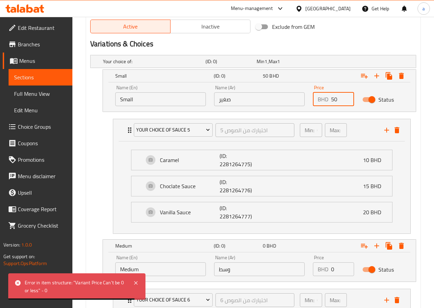
scroll to position [387, 0]
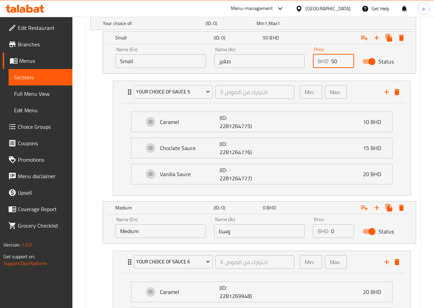
type input "50"
click at [338, 231] on input "0" at bounding box center [342, 231] width 23 height 14
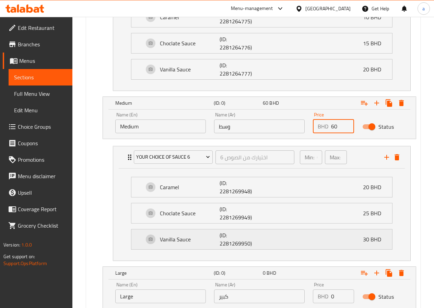
scroll to position [559, 0]
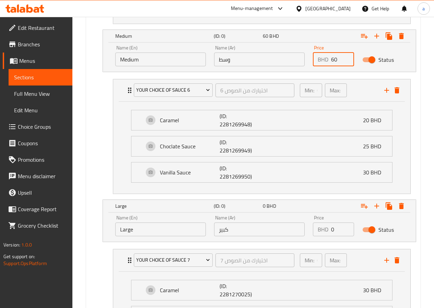
type input "60"
click at [340, 234] on input "0" at bounding box center [342, 229] width 23 height 14
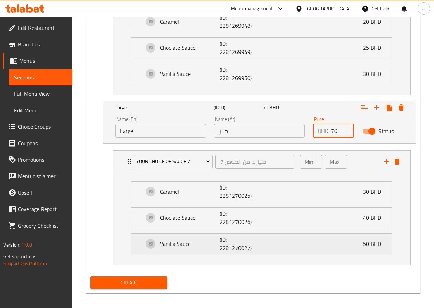
scroll to position [662, 0]
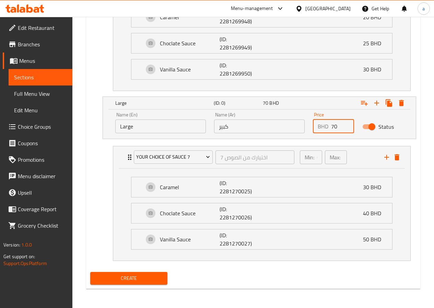
type input "70"
click at [141, 271] on div "Create" at bounding box center [128, 278] width 83 height 18
click at [139, 279] on span "Create" at bounding box center [129, 278] width 67 height 9
click at [41, 129] on span "Choice Groups" at bounding box center [42, 126] width 49 height 8
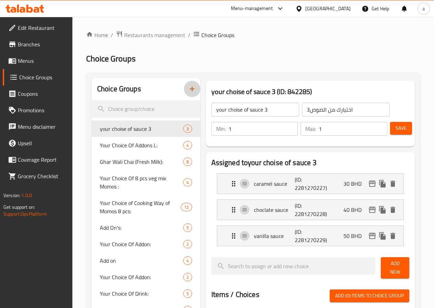
click at [188, 90] on icon "button" at bounding box center [192, 89] width 8 height 8
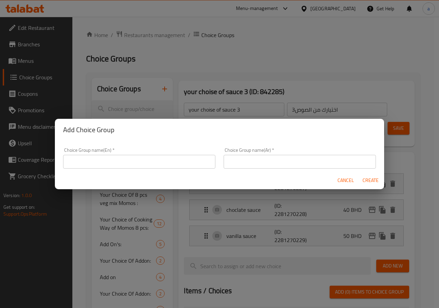
click at [181, 158] on input "text" at bounding box center [139, 162] width 152 height 14
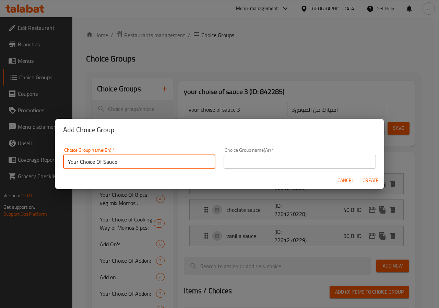
drag, startPoint x: 124, startPoint y: 160, endPoint x: 106, endPoint y: 160, distance: 18.9
click at [106, 160] on input "Your Choice Of Sauce" at bounding box center [139, 162] width 152 height 14
type input "Your Choice Of Saguar 5"
click at [227, 163] on input "text" at bounding box center [300, 162] width 152 height 14
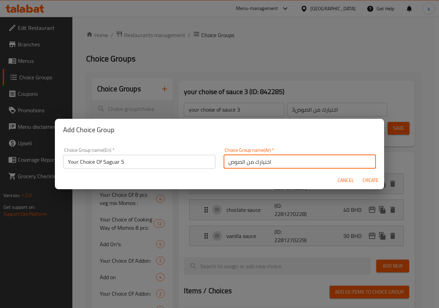
drag, startPoint x: 225, startPoint y: 161, endPoint x: 238, endPoint y: 163, distance: 13.3
click at [238, 163] on input "اختيارك من الصوص" at bounding box center [300, 162] width 152 height 14
type input "اختيارك من السكر 5"
click at [369, 180] on span "Create" at bounding box center [370, 180] width 16 height 9
type input "Your Choice Of Saguar 5"
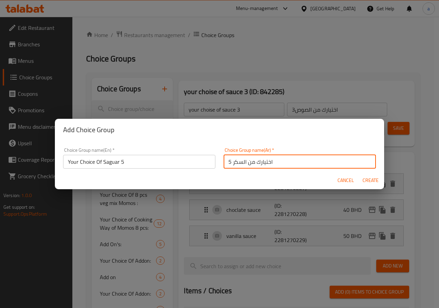
type input "اختيارك من السكر 5"
type input "0"
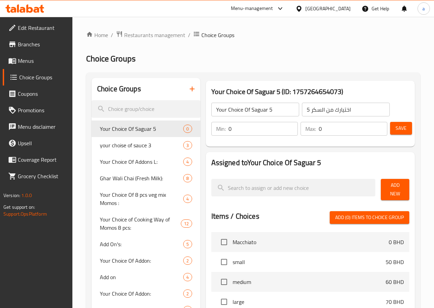
click at [244, 132] on input "0" at bounding box center [263, 129] width 70 height 14
click at [228, 128] on input "0" at bounding box center [263, 129] width 70 height 14
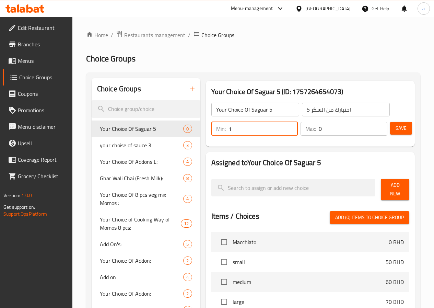
type input "1"
click at [302, 129] on div "Max: 0 ​" at bounding box center [343, 129] width 87 height 14
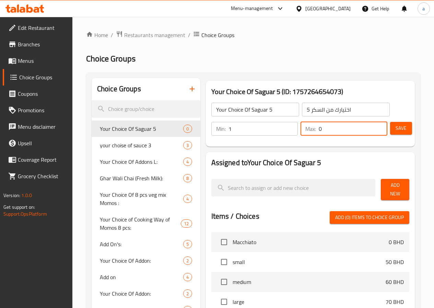
click at [319, 128] on input "0" at bounding box center [353, 129] width 69 height 14
click at [319, 129] on input "2" at bounding box center [353, 129] width 69 height 14
type input "1"
click at [228, 128] on input "1" at bounding box center [263, 129] width 70 height 14
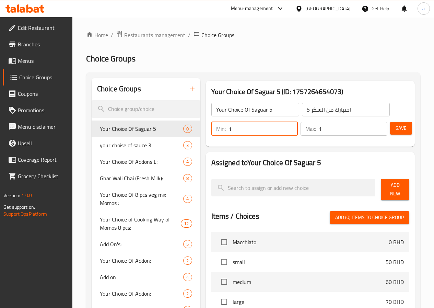
click at [228, 128] on input "1" at bounding box center [263, 129] width 70 height 14
click at [319, 128] on input "1" at bounding box center [353, 129] width 69 height 14
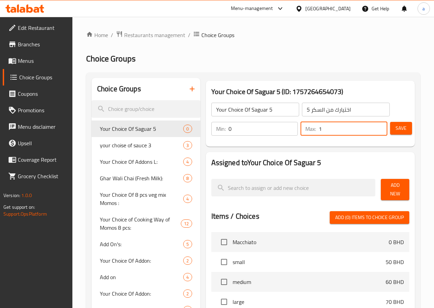
click at [228, 129] on input "0" at bounding box center [263, 129] width 70 height 14
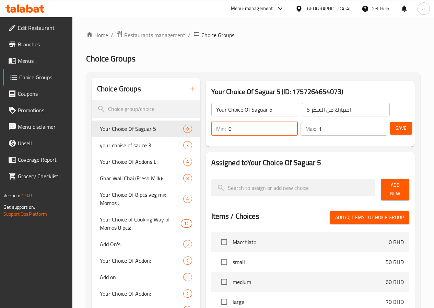
click at [228, 129] on input "0" at bounding box center [263, 129] width 70 height 14
click at [228, 130] on input "0" at bounding box center [263, 129] width 70 height 14
click at [228, 129] on input "0" at bounding box center [263, 129] width 70 height 14
click at [228, 130] on input "0" at bounding box center [263, 129] width 70 height 14
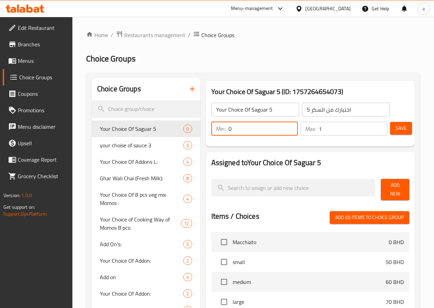
click at [228, 130] on input "0" at bounding box center [263, 129] width 70 height 14
click at [211, 129] on div "Min: 0 ​" at bounding box center [254, 129] width 87 height 14
drag, startPoint x: 201, startPoint y: 129, endPoint x: 205, endPoint y: 128, distance: 4.1
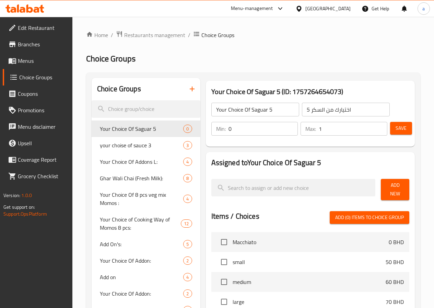
click at [211, 128] on div "Min: 0 ​" at bounding box center [254, 129] width 87 height 14
click at [228, 128] on input "0" at bounding box center [263, 129] width 70 height 14
click at [228, 130] on input "0" at bounding box center [263, 129] width 70 height 14
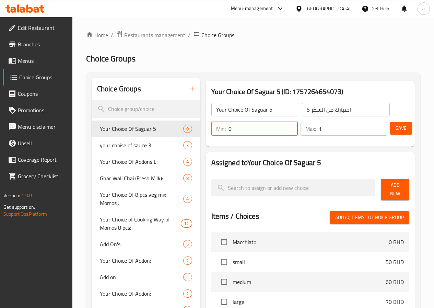
click at [228, 130] on input "0" at bounding box center [263, 129] width 70 height 14
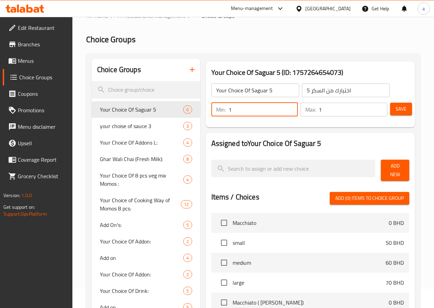
scroll to position [34, 0]
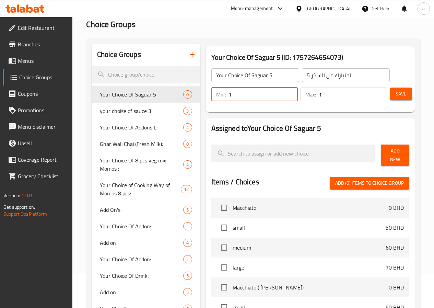
type input "1"
click at [392, 151] on span "Add New" at bounding box center [394, 154] width 17 height 17
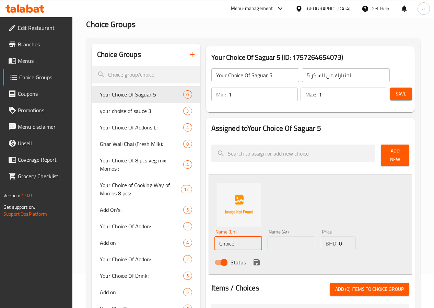
drag, startPoint x: 219, startPoint y: 243, endPoint x: 188, endPoint y: 242, distance: 31.3
click at [214, 242] on input "Choice" at bounding box center [238, 243] width 48 height 14
click at [267, 240] on input "text" at bounding box center [291, 243] width 48 height 14
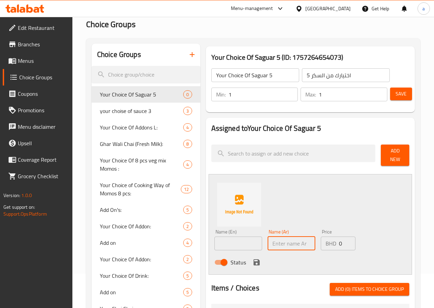
click at [223, 236] on input "text" at bounding box center [238, 243] width 48 height 14
type input "Caramel"
click at [279, 238] on input "text" at bounding box center [291, 243] width 48 height 14
type input "كراميل"
click at [339, 239] on input "0" at bounding box center [347, 243] width 16 height 14
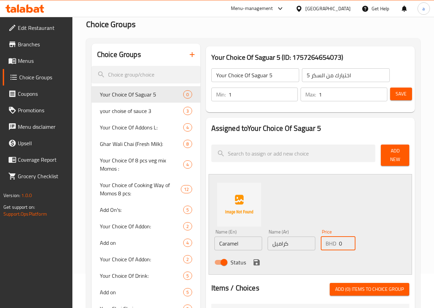
click at [339, 239] on input "0" at bounding box center [347, 243] width 16 height 14
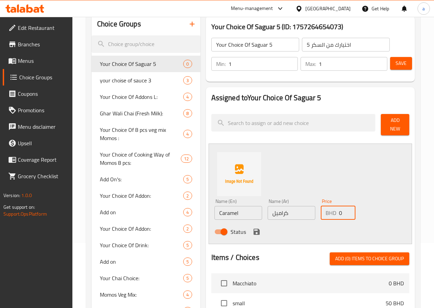
scroll to position [69, 0]
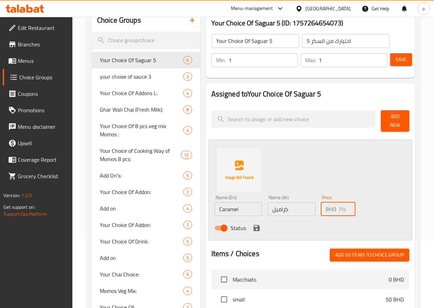
click at [214, 203] on input "Caramel" at bounding box center [238, 209] width 48 height 14
type input "ص"
click at [214, 205] on input "with Saguar" at bounding box center [238, 209] width 48 height 14
type input "With Saguar"
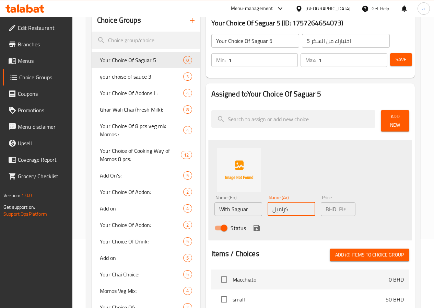
drag, startPoint x: 254, startPoint y: 207, endPoint x: 275, endPoint y: 206, distance: 20.9
click at [275, 206] on input "كراميل" at bounding box center [291, 209] width 48 height 14
type input "L"
drag, startPoint x: 275, startPoint y: 206, endPoint x: 257, endPoint y: 232, distance: 31.8
click at [257, 232] on div "Status" at bounding box center [292, 227] width 160 height 19
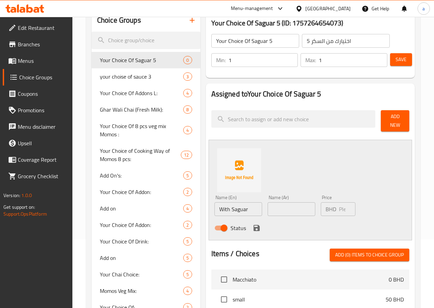
click at [267, 208] on input "text" at bounding box center [291, 209] width 48 height 14
type input "L"
type input "مع السكر"
click at [339, 206] on input "number" at bounding box center [347, 209] width 16 height 14
click at [339, 207] on input "number" at bounding box center [347, 209] width 16 height 14
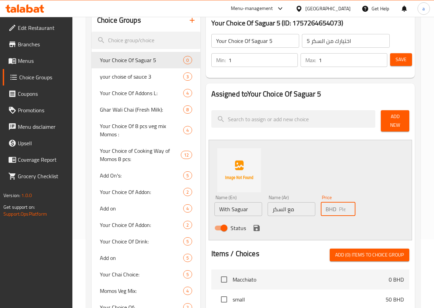
click at [339, 207] on input "number" at bounding box center [347, 209] width 16 height 14
type input "0"
click at [252, 224] on icon "save" at bounding box center [256, 228] width 8 height 8
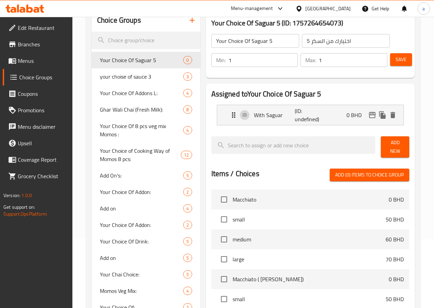
click at [397, 142] on span "Add New" at bounding box center [394, 146] width 17 height 17
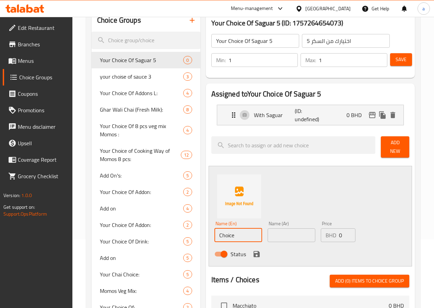
drag, startPoint x: 219, startPoint y: 232, endPoint x: 183, endPoint y: 235, distance: 36.5
click at [208, 235] on div "Name (En) Choice Name (En) Name (Ar) Name (Ar) Price BHD 0 Price Status" at bounding box center [309, 216] width 203 height 100
type input "ص"
click at [214, 232] on input "With Saguar" at bounding box center [238, 235] width 48 height 14
drag, startPoint x: 206, startPoint y: 231, endPoint x: 211, endPoint y: 231, distance: 5.2
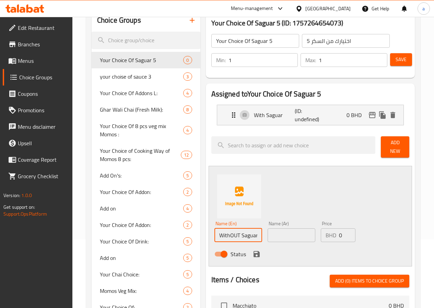
click at [214, 231] on input "WithOUT Saguar" at bounding box center [238, 235] width 48 height 14
drag, startPoint x: 212, startPoint y: 231, endPoint x: 204, endPoint y: 231, distance: 7.9
click at [214, 231] on input "WithOT Saguar" at bounding box center [238, 235] width 48 height 14
click at [217, 231] on input "Without Saguar" at bounding box center [238, 235] width 48 height 14
click at [221, 232] on input "Without Suguar" at bounding box center [238, 235] width 48 height 14
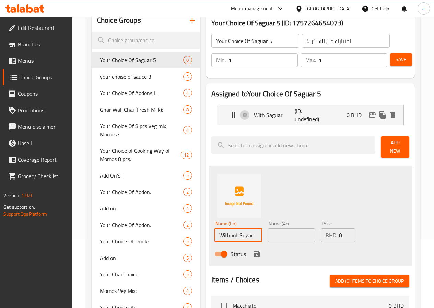
type input "Without Sugar"
click at [267, 234] on input "text" at bounding box center [291, 235] width 48 height 14
click at [267, 232] on input "text" at bounding box center [291, 235] width 48 height 14
type input "l"
type input "من غير سكر"
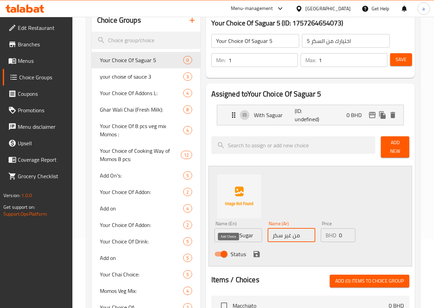
click at [252, 252] on icon "save" at bounding box center [256, 254] width 8 height 8
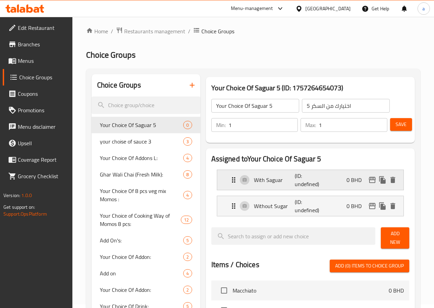
scroll to position [0, 0]
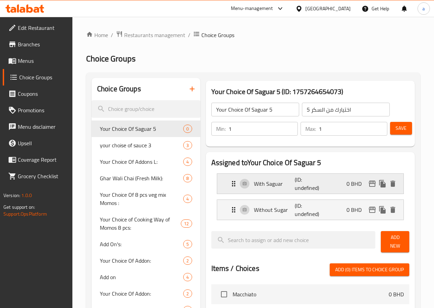
click at [250, 181] on nav "With Saguar (ID: undefined) 0 BHD Name (En) With Saguar Name (En) Name (Ar) مع …" at bounding box center [310, 197] width 198 height 58
click at [229, 184] on icon "Expand" at bounding box center [233, 183] width 8 height 8
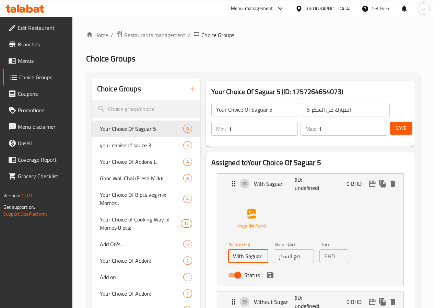
click at [228, 257] on input "With Saguar" at bounding box center [248, 256] width 40 height 14
click at [228, 256] on input "With Saguar" at bounding box center [248, 256] width 40 height 14
click at [228, 255] on input "With Saguar" at bounding box center [248, 256] width 40 height 14
click at [228, 257] on input "With Saguar" at bounding box center [248, 256] width 40 height 14
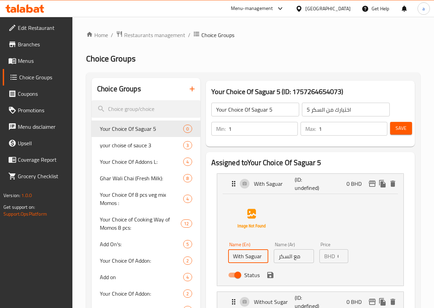
click at [228, 257] on input "With Saguar" at bounding box center [248, 256] width 40 height 14
click at [228, 258] on input "With sugar" at bounding box center [248, 256] width 40 height 14
click at [266, 273] on icon "save" at bounding box center [270, 275] width 8 height 8
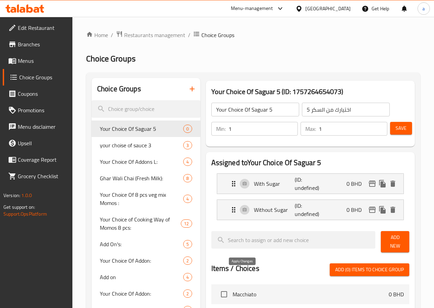
type input "With Sugar"
drag, startPoint x: 238, startPoint y: 111, endPoint x: 227, endPoint y: 110, distance: 11.3
click at [227, 110] on input "Your Choice Of Saguar 5" at bounding box center [255, 110] width 88 height 14
type input "Your Choice Of Sugar 5"
click at [402, 128] on span "Save" at bounding box center [400, 128] width 11 height 9
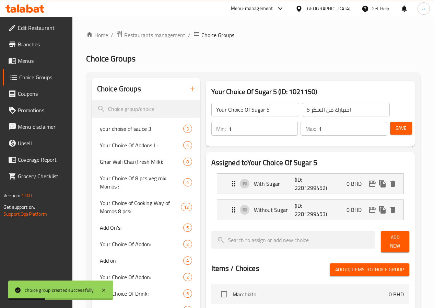
click at [31, 64] on span "Menus" at bounding box center [42, 61] width 49 height 8
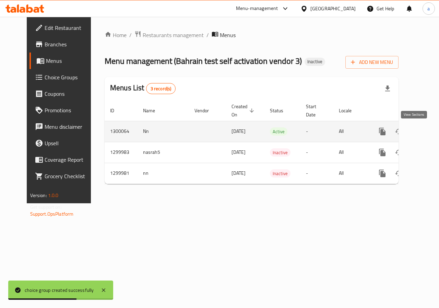
click at [424, 133] on link "enhanced table" at bounding box center [432, 131] width 16 height 16
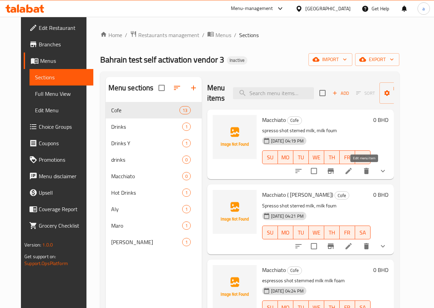
click at [353, 169] on icon at bounding box center [348, 171] width 8 height 8
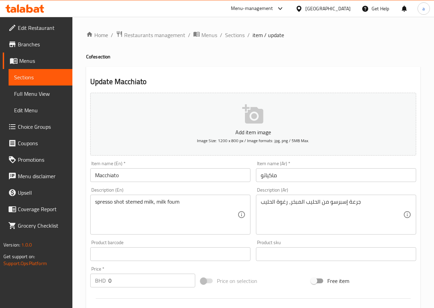
click at [44, 63] on span "Menus" at bounding box center [43, 61] width 48 height 8
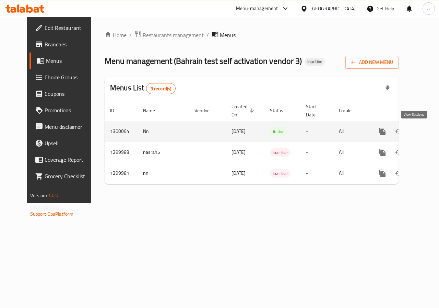
click at [424, 129] on link "enhanced table" at bounding box center [432, 131] width 16 height 16
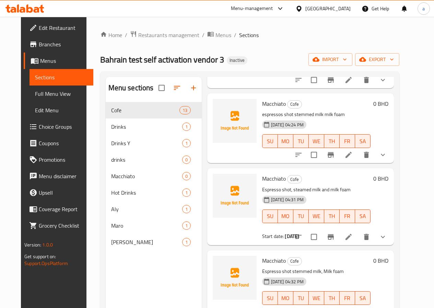
scroll to position [171, 0]
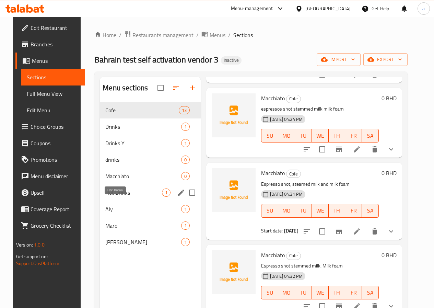
click at [120, 196] on span "Hot Drinks" at bounding box center [133, 192] width 57 height 8
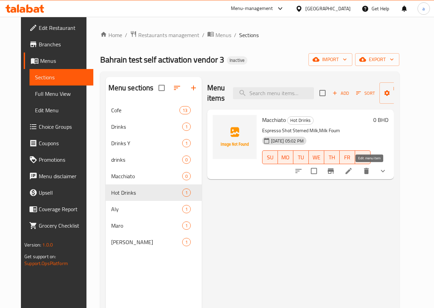
click at [353, 168] on icon at bounding box center [348, 171] width 8 height 8
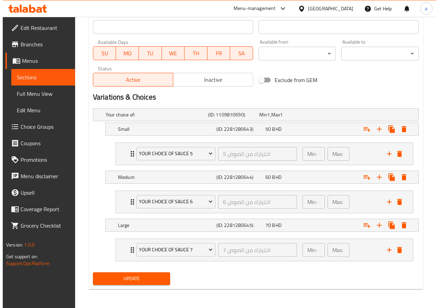
scroll to position [297, 0]
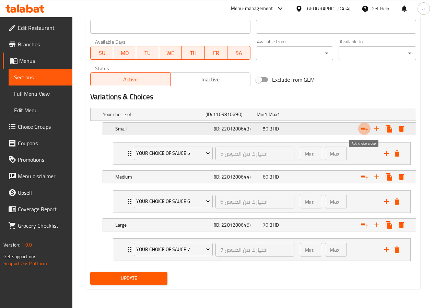
click at [367, 130] on icon "Expand" at bounding box center [364, 128] width 8 height 8
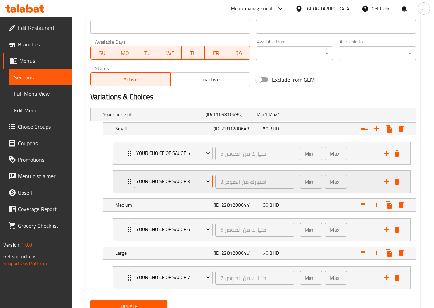
click at [206, 180] on icon "Expand" at bounding box center [207, 181] width 7 height 7
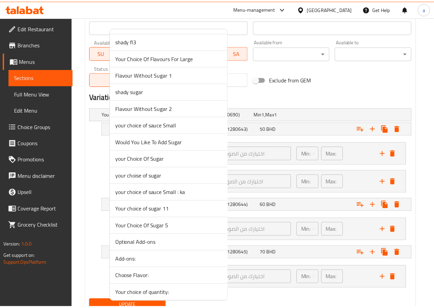
scroll to position [1680, 0]
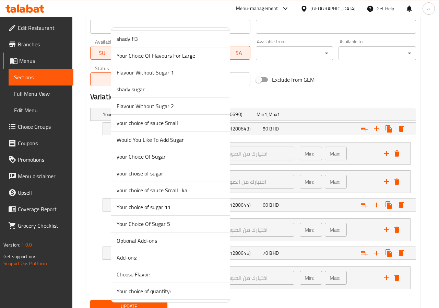
click at [172, 223] on span "Your Choice Of Sugar 5" at bounding box center [171, 223] width 108 height 8
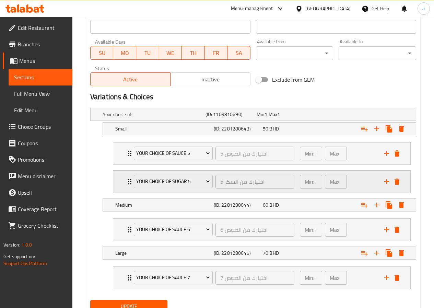
click at [127, 179] on icon "Expand" at bounding box center [130, 181] width 8 height 8
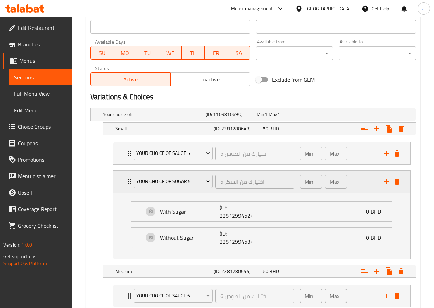
click at [128, 179] on icon "Expand" at bounding box center [129, 181] width 3 height 5
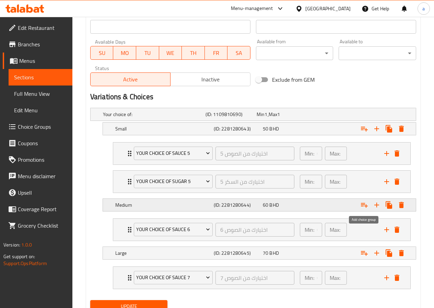
click at [362, 205] on icon "Expand" at bounding box center [364, 205] width 8 height 8
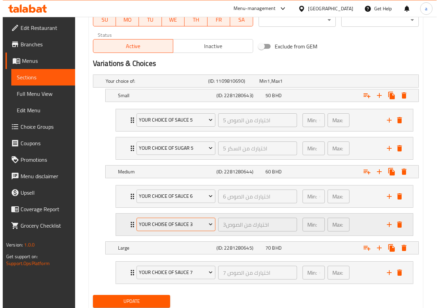
scroll to position [331, 0]
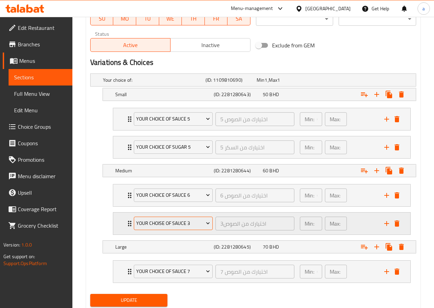
click at [206, 222] on icon "Expand" at bounding box center [207, 222] width 7 height 7
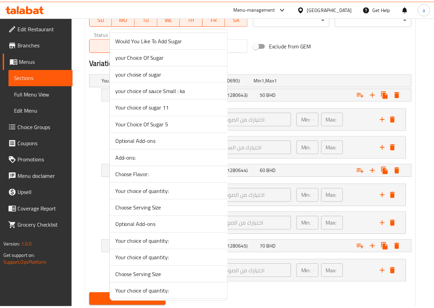
scroll to position [1724, 0]
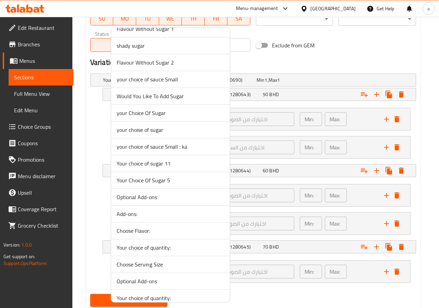
click at [188, 180] on span "Your Choice Of Sugar 5" at bounding box center [171, 180] width 108 height 8
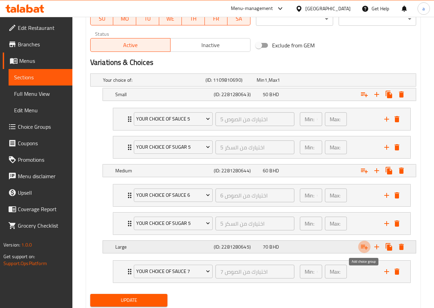
click at [360, 250] on icon "Expand" at bounding box center [364, 246] width 8 height 8
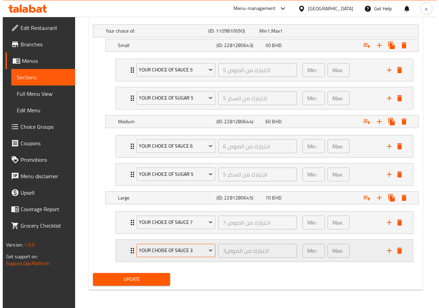
scroll to position [381, 0]
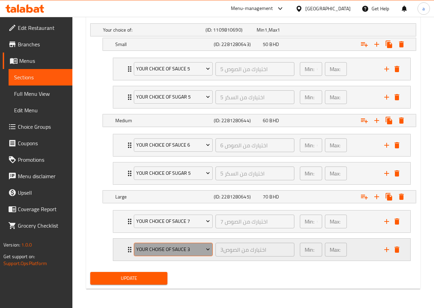
click at [200, 247] on span "your choise of sauce 3" at bounding box center [173, 249] width 74 height 9
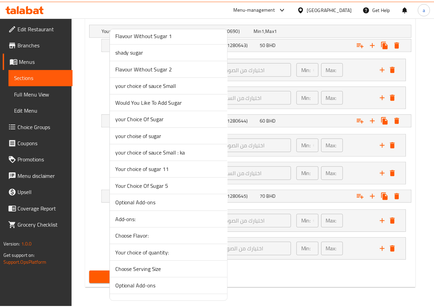
scroll to position [1721, 0]
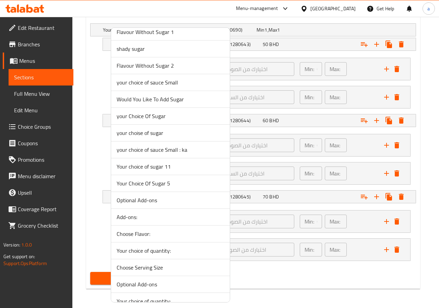
click at [196, 178] on li "Your Choice Of Sugar 5" at bounding box center [170, 183] width 119 height 17
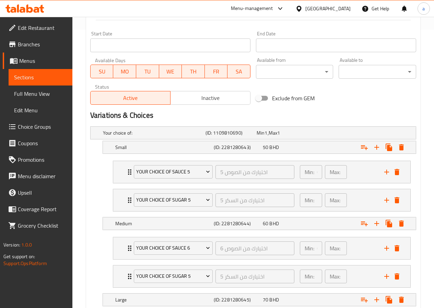
scroll to position [381, 0]
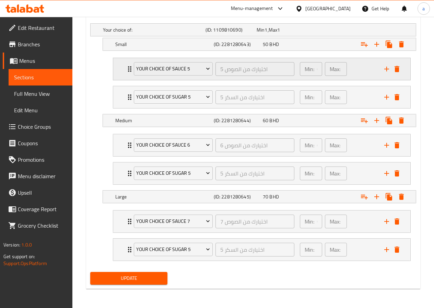
click at [311, 70] on p "Min:" at bounding box center [310, 69] width 10 height 8
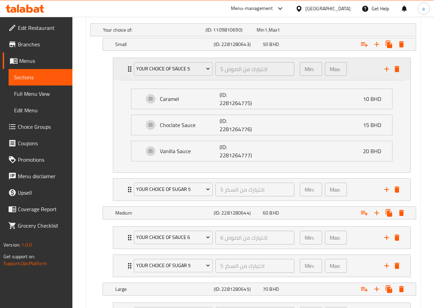
click at [311, 70] on p "Min:" at bounding box center [310, 69] width 10 height 8
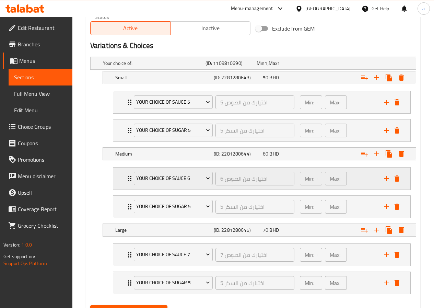
scroll to position [347, 0]
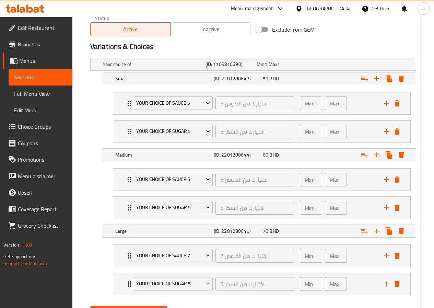
click at [51, 122] on span "Choice Groups" at bounding box center [42, 126] width 49 height 8
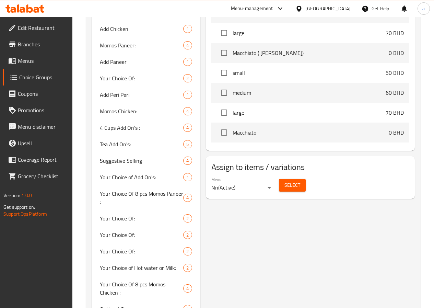
scroll to position [97, 0]
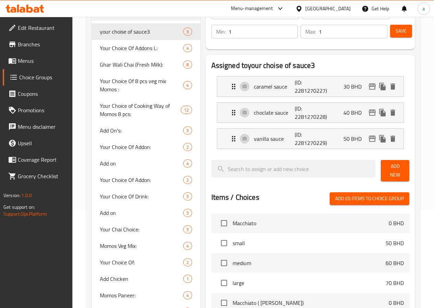
type input "your choise of sauce3"
type input "0"
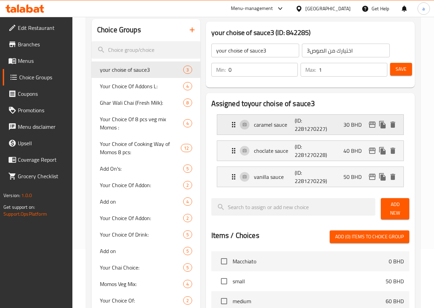
scroll to position [0, 0]
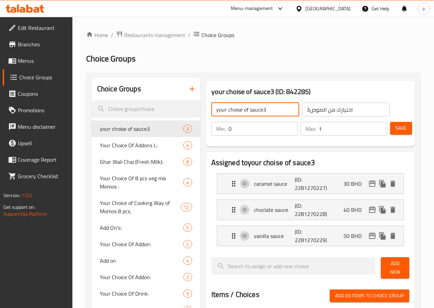
drag, startPoint x: 243, startPoint y: 109, endPoint x: 174, endPoint y: 109, distance: 68.9
click at [211, 107] on input "text" at bounding box center [255, 110] width 88 height 14
type input "Your Choice Of Sauce 5"
click at [302, 111] on input "اختيارك من الصوص3" at bounding box center [346, 110] width 88 height 14
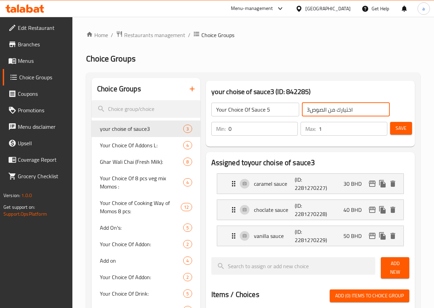
drag, startPoint x: 291, startPoint y: 109, endPoint x: 336, endPoint y: 110, distance: 45.3
click at [336, 110] on input "اختيارك من الصوص3" at bounding box center [346, 110] width 88 height 14
drag, startPoint x: 340, startPoint y: 110, endPoint x: 335, endPoint y: 110, distance: 4.8
click at [335, 110] on input "اختيارك من الصوص3" at bounding box center [346, 110] width 88 height 14
click at [130, 110] on input "search" at bounding box center [146, 108] width 109 height 17
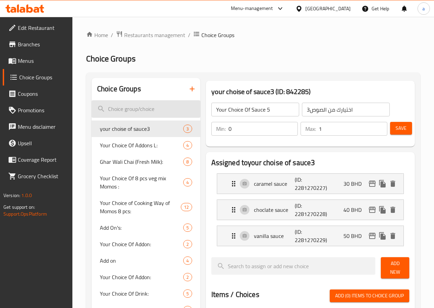
click at [130, 110] on input "search" at bounding box center [146, 108] width 109 height 17
type input "c"
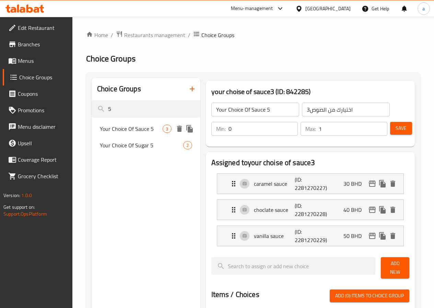
type input "5"
click at [129, 129] on span "Your Choice Of Sauce 5" at bounding box center [131, 128] width 63 height 8
type input "5 اختيارك من الصوص"
type input "0"
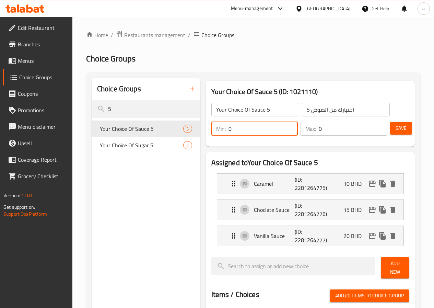
click at [228, 129] on input "0" at bounding box center [263, 129] width 70 height 14
click at [228, 130] on input "0" at bounding box center [263, 129] width 70 height 14
click at [234, 126] on input "0" at bounding box center [263, 129] width 70 height 14
click at [228, 126] on input "0" at bounding box center [263, 129] width 70 height 14
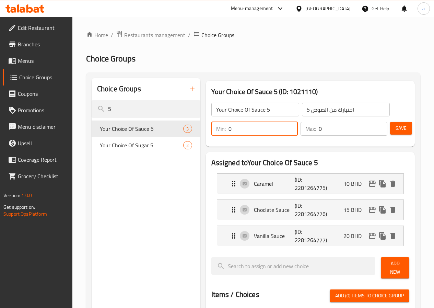
click at [228, 126] on input "0" at bounding box center [263, 129] width 70 height 14
click at [324, 129] on input "0" at bounding box center [353, 129] width 69 height 14
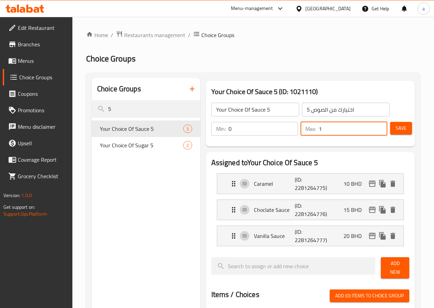
type input "1"
click at [403, 129] on span "Save" at bounding box center [400, 128] width 11 height 9
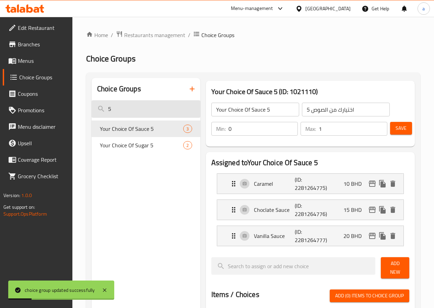
click at [127, 106] on input "5" at bounding box center [146, 108] width 109 height 17
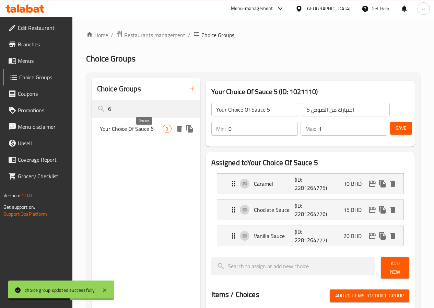
type input "6"
click at [131, 128] on span "Your Choice Of Sauce 6" at bounding box center [131, 128] width 63 height 8
type input "Your Choice Of Sauce 6"
type input "اختيارك من الصوص 6"
type input "0"
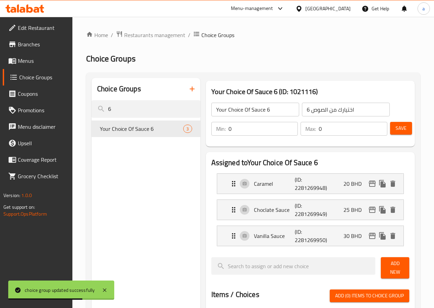
click at [241, 127] on input "0" at bounding box center [263, 129] width 70 height 14
click at [319, 127] on input "0" at bounding box center [353, 129] width 69 height 14
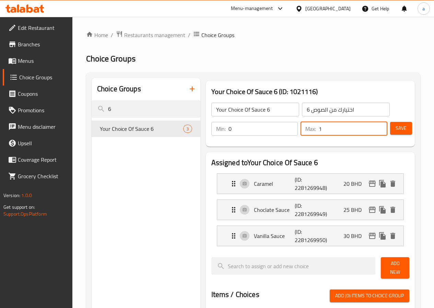
type input "1"
click at [400, 130] on span "Save" at bounding box center [400, 128] width 11 height 9
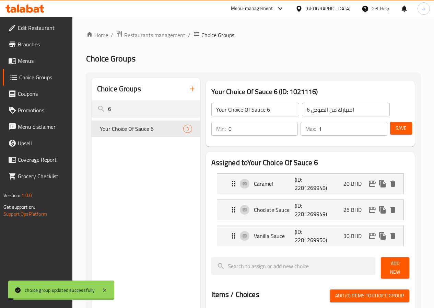
click at [131, 111] on input "6" at bounding box center [146, 108] width 109 height 17
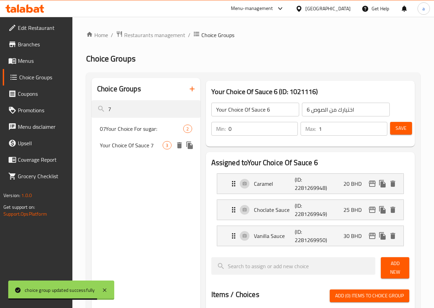
type input "7"
click at [127, 149] on span "Your Choice Of Sauce 7" at bounding box center [131, 145] width 63 height 8
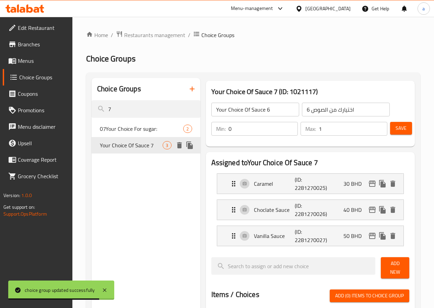
type input "Your Choice Of Sauce 7"
type input "اختيارك من الصوص 7"
type input "0"
click at [331, 127] on input "0" at bounding box center [353, 129] width 69 height 14
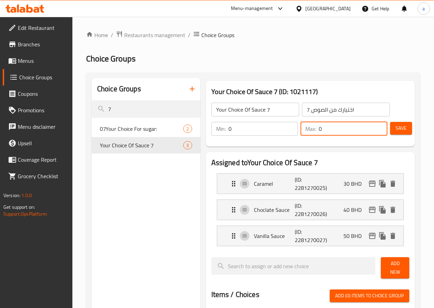
click at [331, 127] on input "0" at bounding box center [353, 129] width 69 height 14
type input "1"
click at [396, 127] on span "Save" at bounding box center [400, 128] width 11 height 9
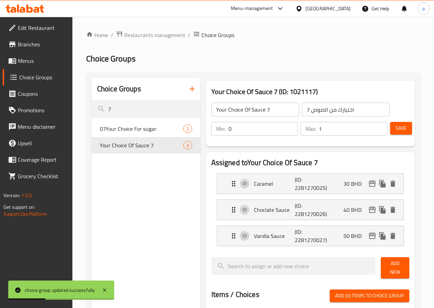
click at [28, 63] on span "Menus" at bounding box center [42, 61] width 49 height 8
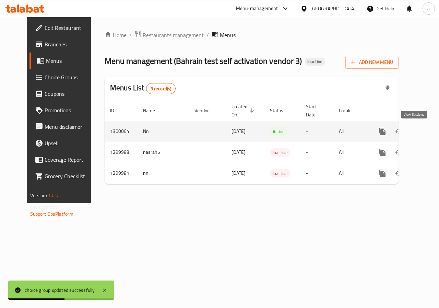
click at [428, 130] on icon "enhanced table" at bounding box center [432, 131] width 8 height 8
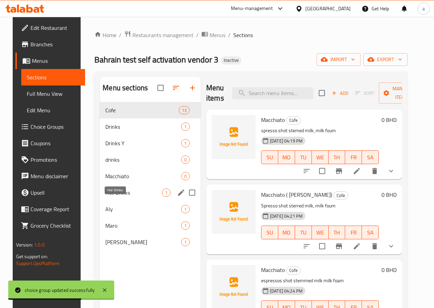
click at [123, 196] on span "Hot Drinks" at bounding box center [133, 192] width 57 height 8
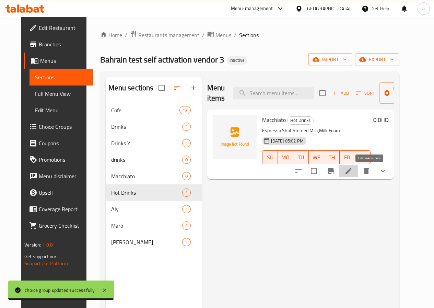
click at [353, 168] on icon at bounding box center [348, 171] width 8 height 8
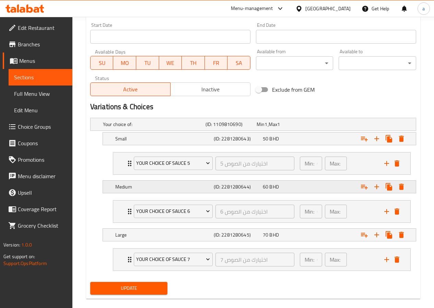
scroll to position [297, 0]
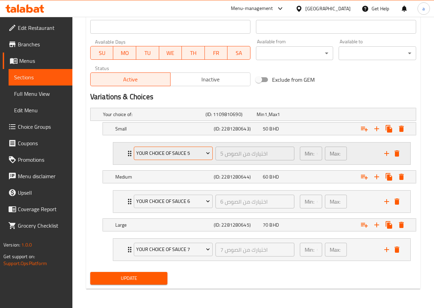
click at [210, 152] on icon "Expand" at bounding box center [207, 153] width 7 height 7
click at [185, 132] on div "Small" at bounding box center [163, 129] width 98 height 10
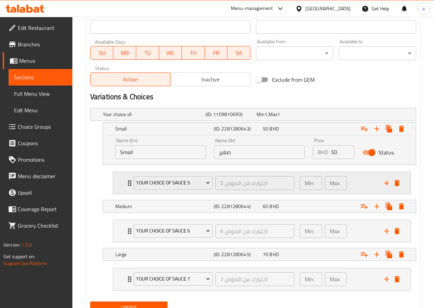
click at [126, 185] on icon "Expand" at bounding box center [130, 183] width 8 height 8
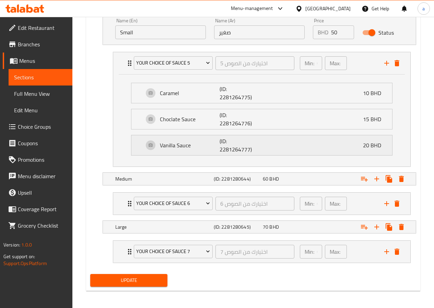
scroll to position [418, 0]
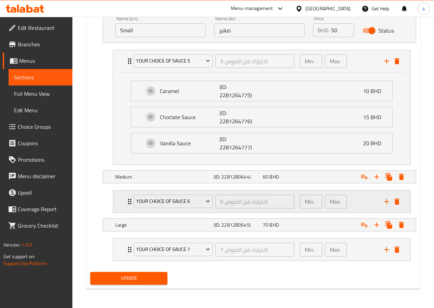
click at [130, 204] on div "Your Choice Of Sauce 6 اختيارك من الصوص 6 ​" at bounding box center [214, 201] width 169 height 22
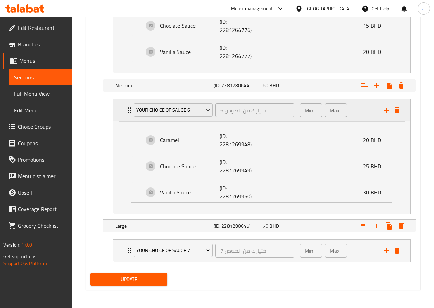
scroll to position [511, 0]
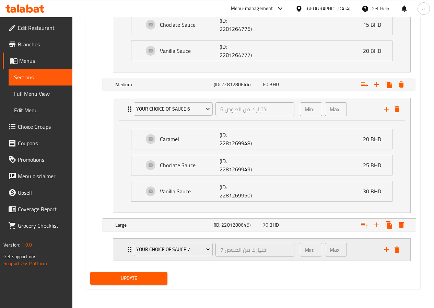
click at [128, 249] on icon "Expand" at bounding box center [130, 249] width 8 height 8
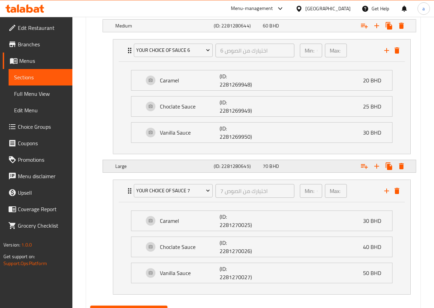
scroll to position [534, 0]
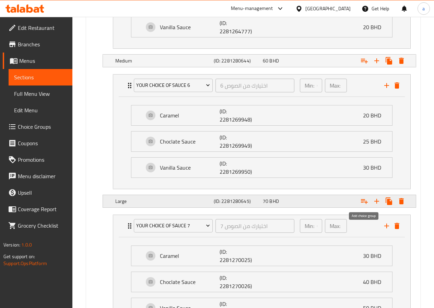
click at [365, 204] on icon "Expand" at bounding box center [364, 201] width 8 height 8
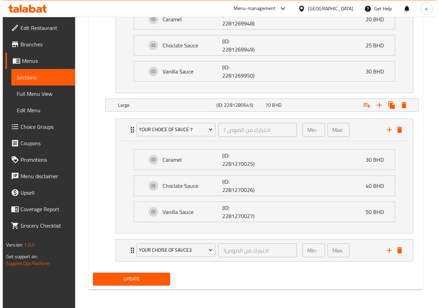
scroll to position [631, 0]
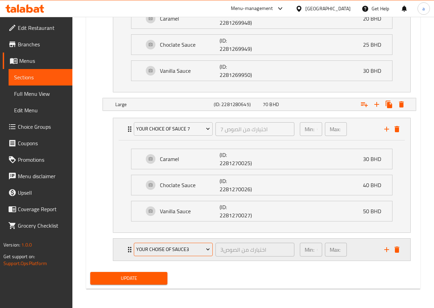
click at [202, 251] on span "your choise of sauce3" at bounding box center [173, 249] width 74 height 9
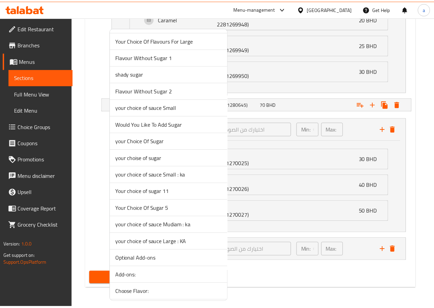
scroll to position [1715, 0]
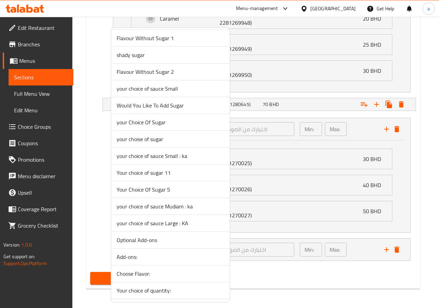
click at [172, 192] on span "Your Choice Of Sugar 5" at bounding box center [171, 189] width 108 height 8
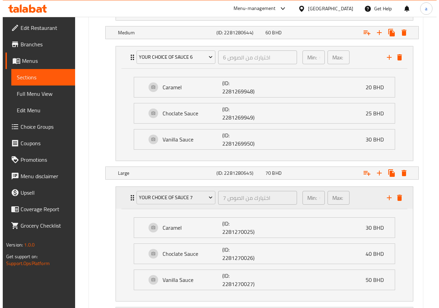
scroll to position [528, 0]
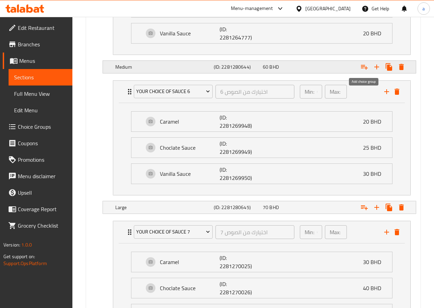
click at [368, 66] on icon "Expand" at bounding box center [364, 67] width 8 height 8
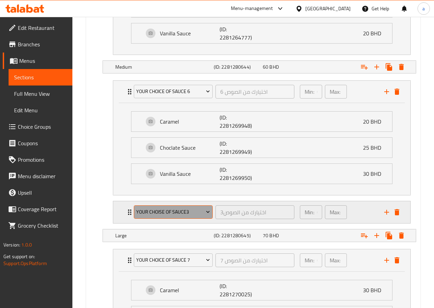
click at [186, 210] on span "your choise of sauce3" at bounding box center [173, 211] width 74 height 9
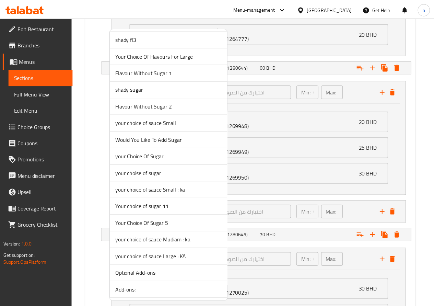
scroll to position [1749, 0]
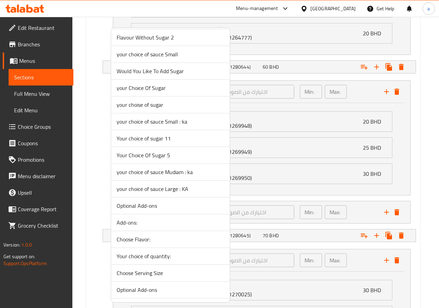
click at [159, 154] on span "Your Choice Of Sugar 5" at bounding box center [171, 155] width 108 height 8
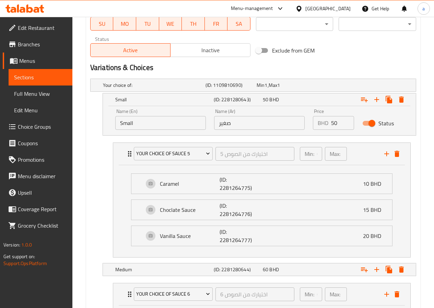
scroll to position [322, 0]
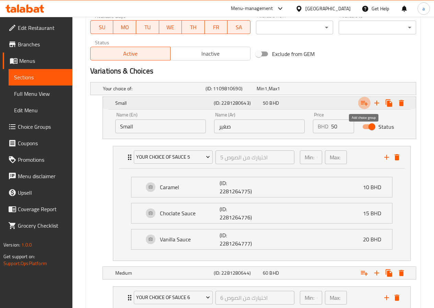
click at [363, 102] on icon "Expand" at bounding box center [364, 103] width 8 height 8
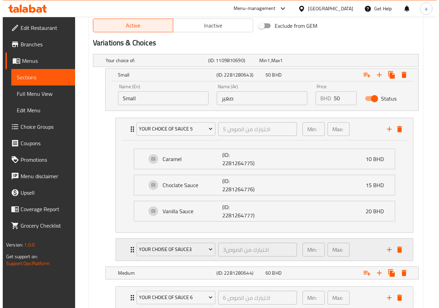
scroll to position [391, 0]
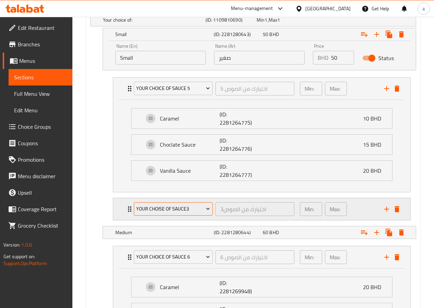
click at [200, 208] on span "your choise of sauce3" at bounding box center [173, 208] width 74 height 9
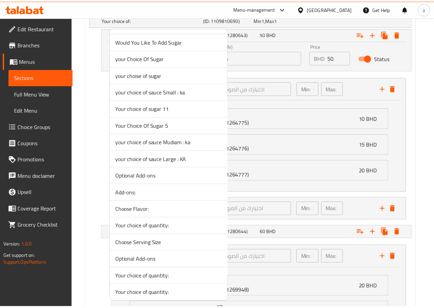
scroll to position [1778, 0]
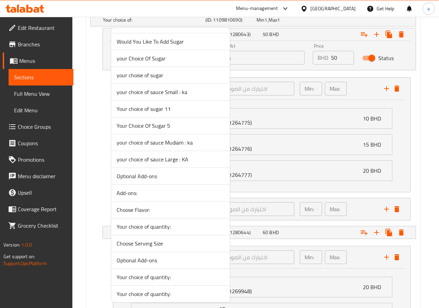
click at [167, 126] on span "Your Choice Of Sugar 5" at bounding box center [171, 125] width 108 height 8
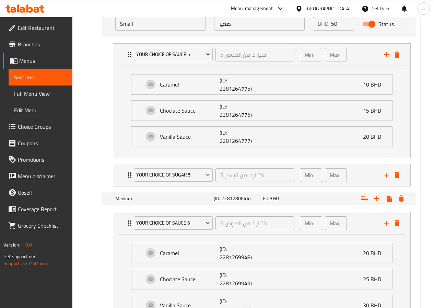
scroll to position [425, 0]
click at [132, 176] on div "Your Choice Of Sugar 5 اختيارك من السكر 5 ​" at bounding box center [214, 175] width 169 height 22
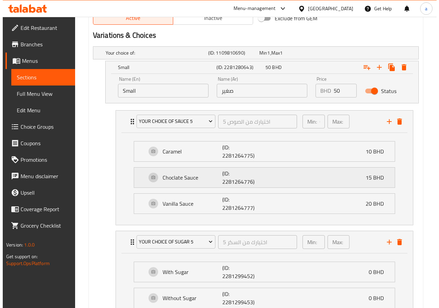
scroll to position [357, 0]
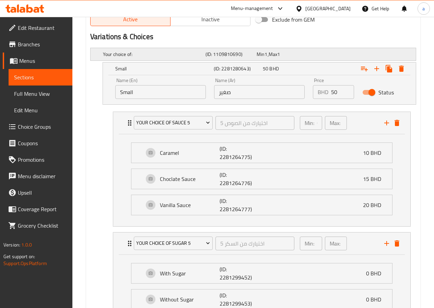
click at [142, 56] on h5 "Your choice of:" at bounding box center [153, 54] width 100 height 7
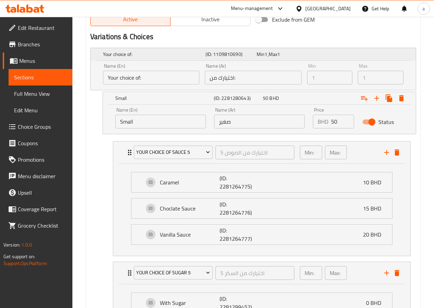
click at [142, 56] on h5 "Your choice of:" at bounding box center [153, 54] width 100 height 7
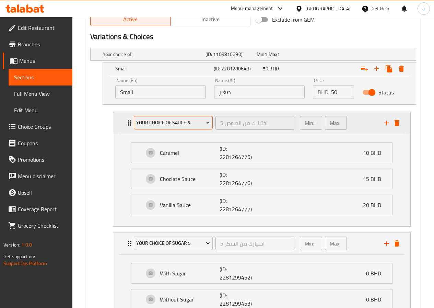
click at [174, 123] on span "Your Choice Of Sauce 5" at bounding box center [173, 122] width 74 height 9
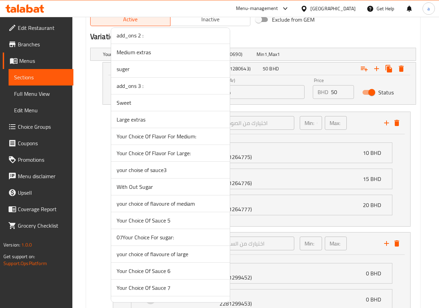
scroll to position [1264, 0]
